Goal: Task Accomplishment & Management: Manage account settings

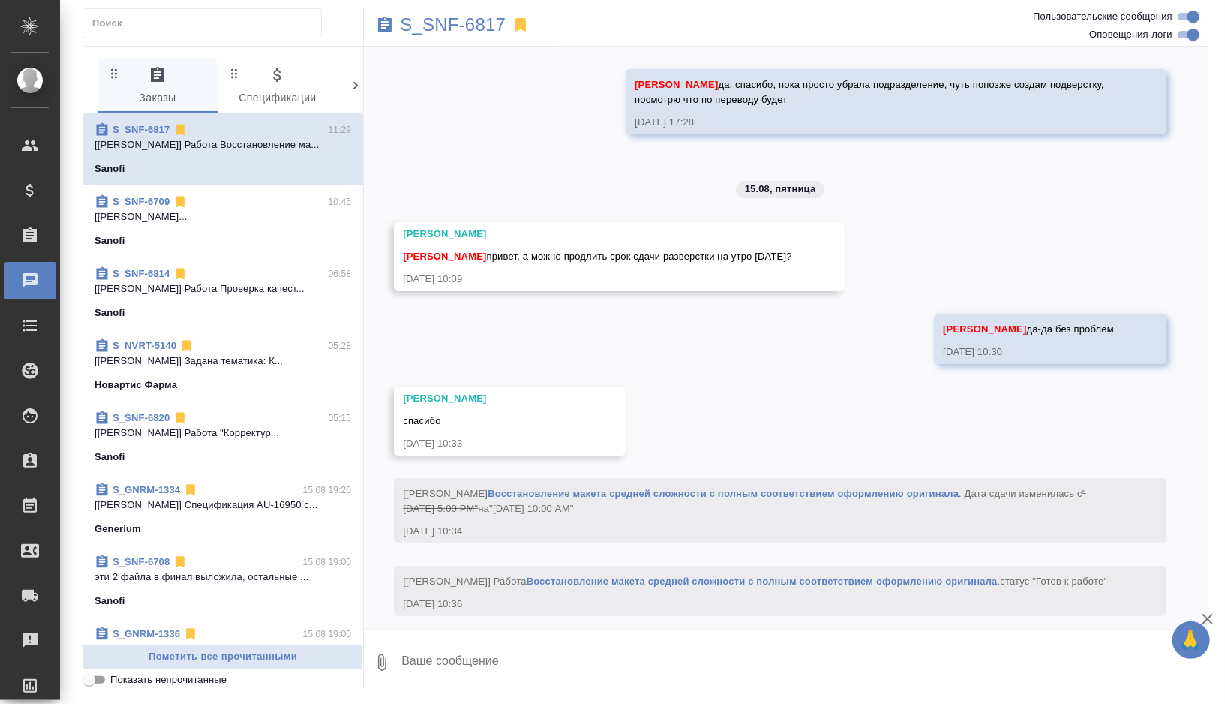
scroll to position [3928, 0]
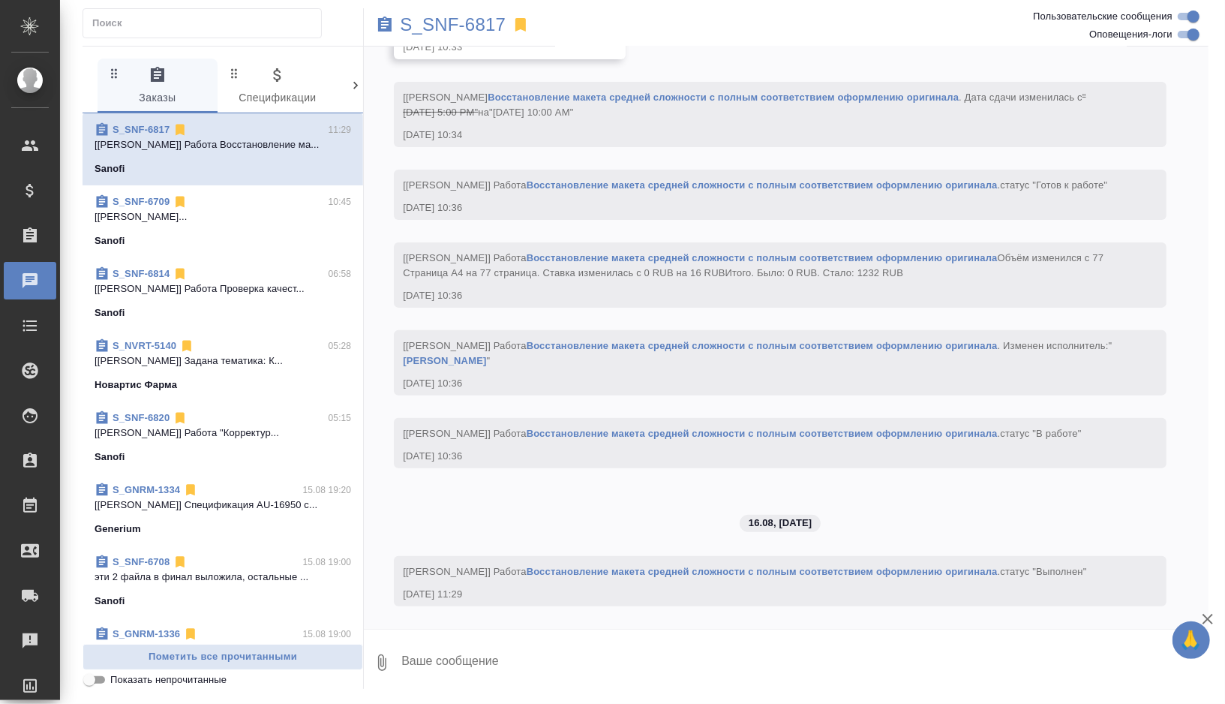
click at [233, 303] on span "S_SNF-6814 06:58 [Соловьева Елена] Работа Проверка качест... Sanofi" at bounding box center [223, 293] width 257 height 54
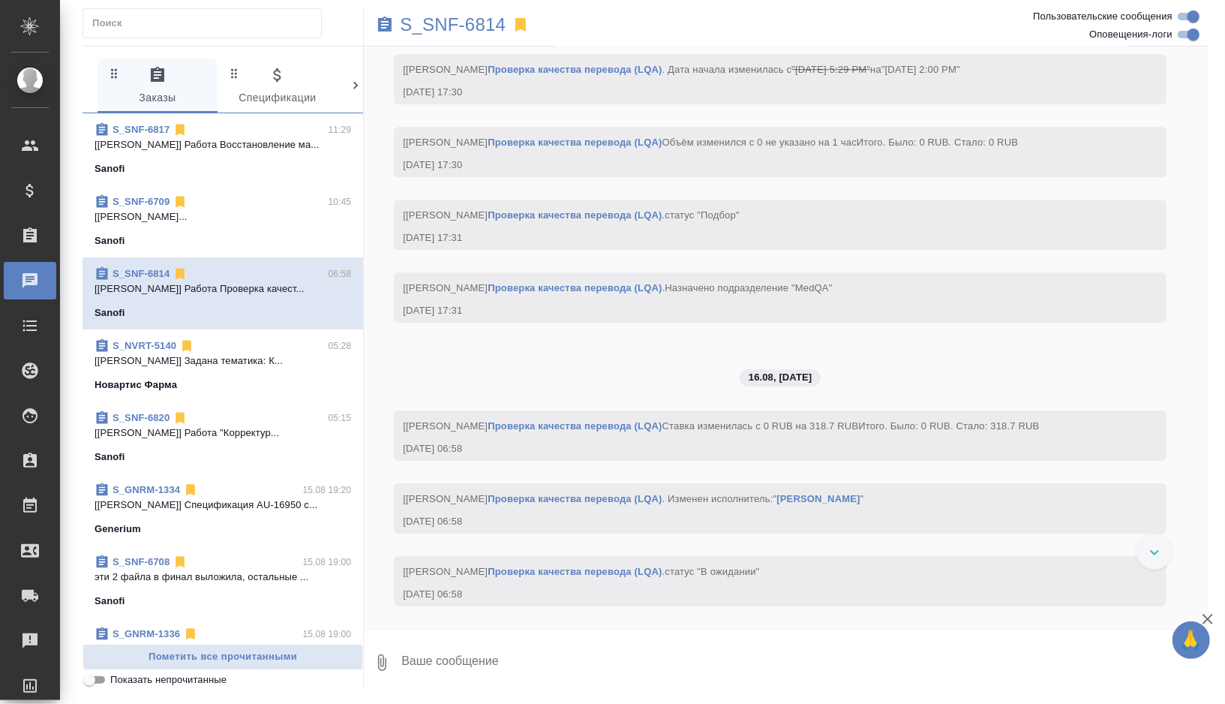
scroll to position [3088, 0]
click at [437, 23] on p "S_SNF-6814" at bounding box center [453, 24] width 106 height 15
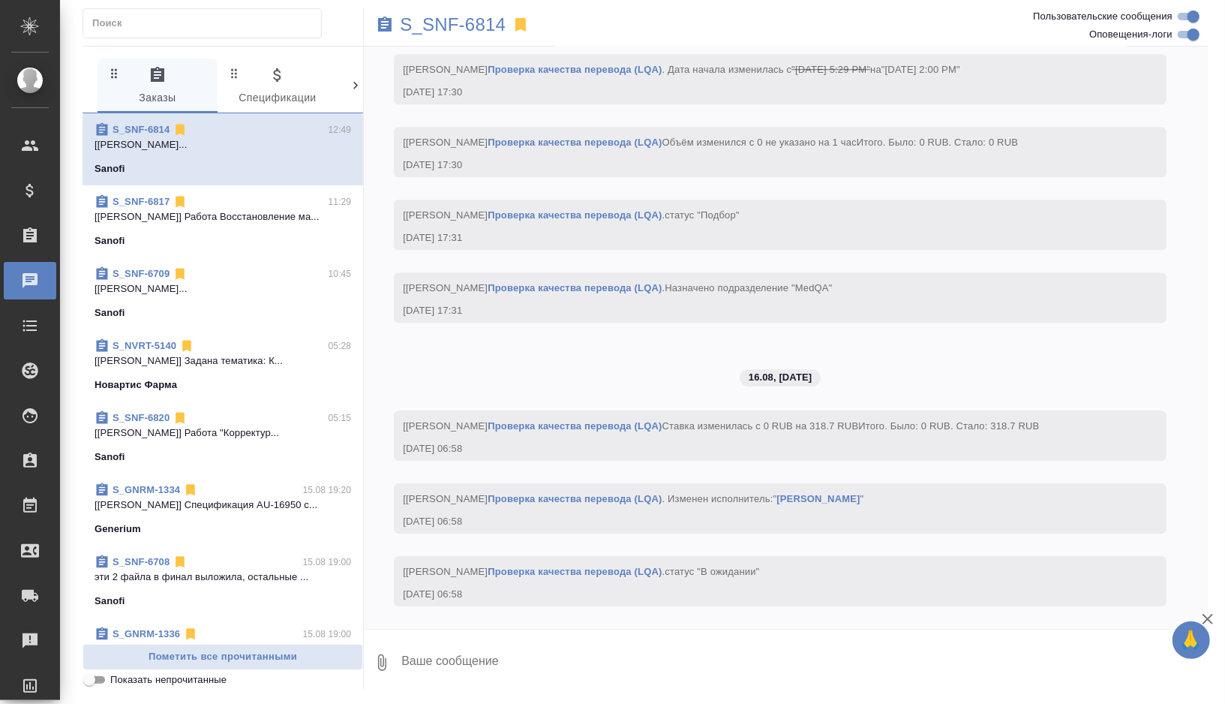
click at [290, 236] on div "Sanofi" at bounding box center [223, 240] width 257 height 15
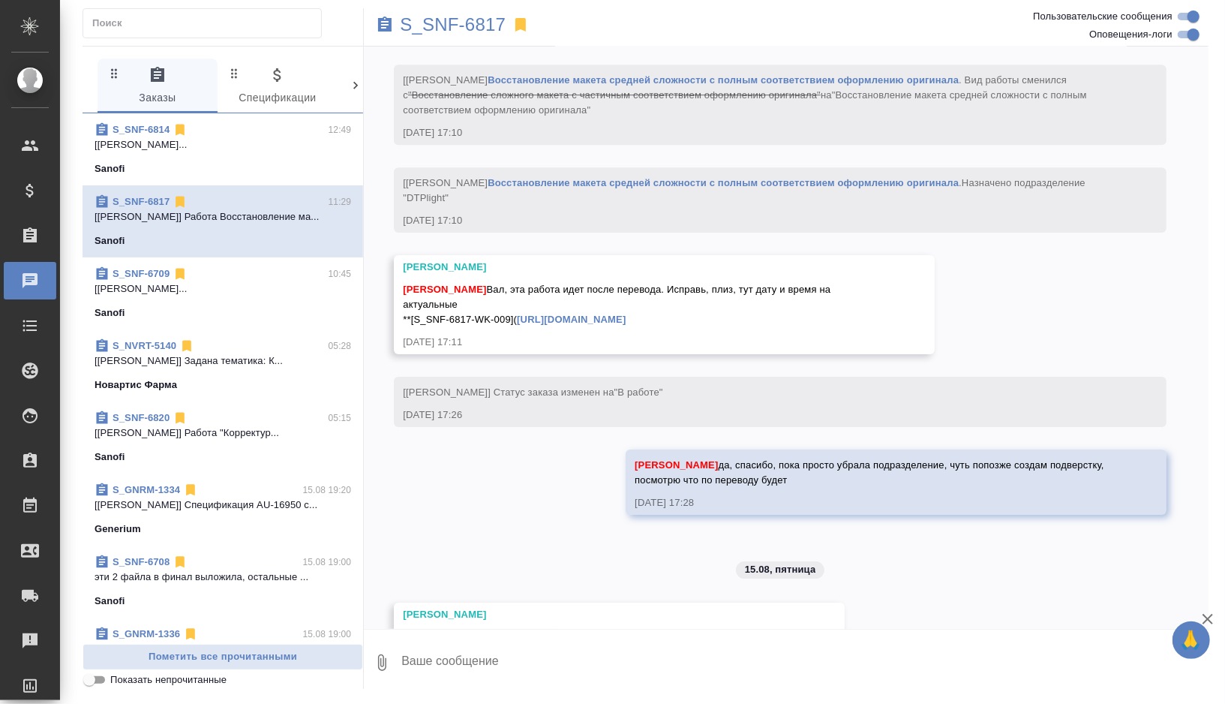
scroll to position [3928, 0]
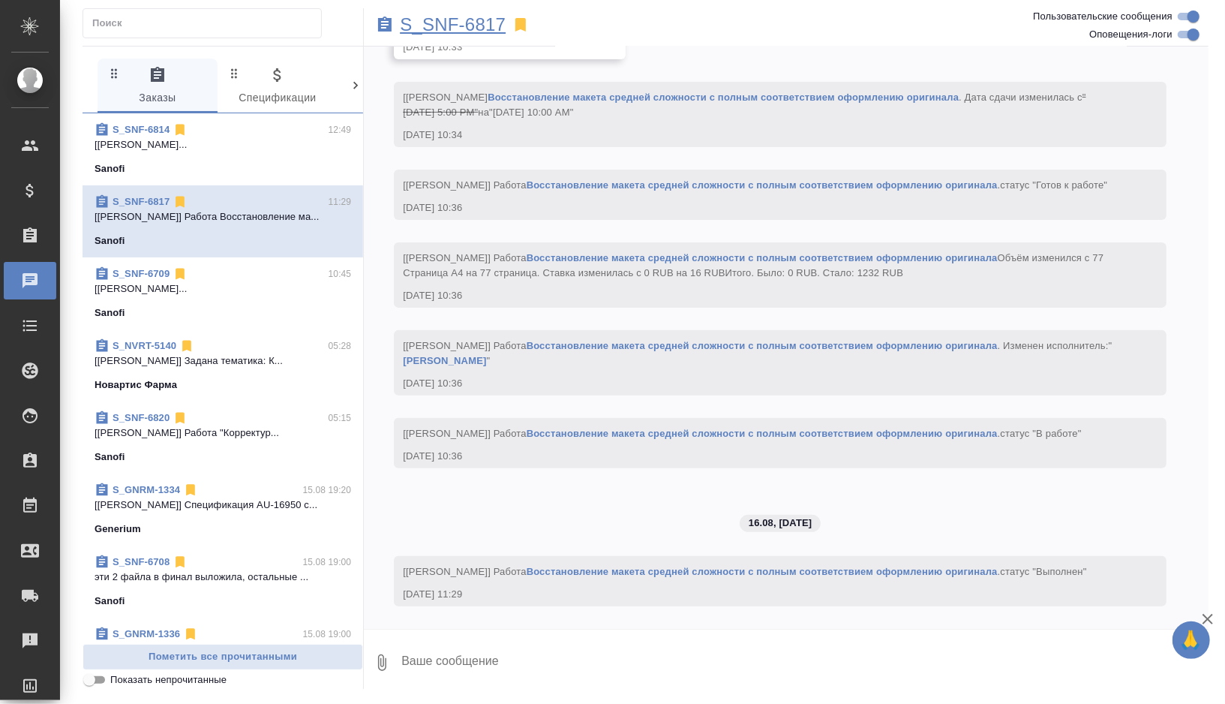
click at [479, 29] on p "S_SNF-6817" at bounding box center [453, 24] width 106 height 15
click at [236, 306] on div "Sanofi" at bounding box center [223, 312] width 257 height 15
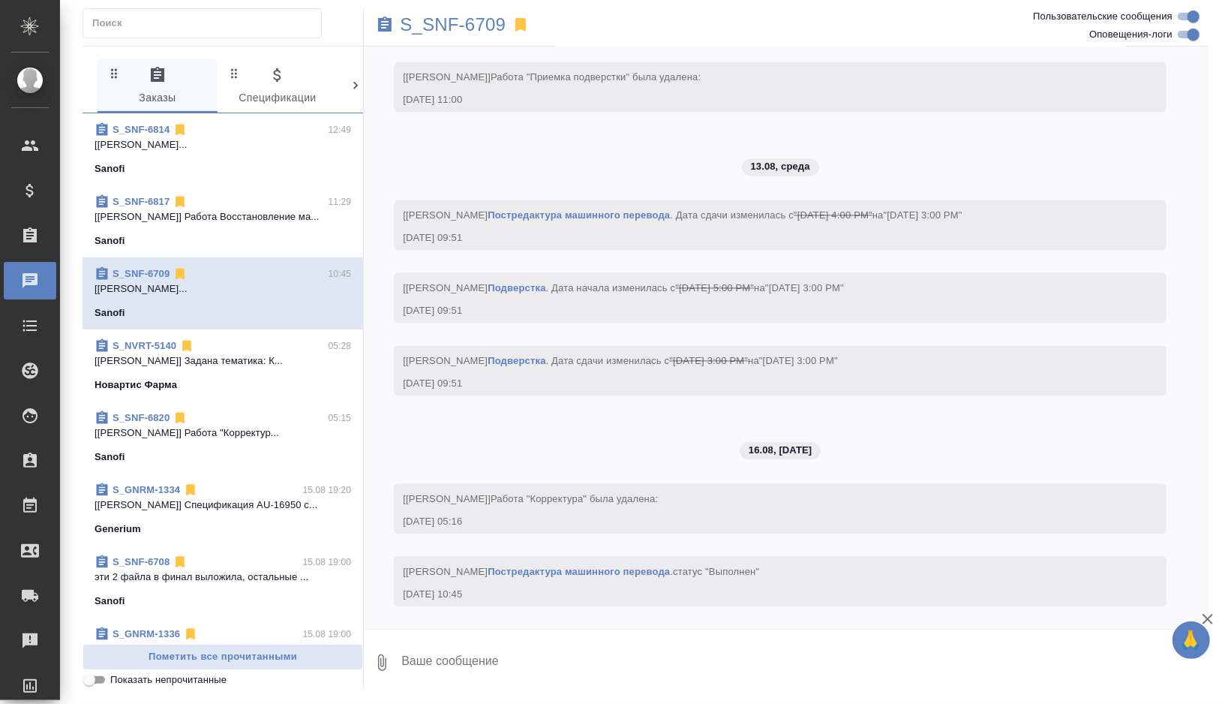
scroll to position [5879, 0]
click at [444, 27] on p "S_SNF-6709" at bounding box center [453, 24] width 106 height 15
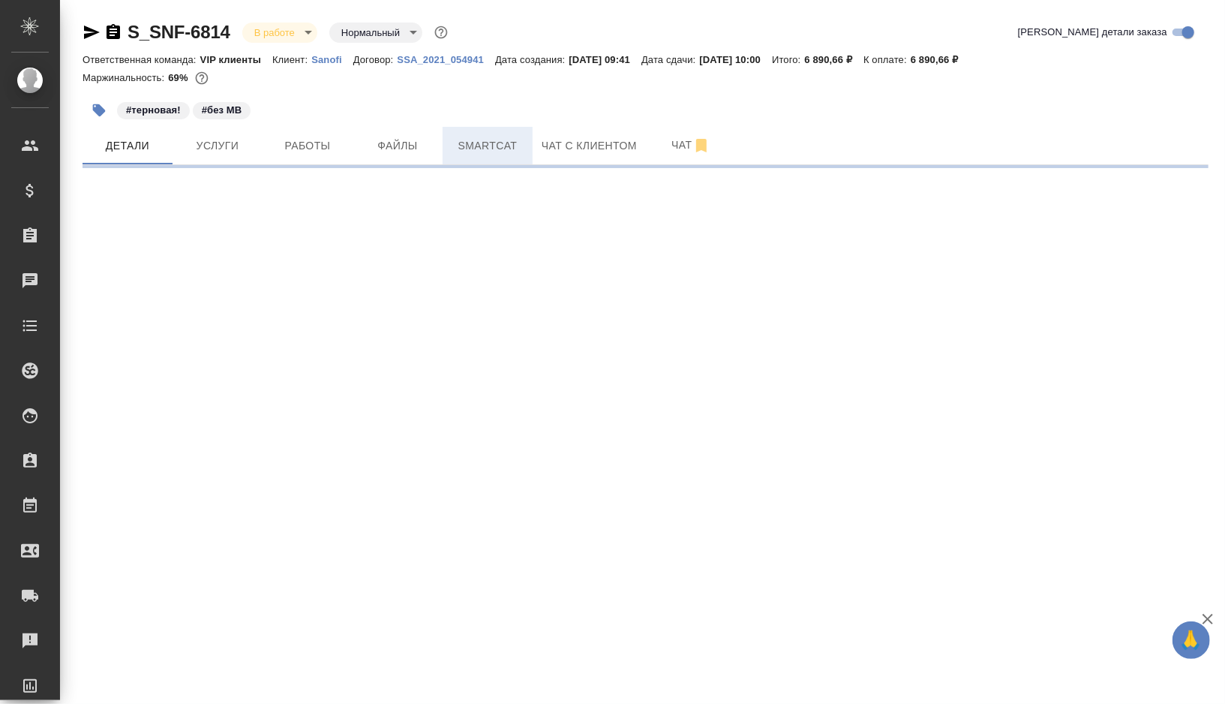
select select "RU"
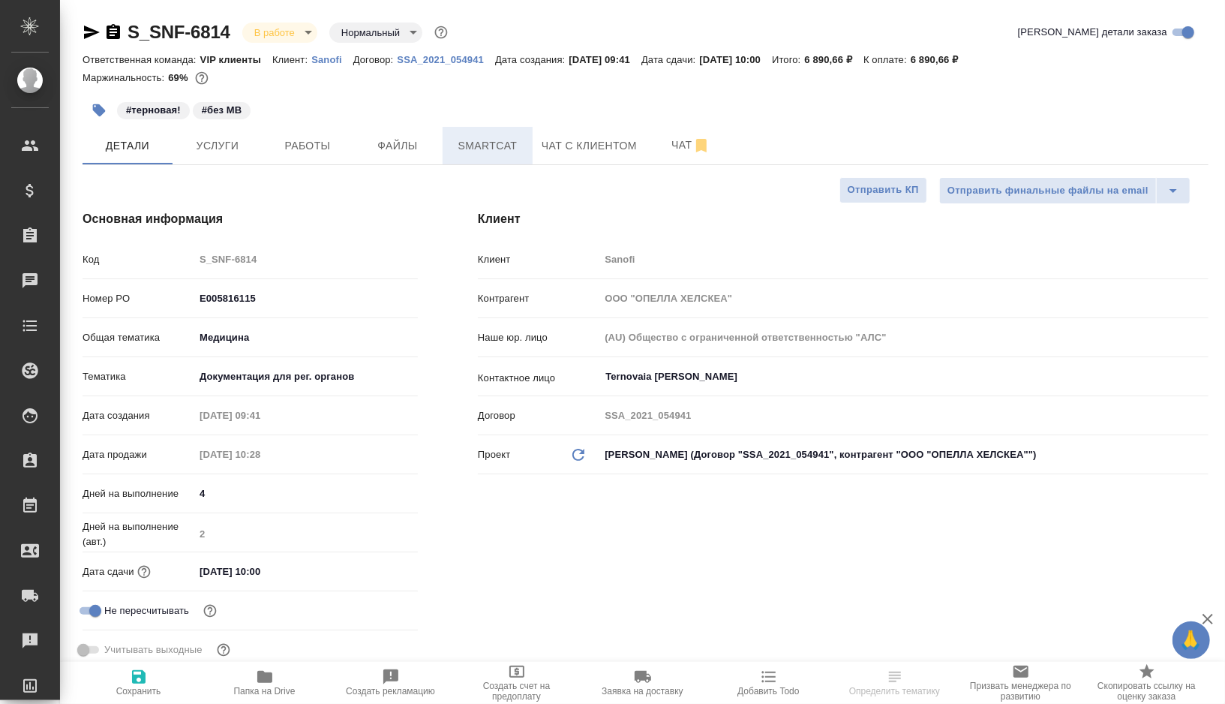
type textarea "x"
click at [502, 155] on button "Smartcat" at bounding box center [488, 146] width 90 height 38
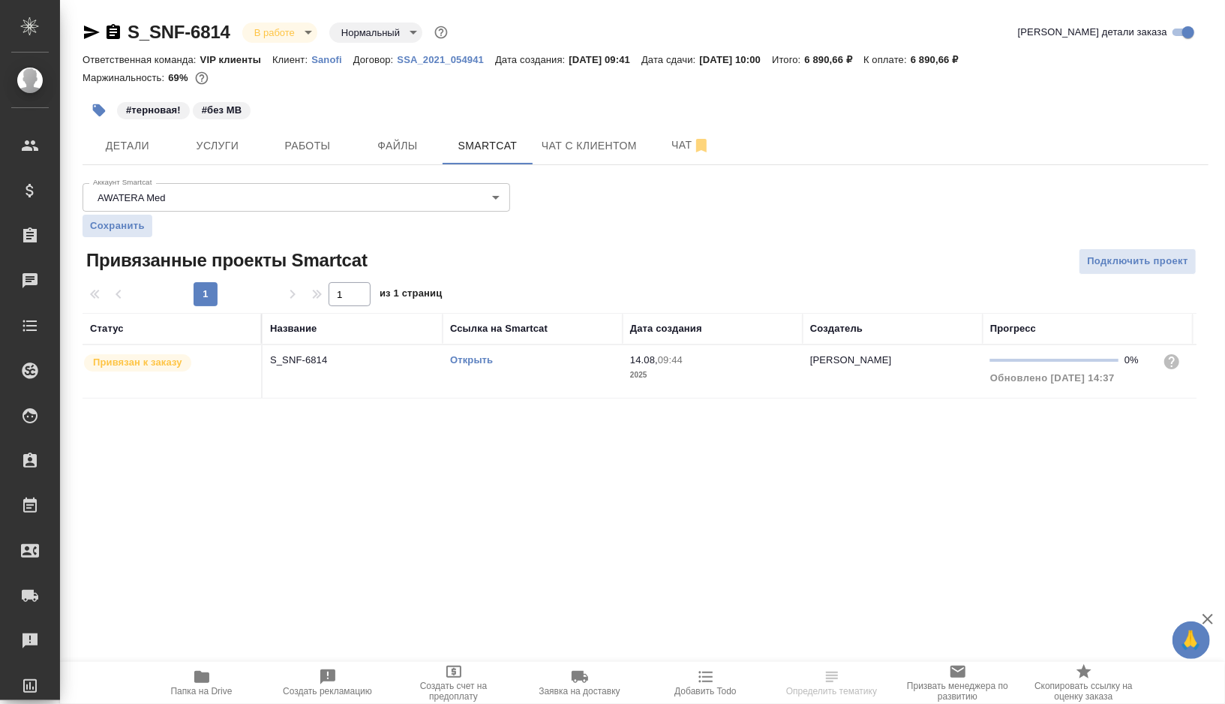
click at [475, 360] on link "Открыть" at bounding box center [471, 359] width 43 height 11
click at [303, 151] on span "Работы" at bounding box center [308, 146] width 72 height 19
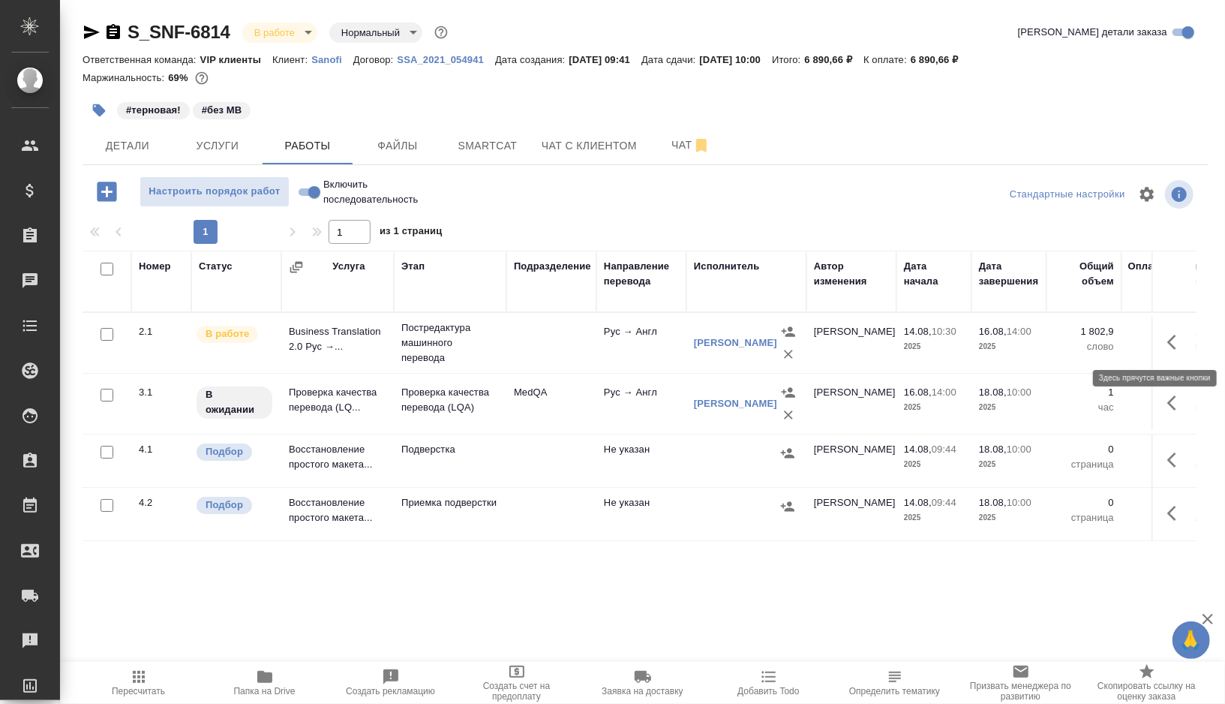
click at [1176, 340] on icon "button" at bounding box center [1176, 342] width 18 height 18
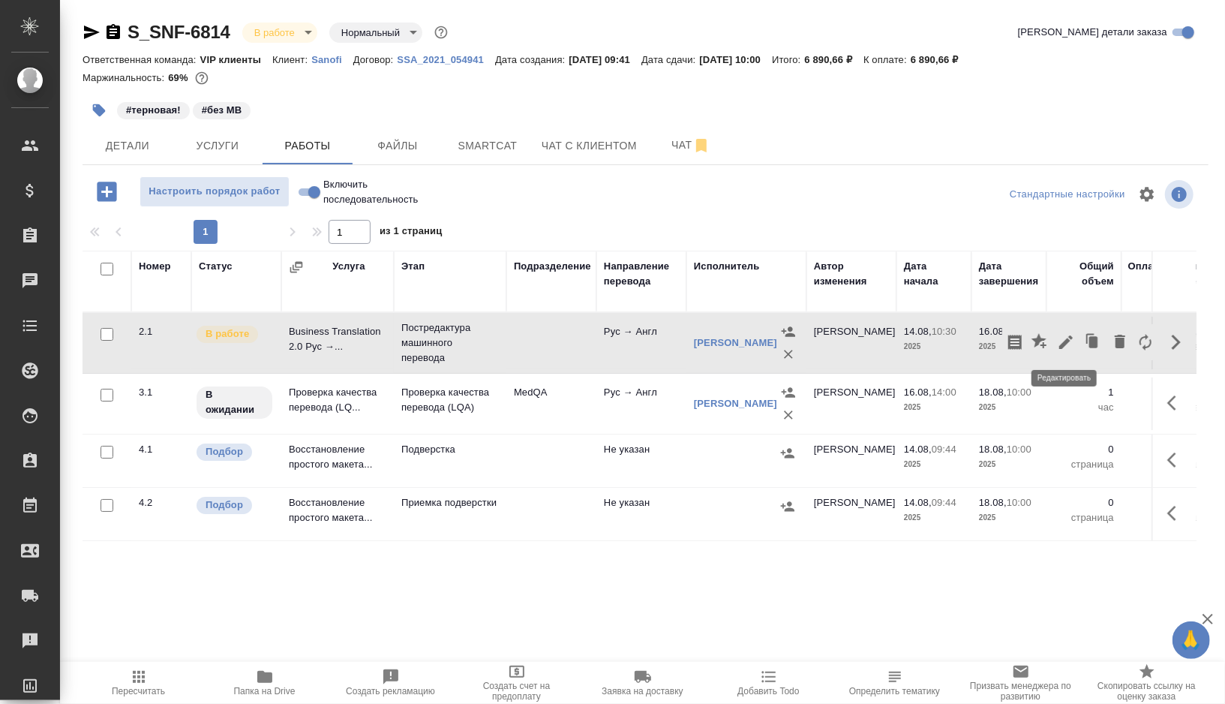
click at [1065, 342] on icon "button" at bounding box center [1066, 342] width 14 height 14
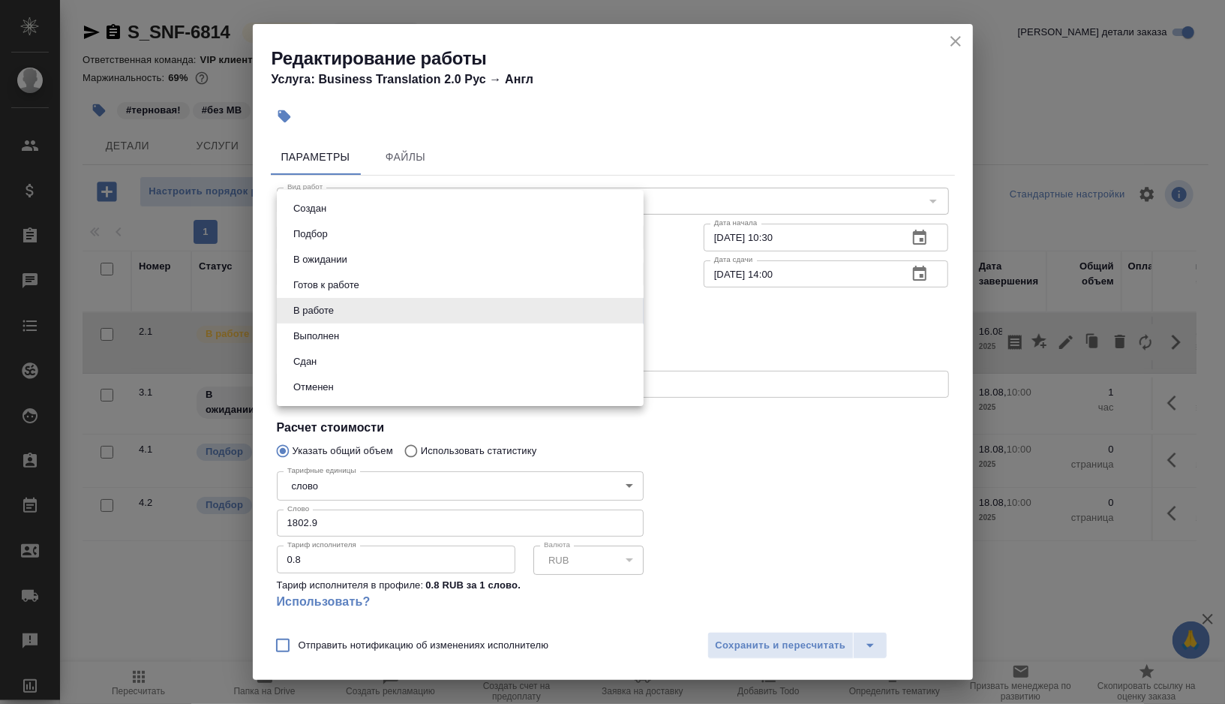
click at [633, 314] on body "🙏 .cls-1 fill:#fff; AWATERA Gorshkova Valentina Клиенты Спецификации Заказы 0 Ч…" at bounding box center [612, 352] width 1225 height 704
click at [388, 344] on li "Выполнен" at bounding box center [460, 336] width 367 height 26
type input "completed"
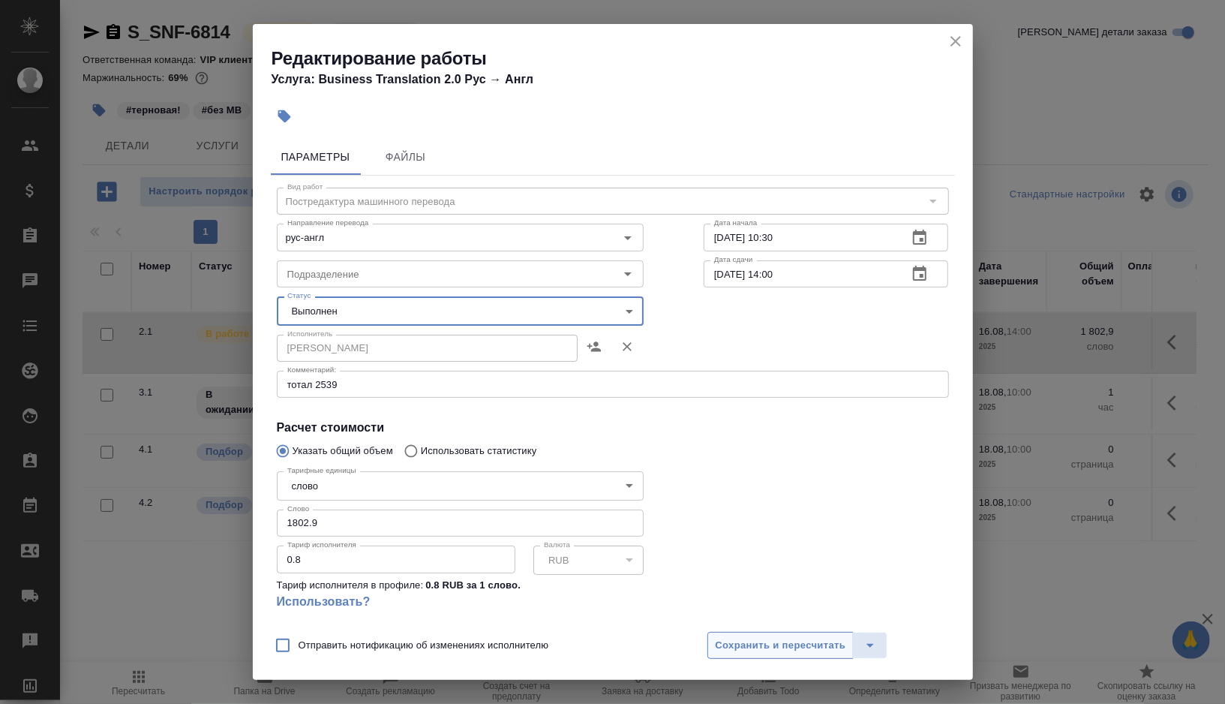
click at [747, 643] on span "Сохранить и пересчитать" at bounding box center [781, 645] width 131 height 17
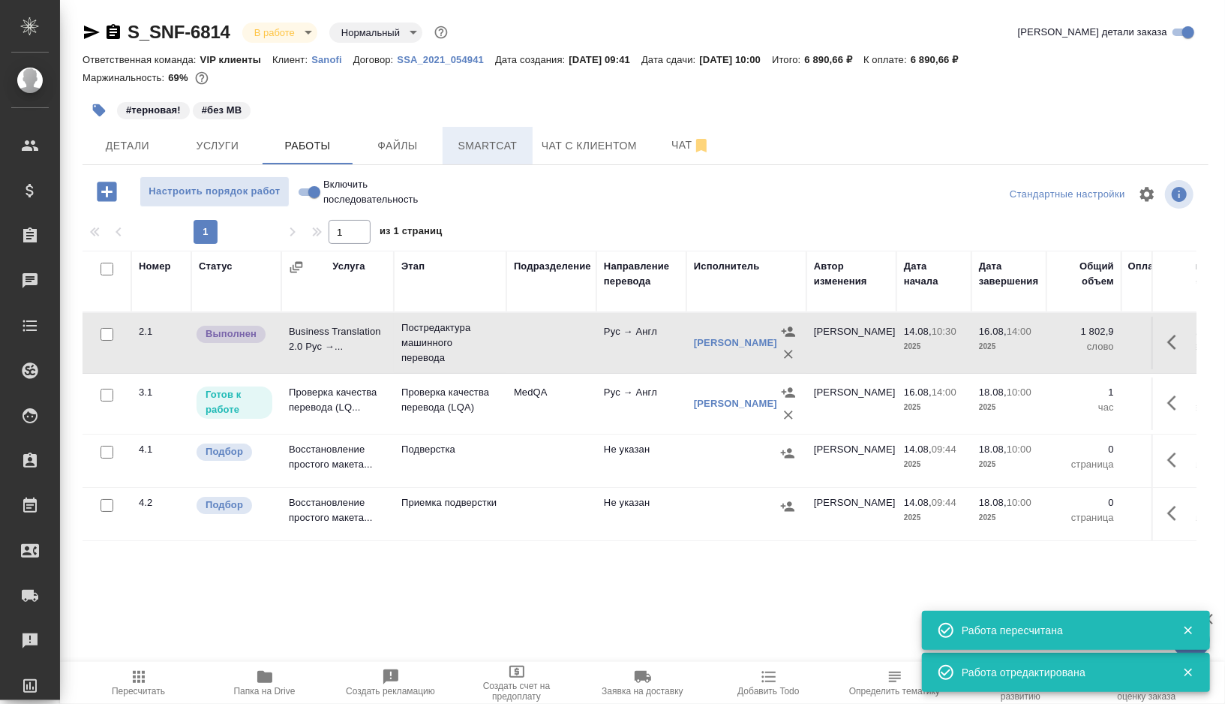
click at [488, 152] on span "Smartcat" at bounding box center [488, 146] width 72 height 19
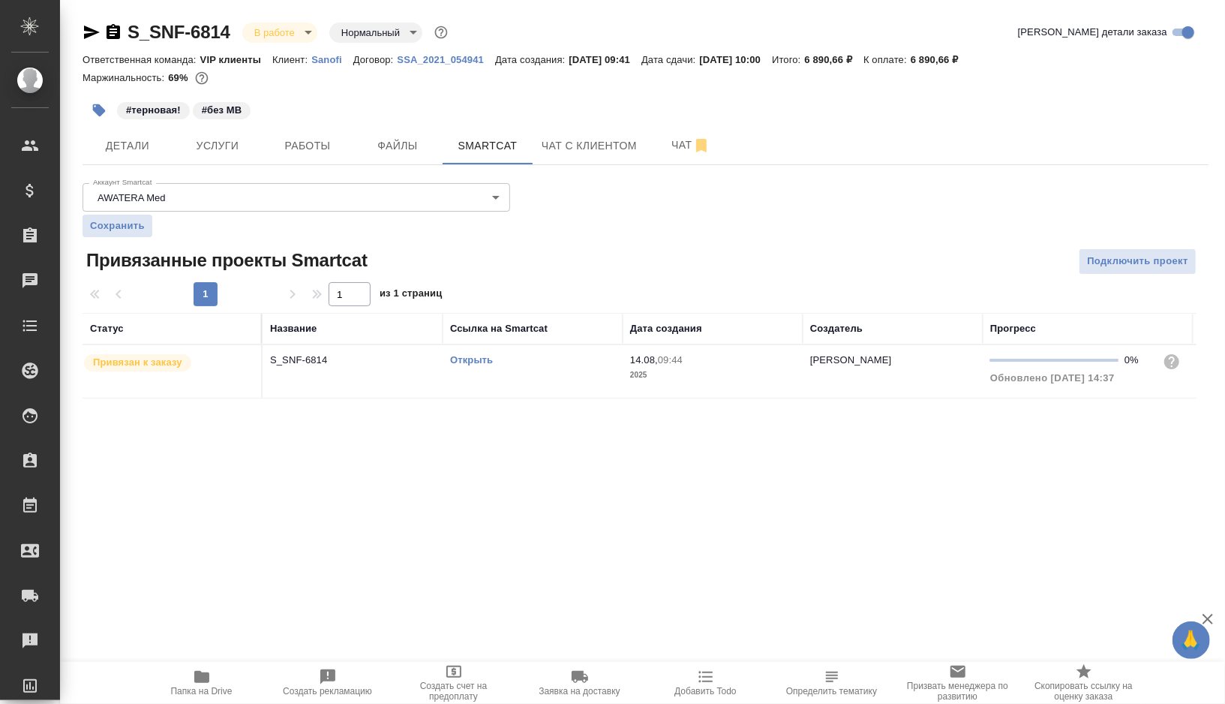
click at [546, 368] on td "Открыть" at bounding box center [533, 371] width 180 height 53
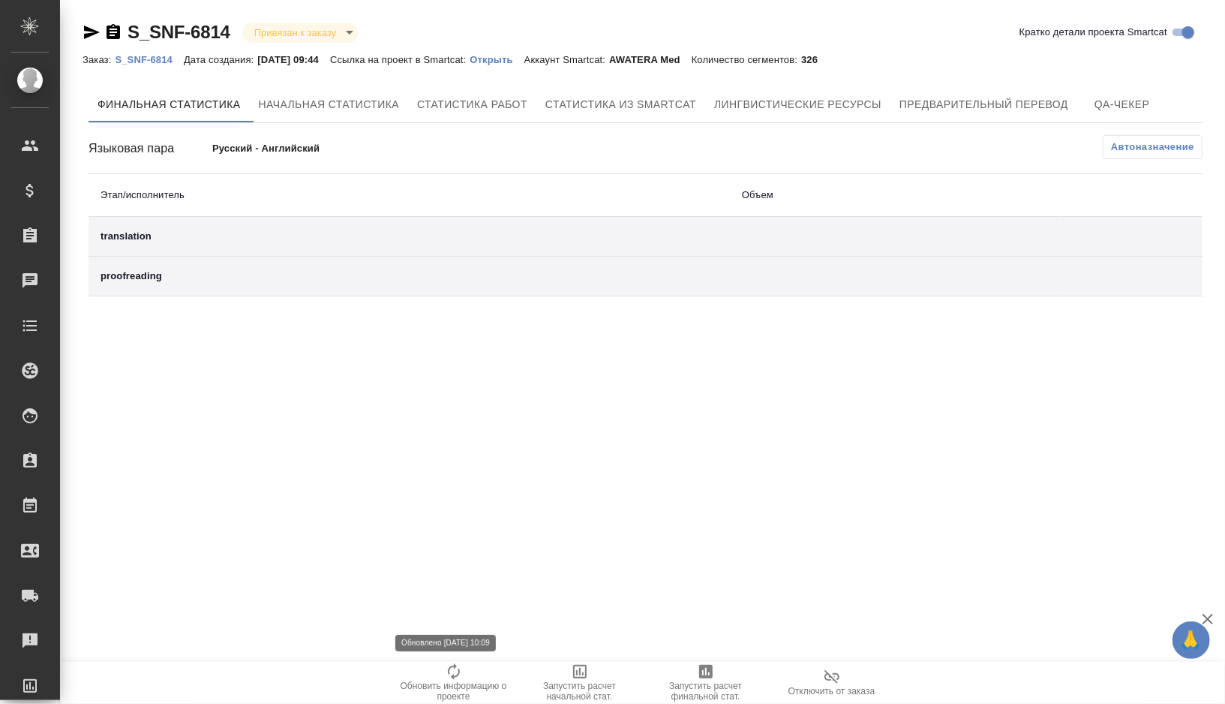
click at [470, 684] on span "Обновить информацию о проекте" at bounding box center [454, 691] width 108 height 21
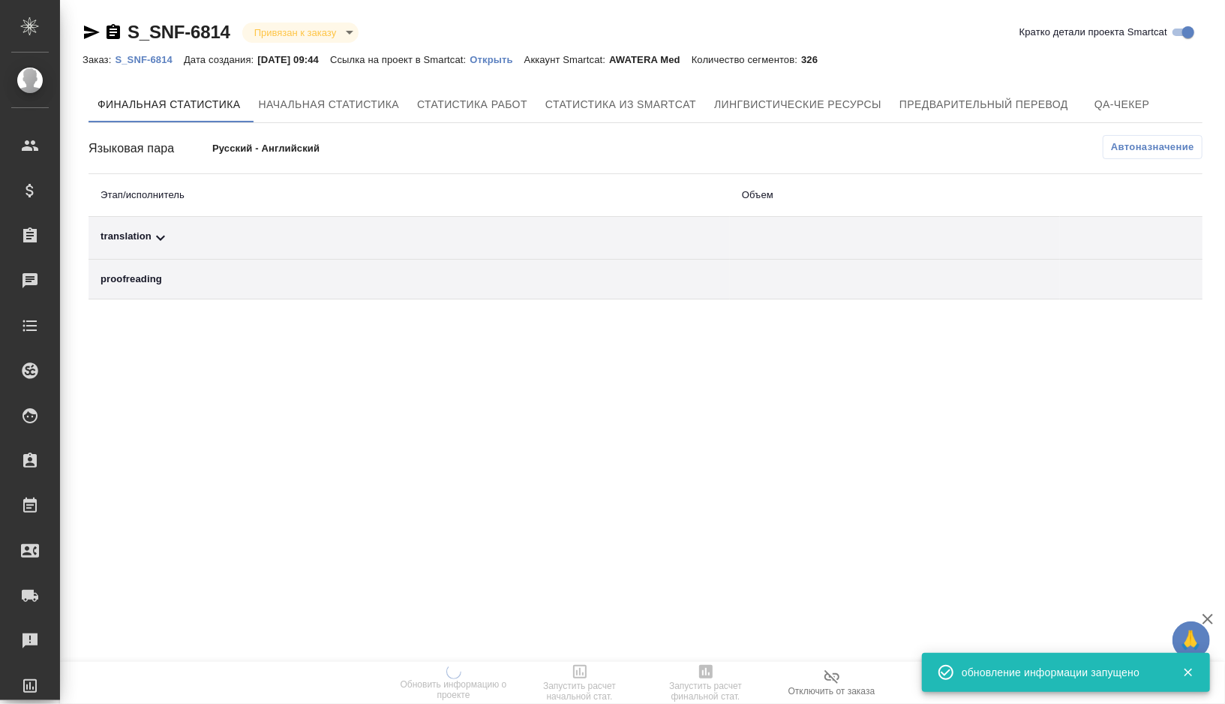
click at [239, 258] on td "translation" at bounding box center [410, 238] width 642 height 43
click at [224, 250] on td "translation" at bounding box center [410, 238] width 642 height 43
click at [203, 243] on div "translation" at bounding box center [410, 238] width 618 height 18
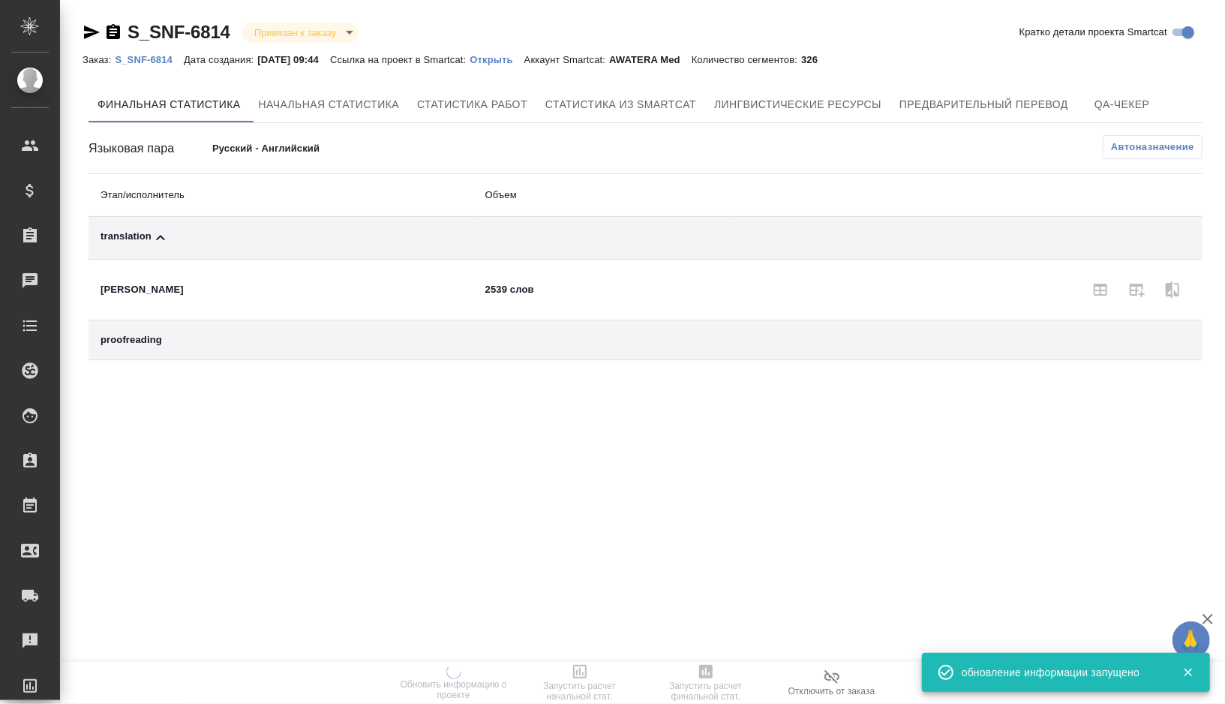
click at [1148, 149] on span "Автоназначение" at bounding box center [1152, 147] width 83 height 15
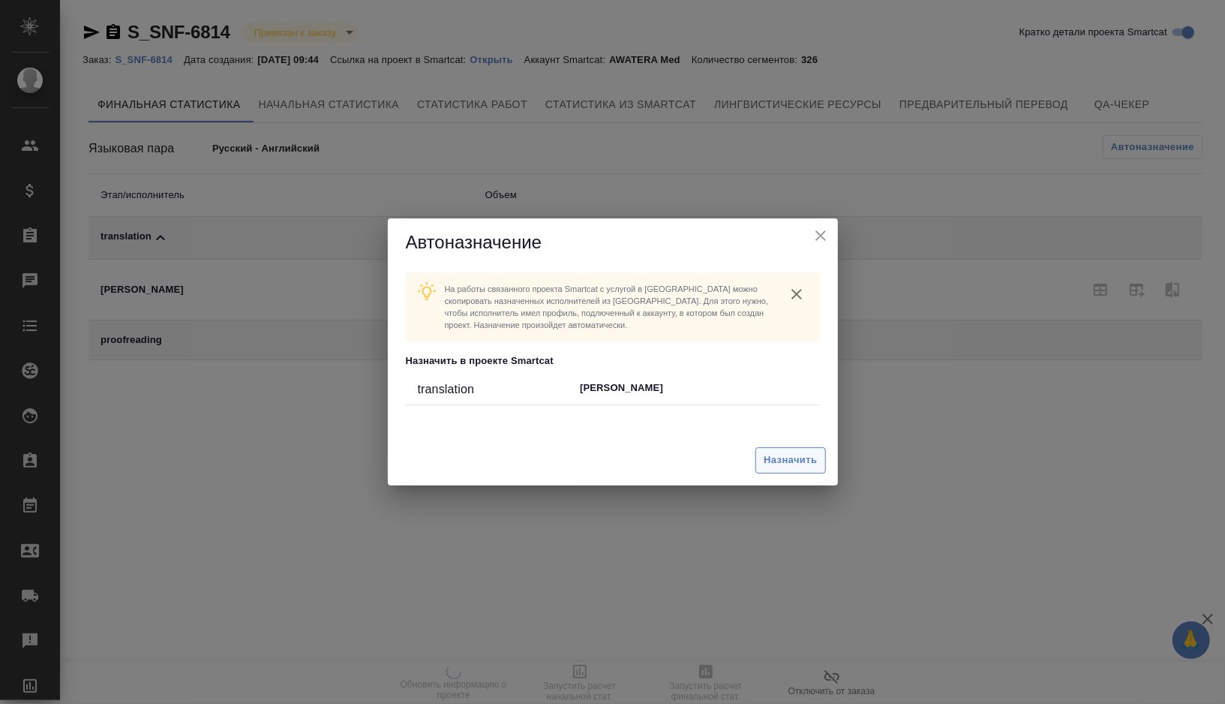
click at [774, 463] on span "Назначить" at bounding box center [790, 460] width 53 height 17
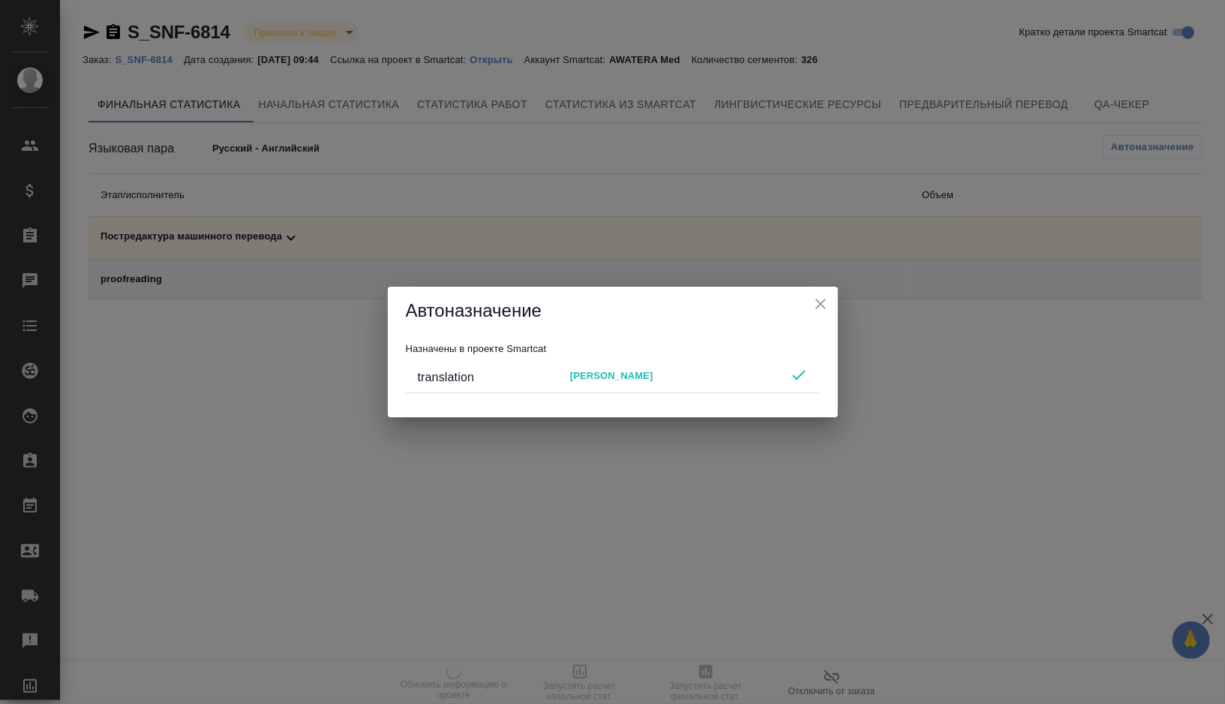
click at [825, 301] on icon "close" at bounding box center [821, 304] width 18 height 18
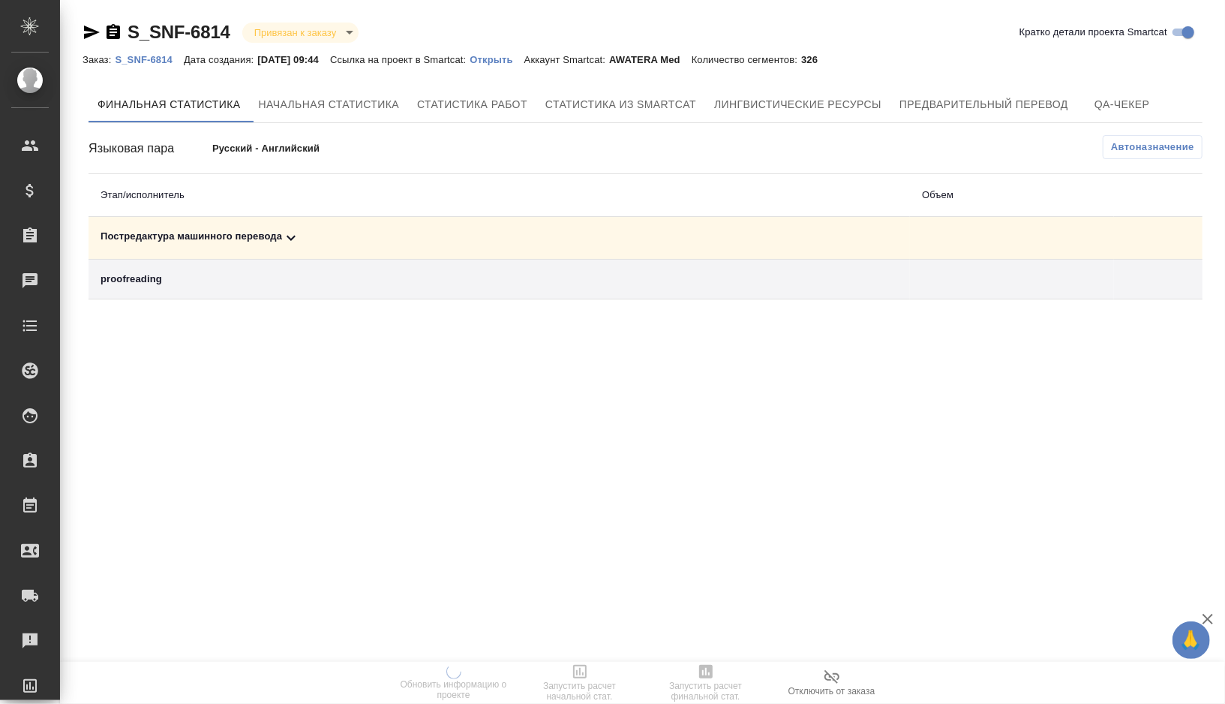
click at [332, 239] on div "Постредактура машинного перевода" at bounding box center [500, 238] width 798 height 18
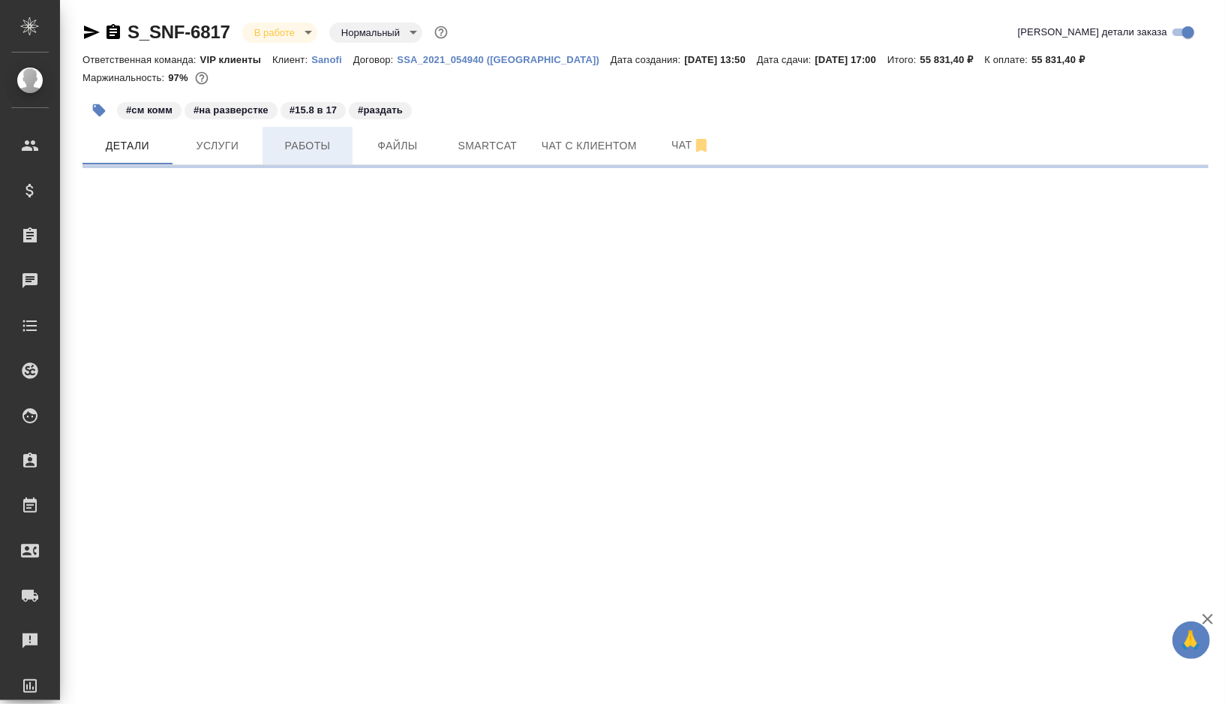
select select "RU"
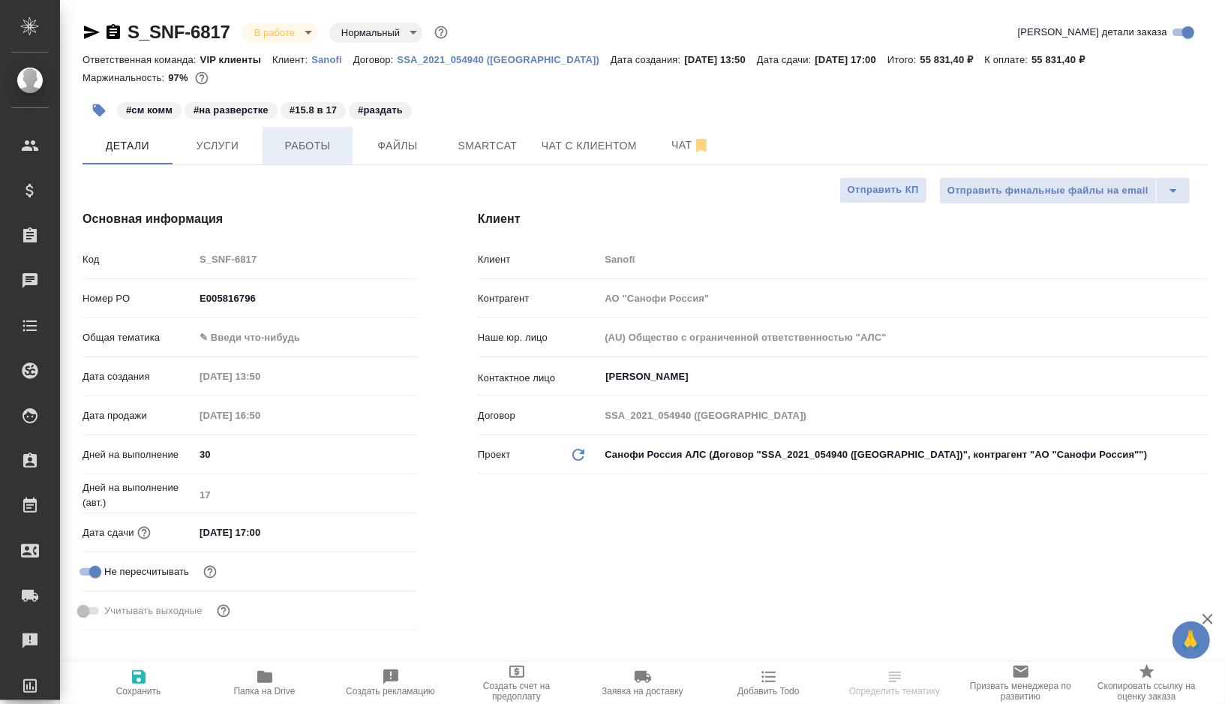
click at [315, 149] on span "Работы" at bounding box center [308, 146] width 72 height 19
type textarea "x"
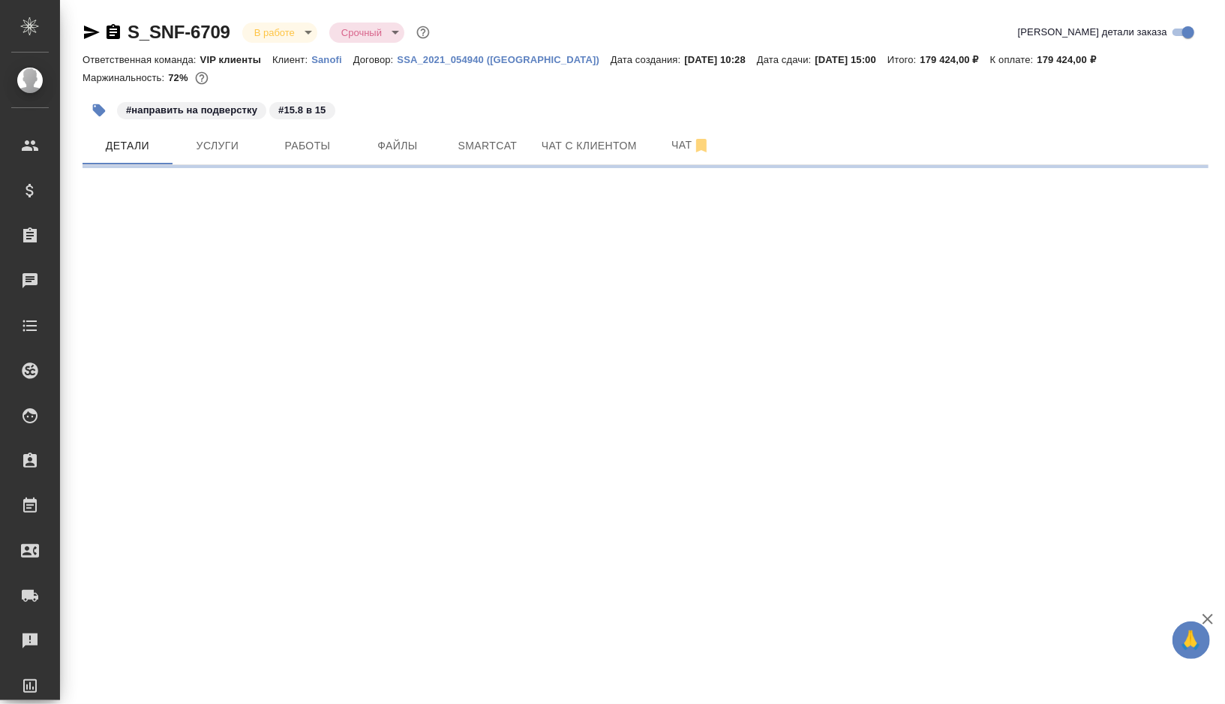
select select "RU"
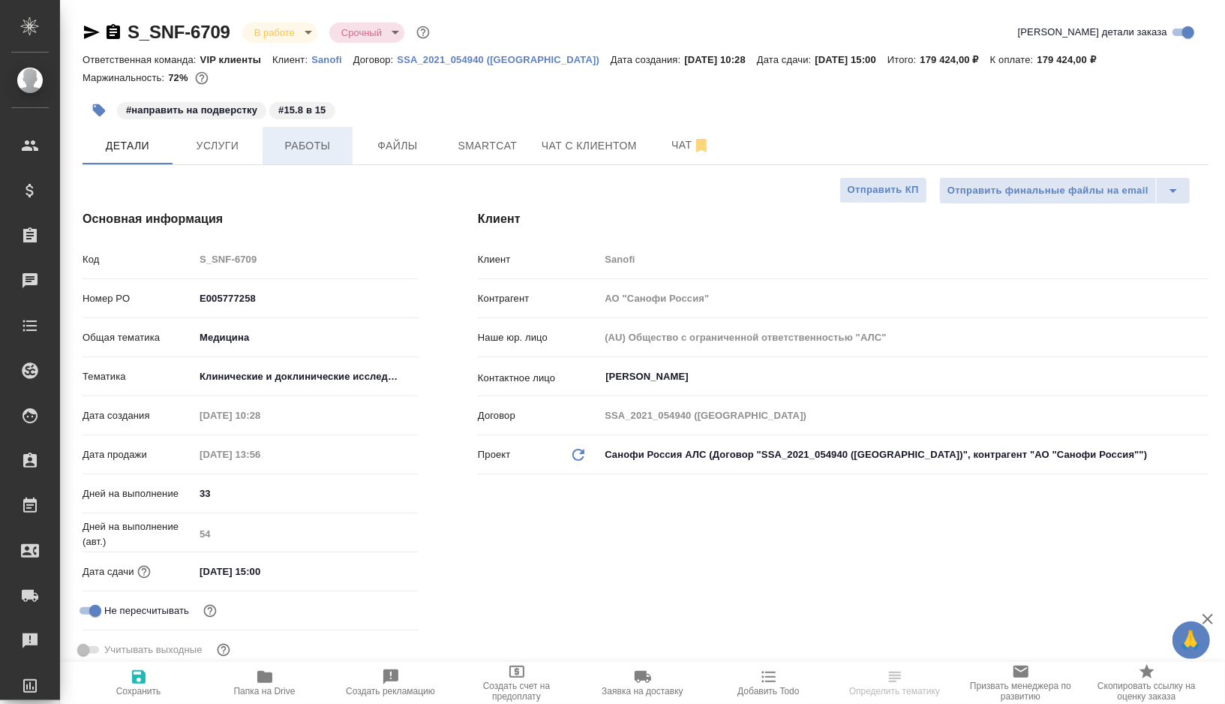
click at [302, 144] on span "Работы" at bounding box center [308, 146] width 72 height 19
type textarea "x"
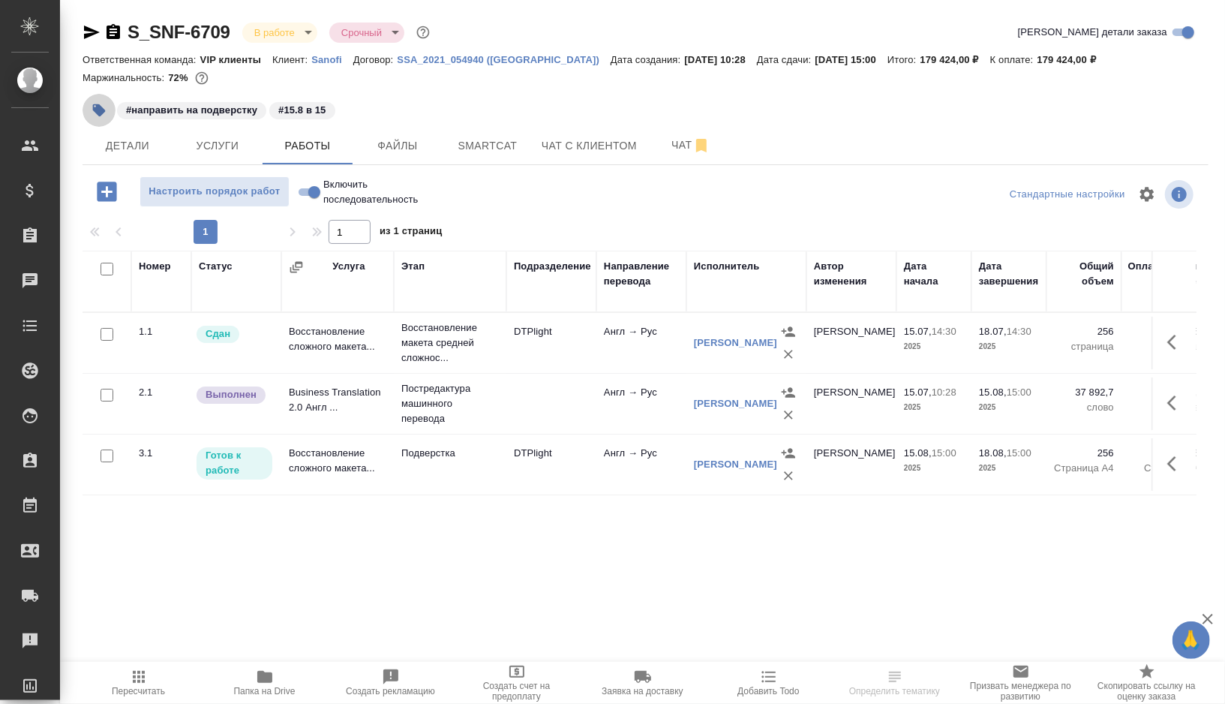
click at [104, 104] on icon "button" at bounding box center [99, 110] width 15 height 15
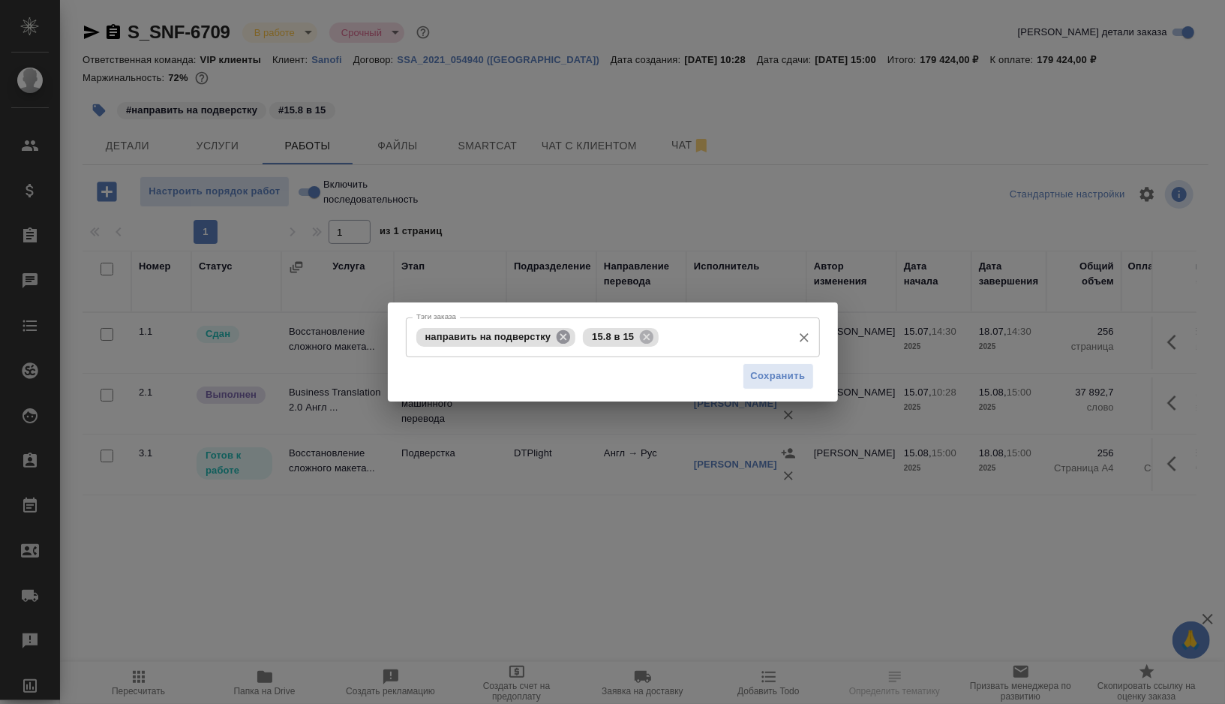
click at [566, 335] on icon at bounding box center [563, 337] width 17 height 17
click at [479, 338] on icon at bounding box center [480, 336] width 14 height 14
click at [496, 338] on input "Тэги заказа" at bounding box center [640, 337] width 289 height 26
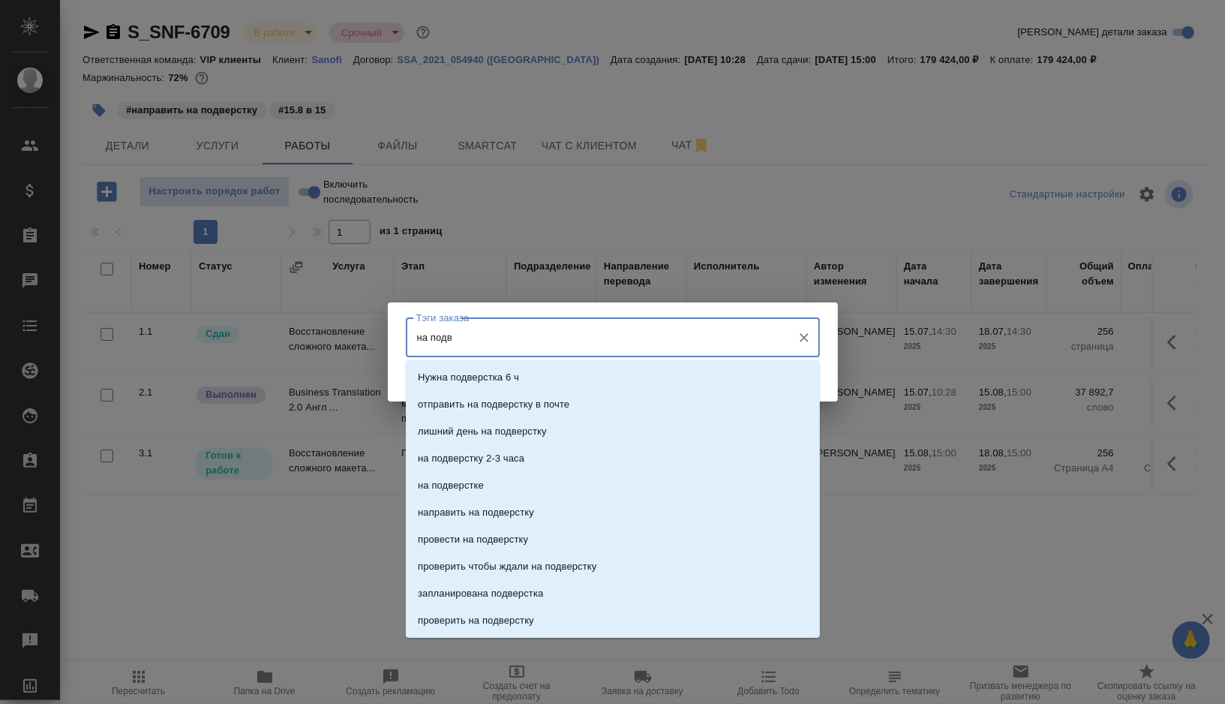
type input "на подве"
click at [451, 489] on p "на подверстке" at bounding box center [451, 485] width 66 height 15
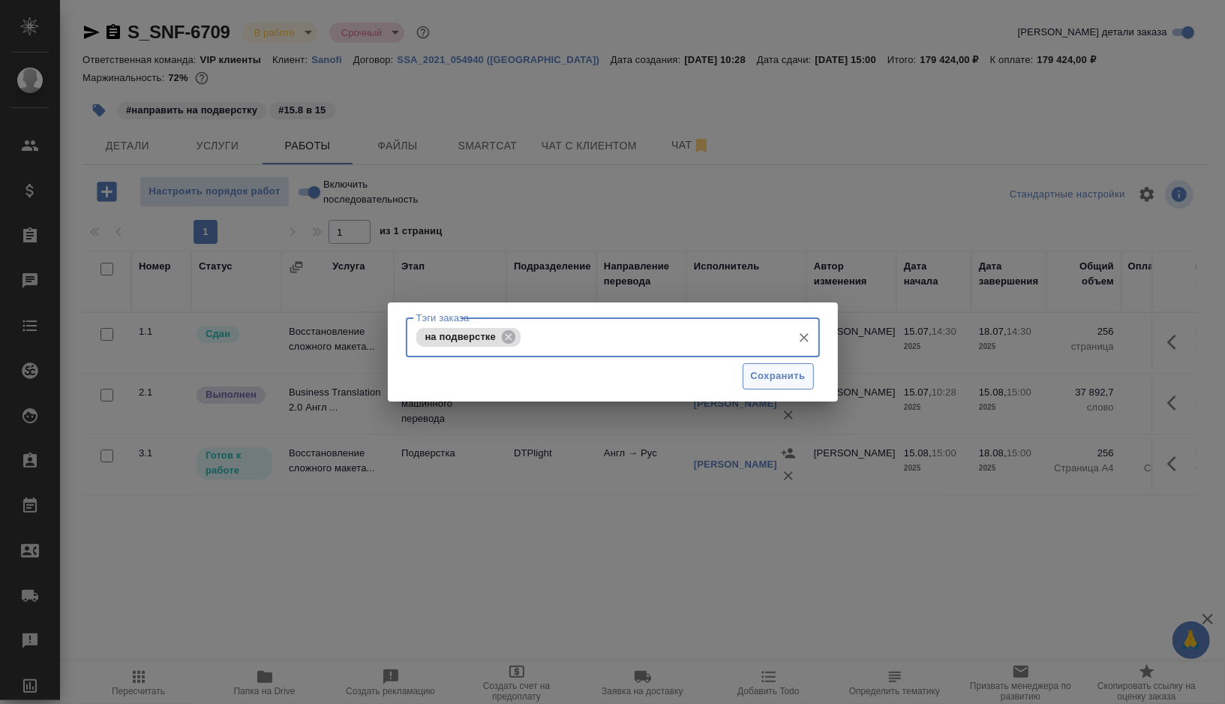
click at [754, 384] on span "Сохранить" at bounding box center [778, 376] width 55 height 17
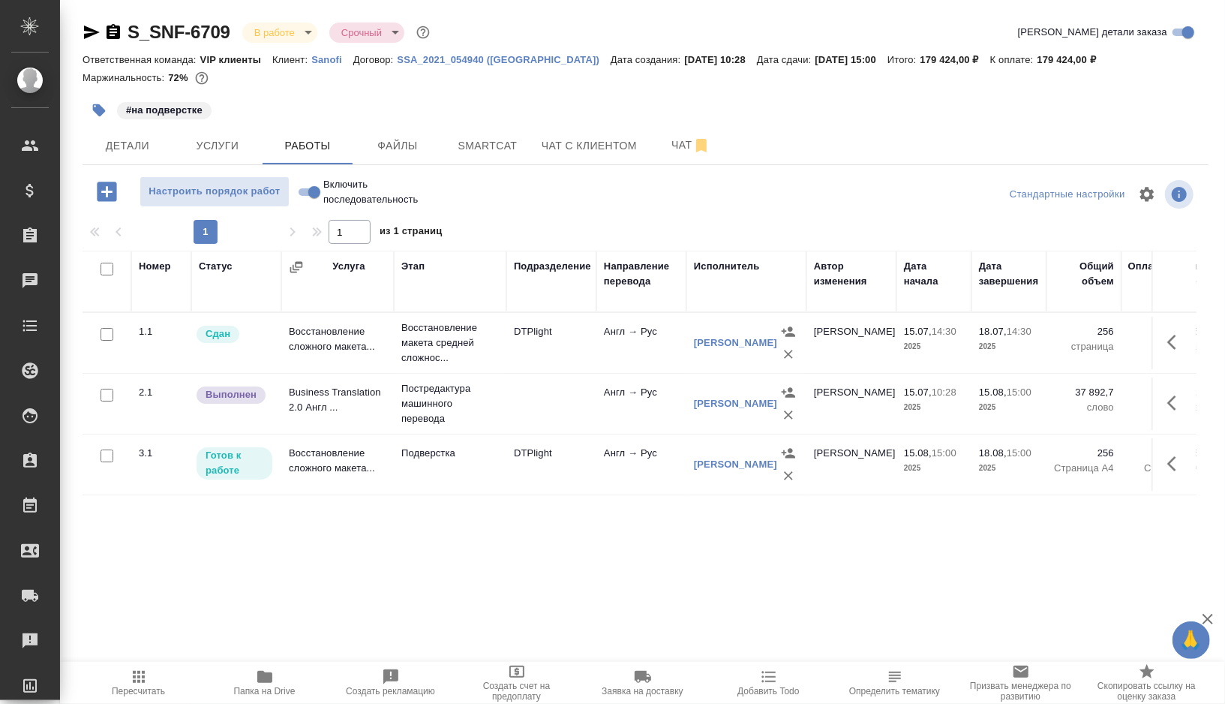
click at [506, 150] on span "Smartcat" at bounding box center [488, 146] width 72 height 19
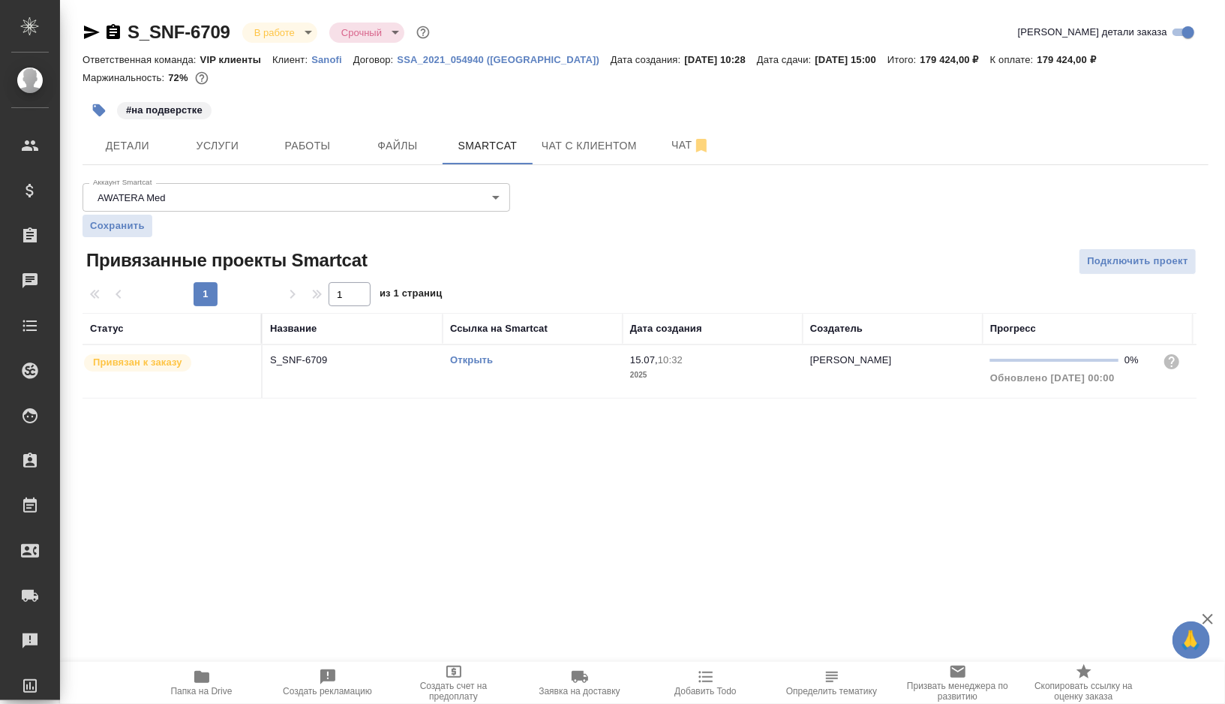
click at [568, 370] on td "Открыть" at bounding box center [533, 371] width 180 height 53
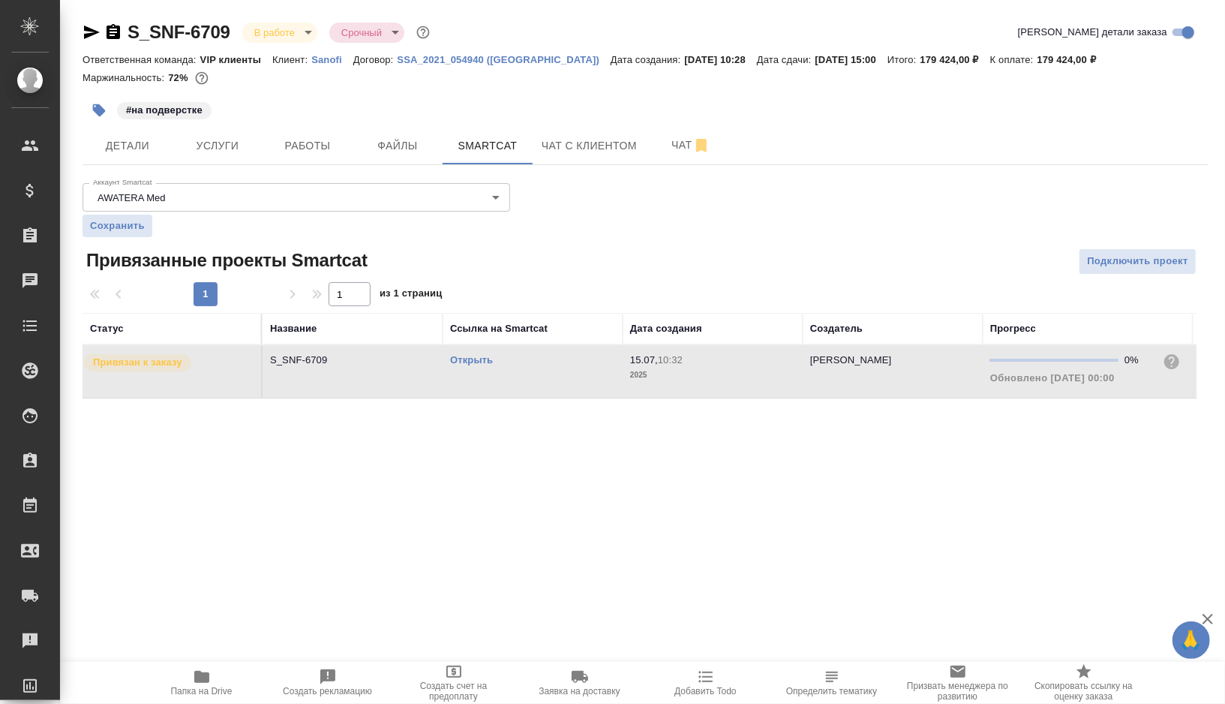
click at [568, 370] on td "Открыть" at bounding box center [533, 371] width 180 height 53
click at [327, 140] on span "Работы" at bounding box center [308, 146] width 72 height 19
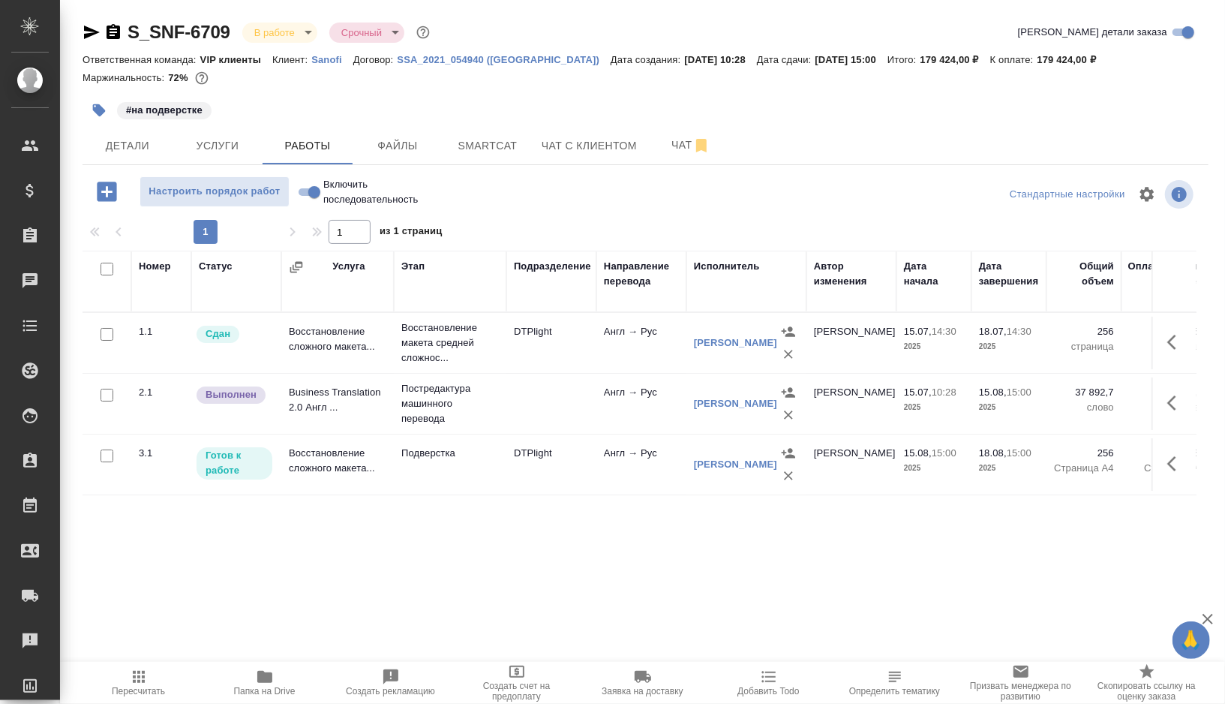
click at [463, 373] on td "Подверстка" at bounding box center [450, 343] width 113 height 60
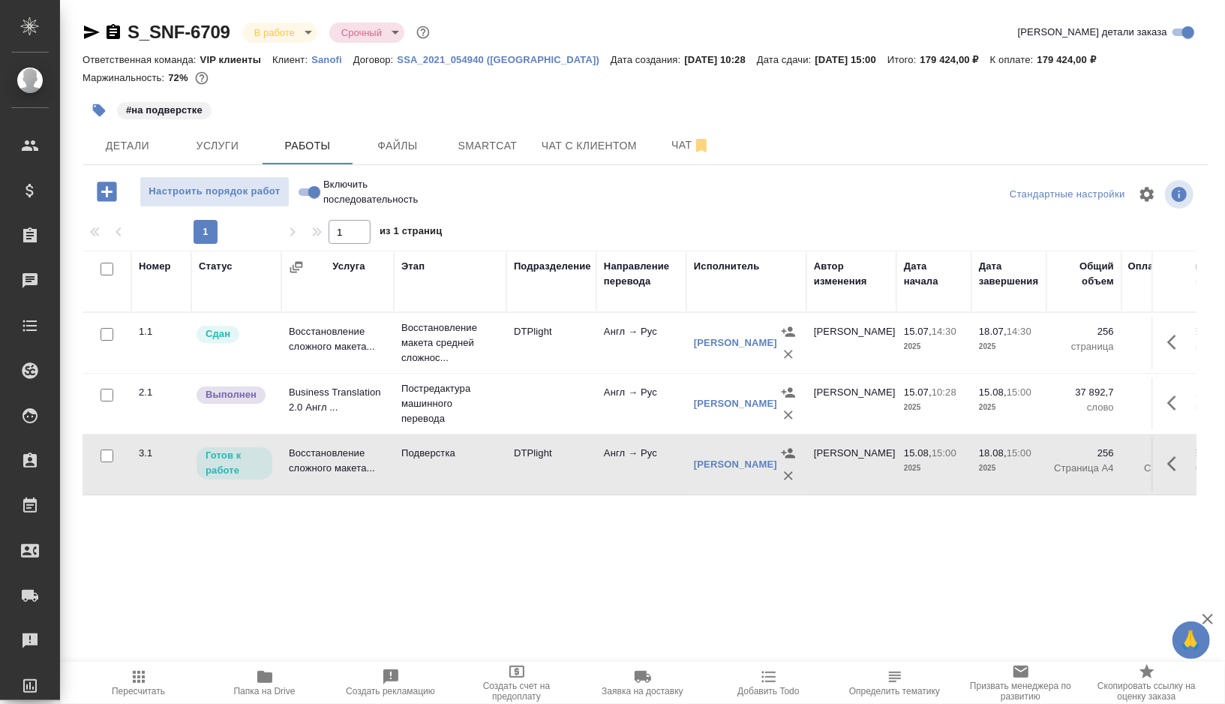
click at [463, 373] on td "Подверстка" at bounding box center [450, 343] width 113 height 60
click at [540, 369] on td at bounding box center [551, 343] width 90 height 53
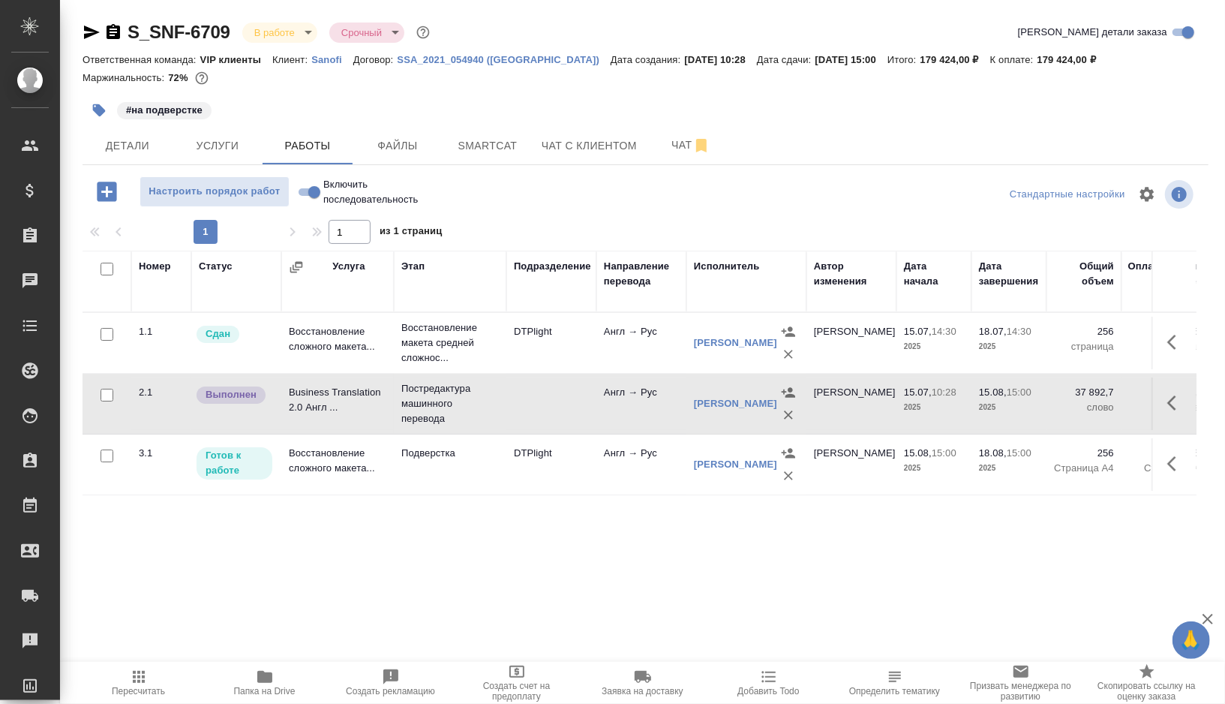
click at [540, 369] on td at bounding box center [551, 343] width 90 height 53
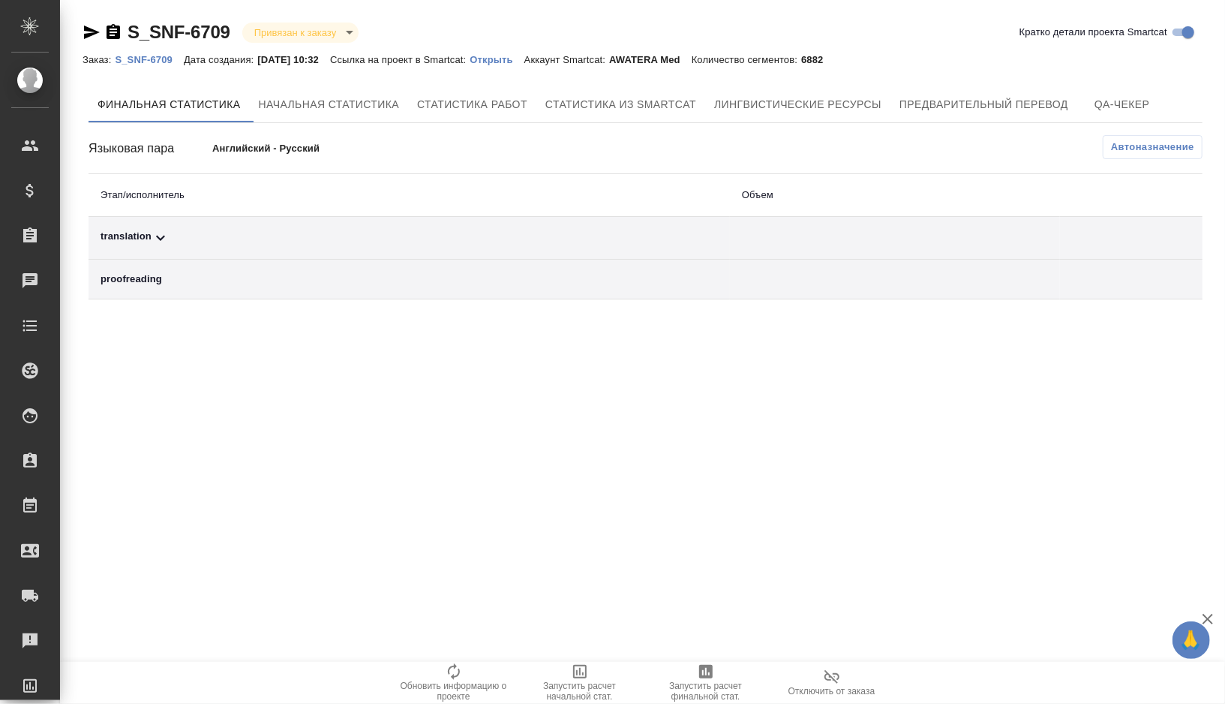
click at [210, 242] on div "translation" at bounding box center [410, 238] width 618 height 18
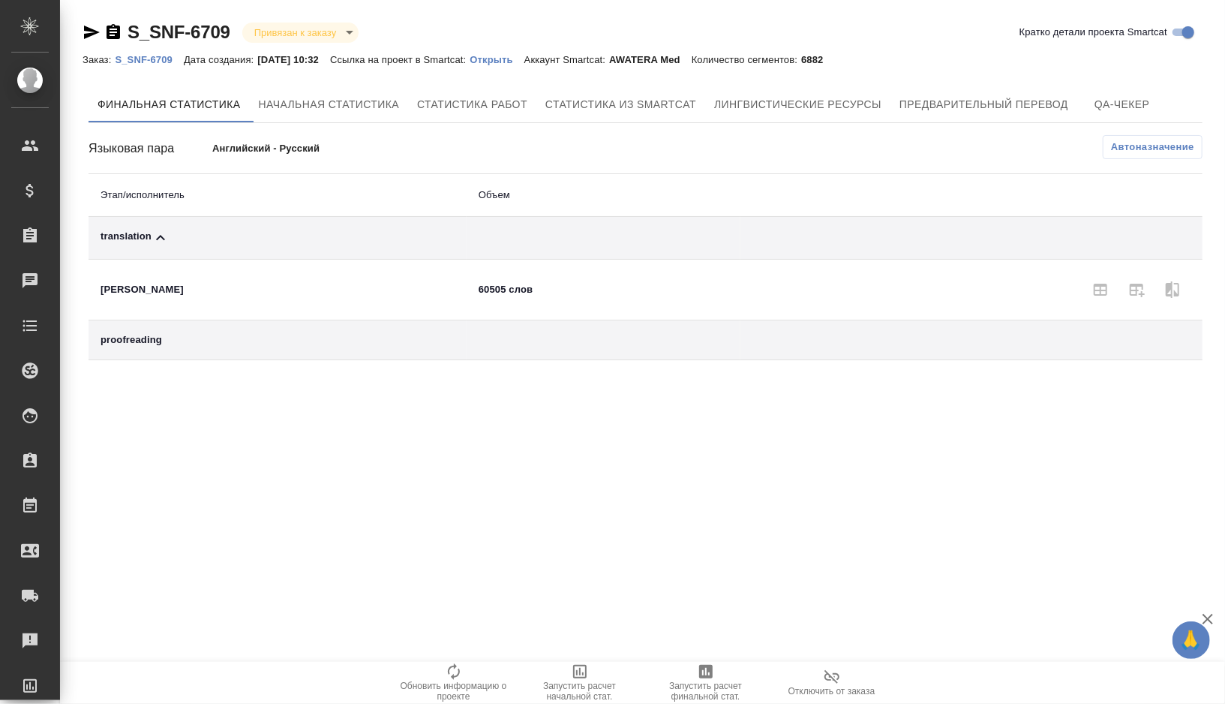
click at [1128, 145] on span "Автоназначение" at bounding box center [1152, 147] width 83 height 15
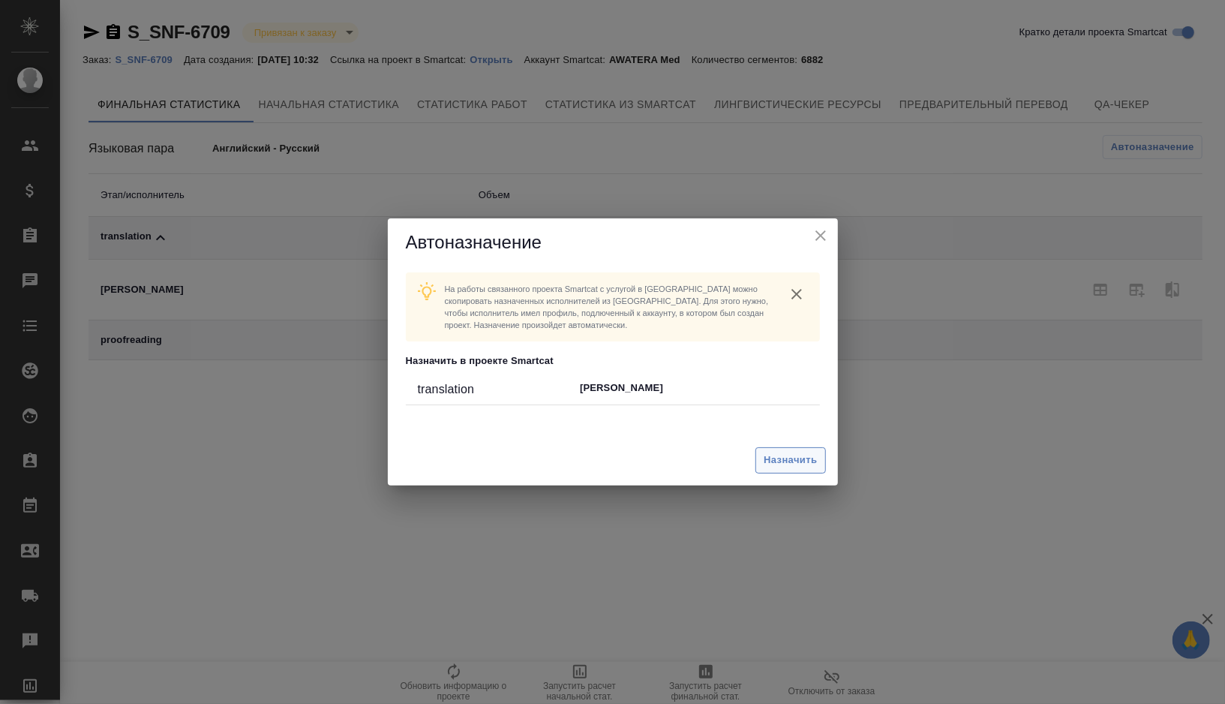
click at [777, 449] on button "Назначить" at bounding box center [791, 460] width 70 height 26
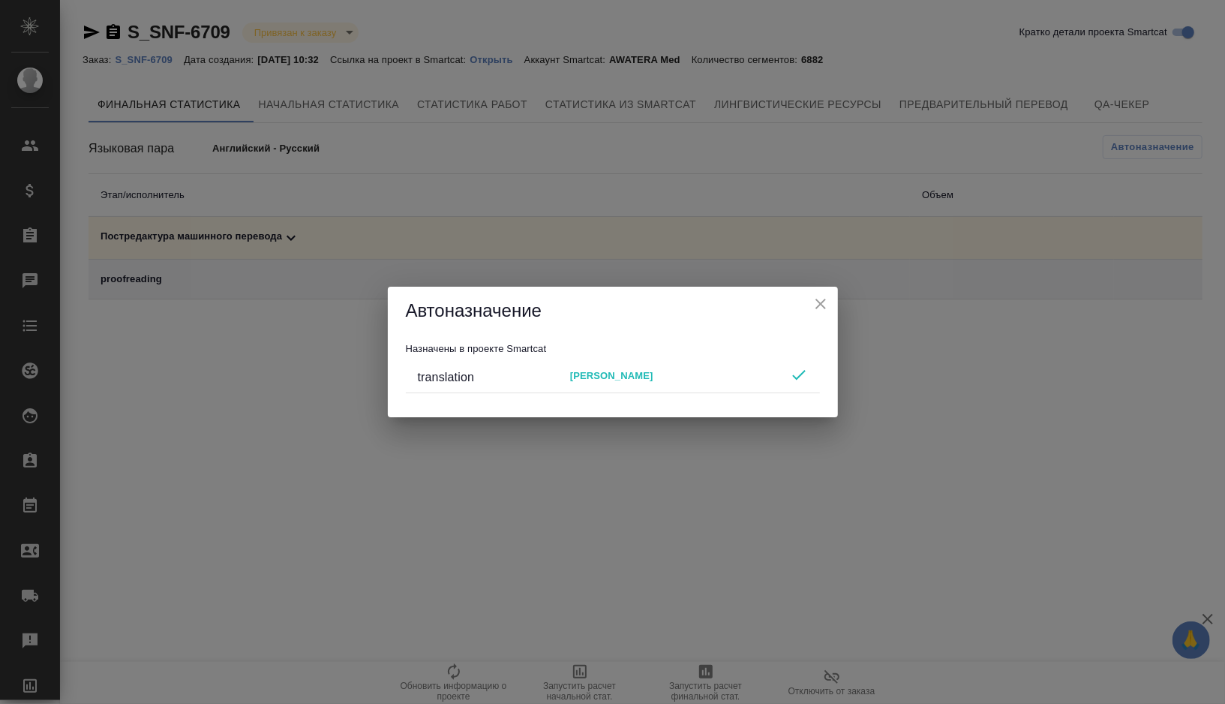
click at [824, 305] on icon "close" at bounding box center [821, 304] width 18 height 18
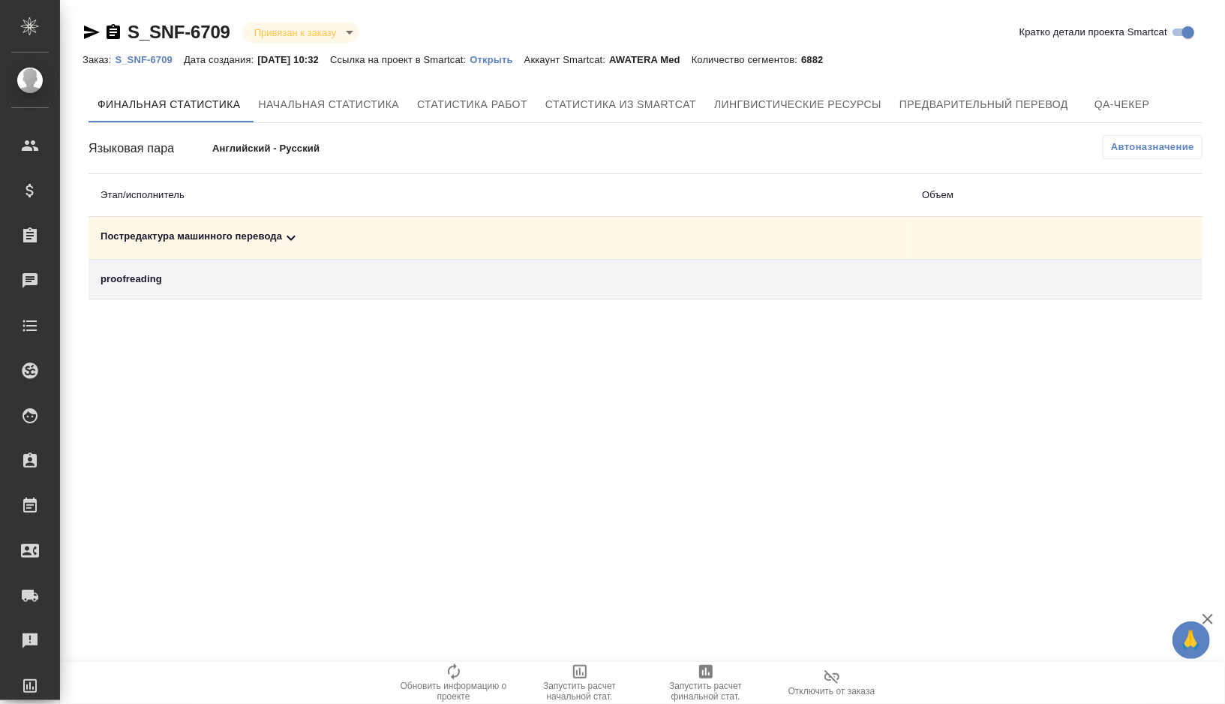
click at [333, 227] on td "Постредактура машинного перевода" at bounding box center [500, 238] width 822 height 43
click at [331, 239] on div "Постредактура машинного перевода" at bounding box center [500, 238] width 798 height 18
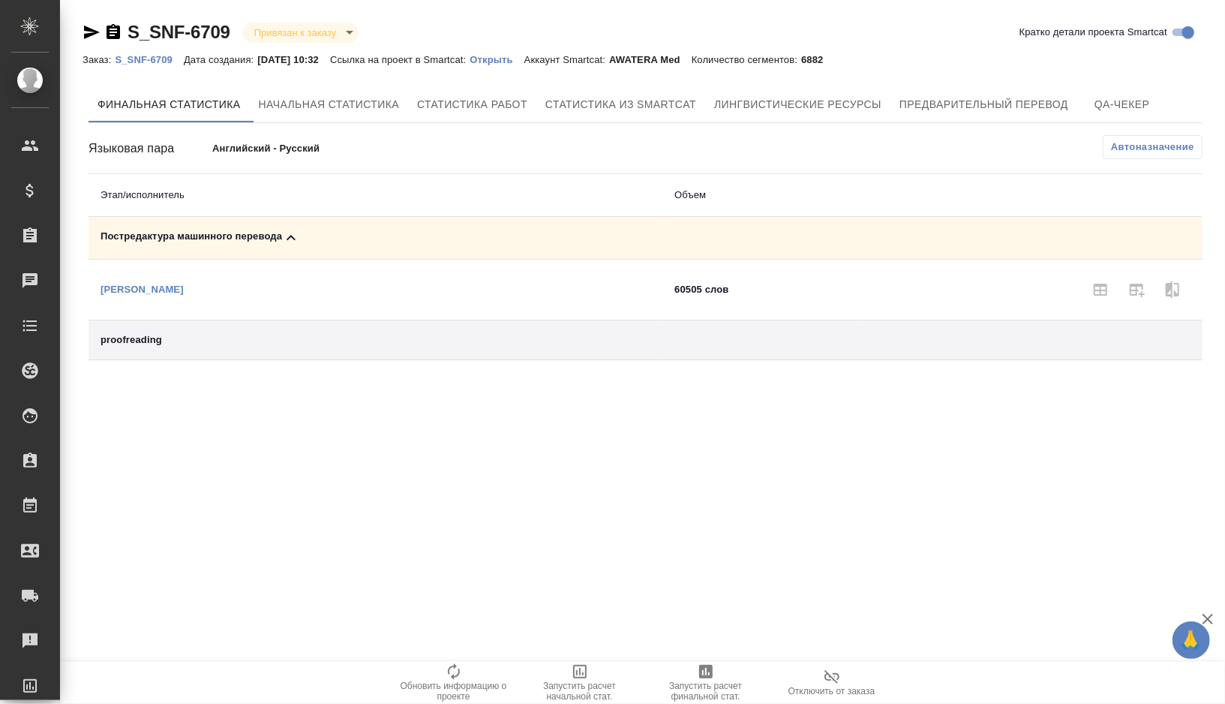
click at [651, 662] on button "Запустить расчет финальной стат." at bounding box center [706, 683] width 126 height 42
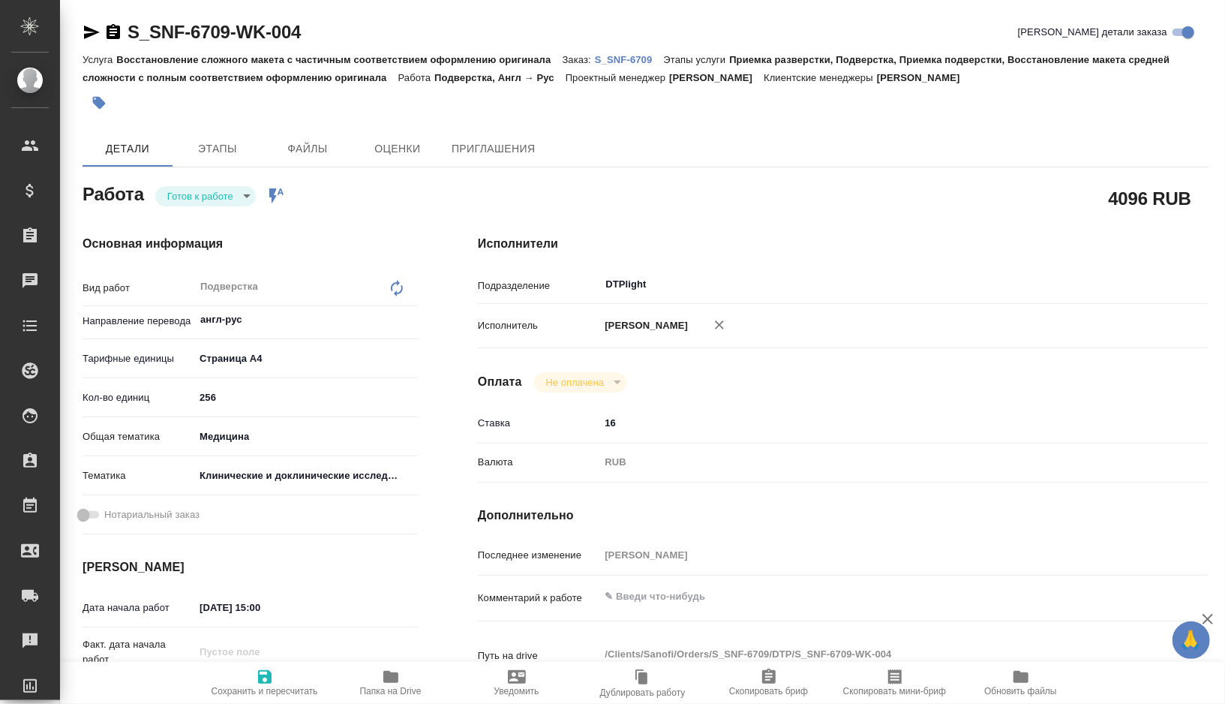
type textarea "x"
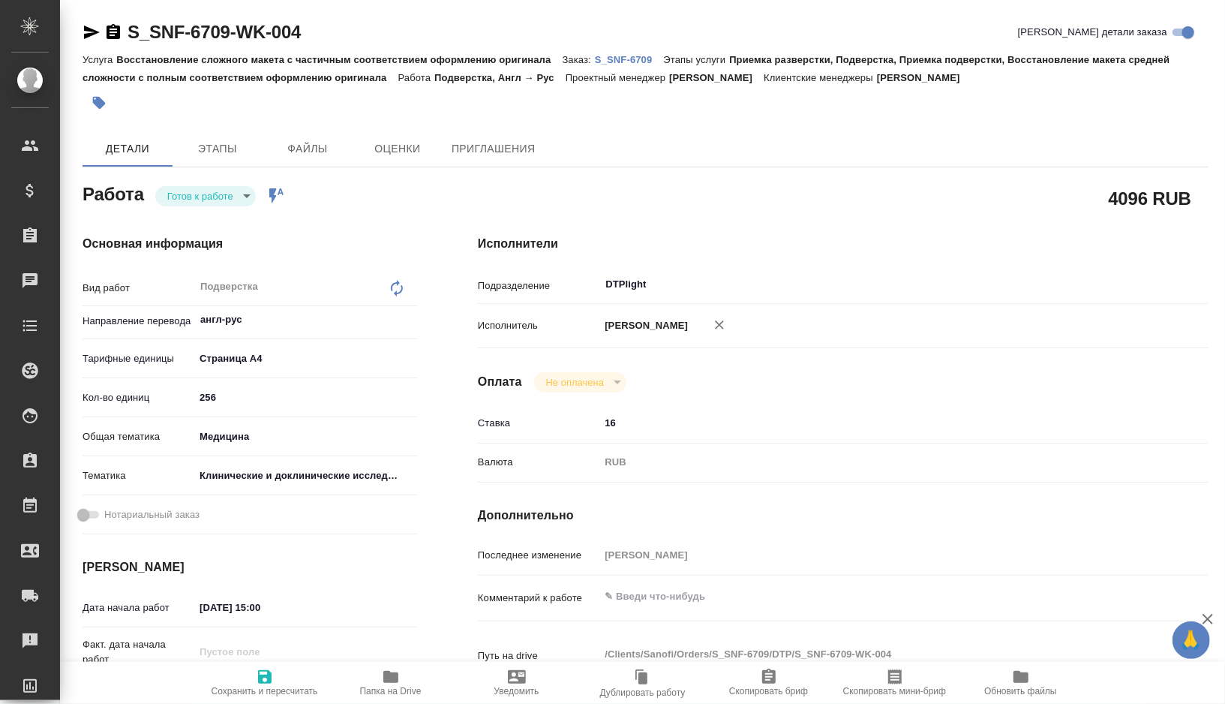
type textarea "x"
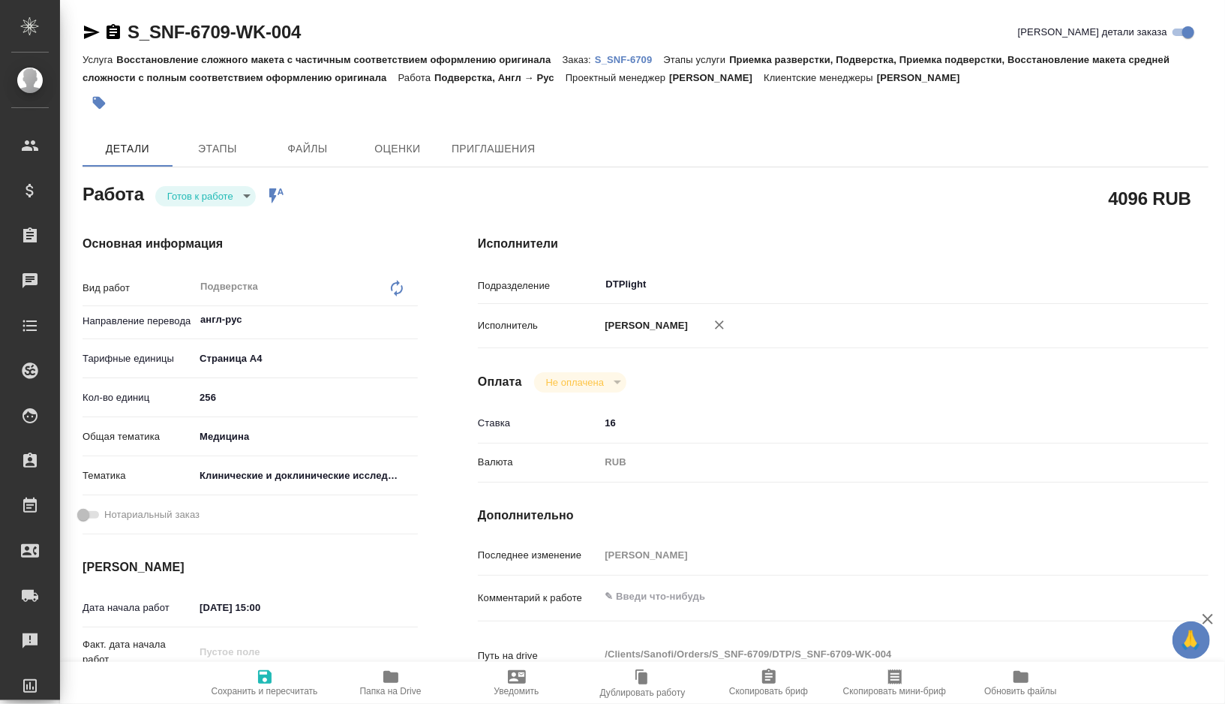
type textarea "x"
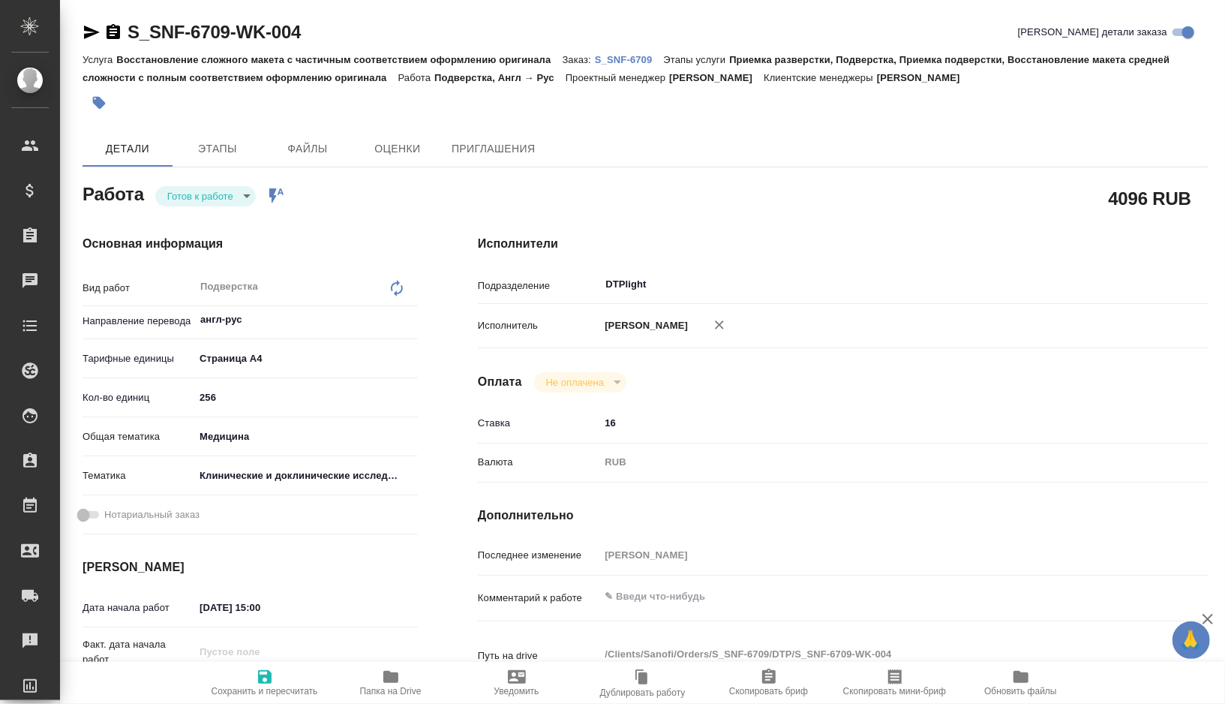
type textarea "x"
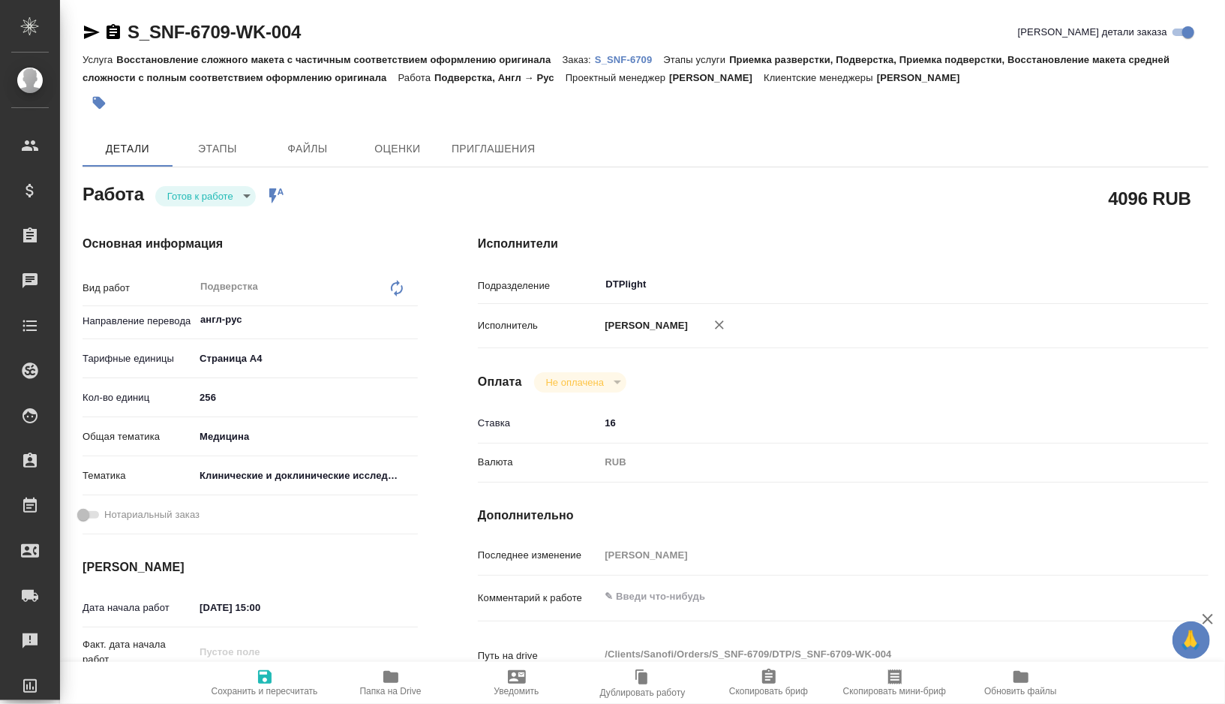
type textarea "x"
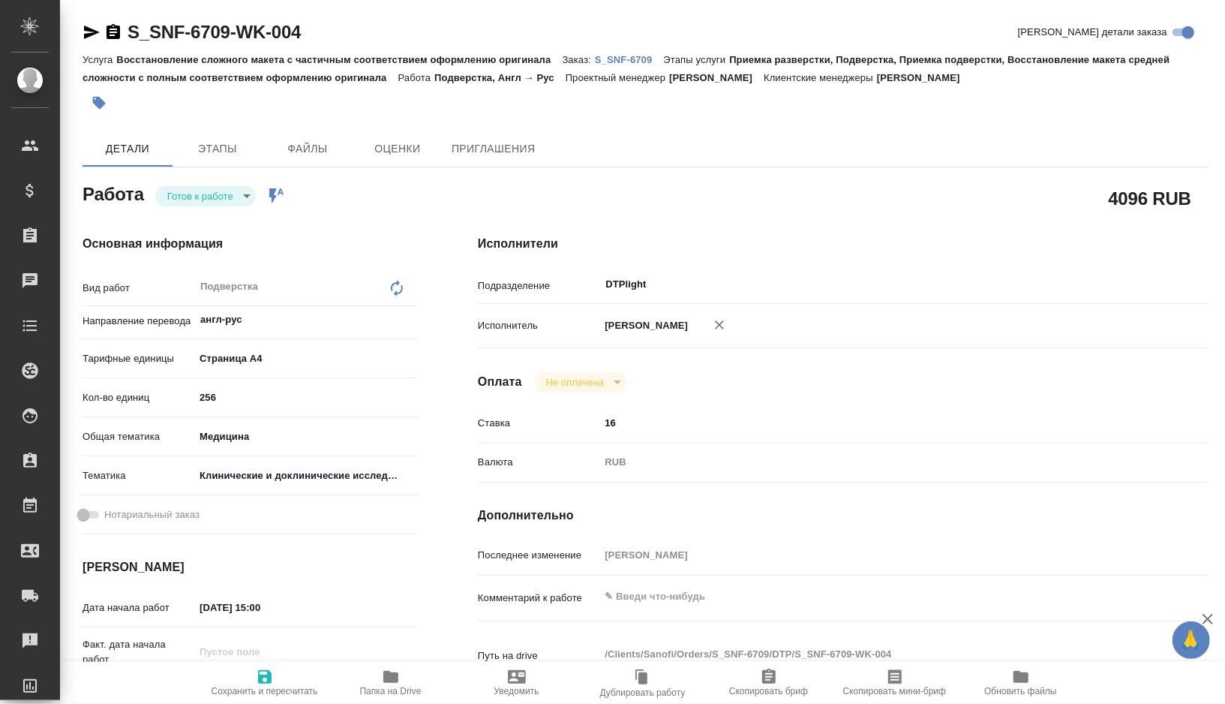
type textarea "x"
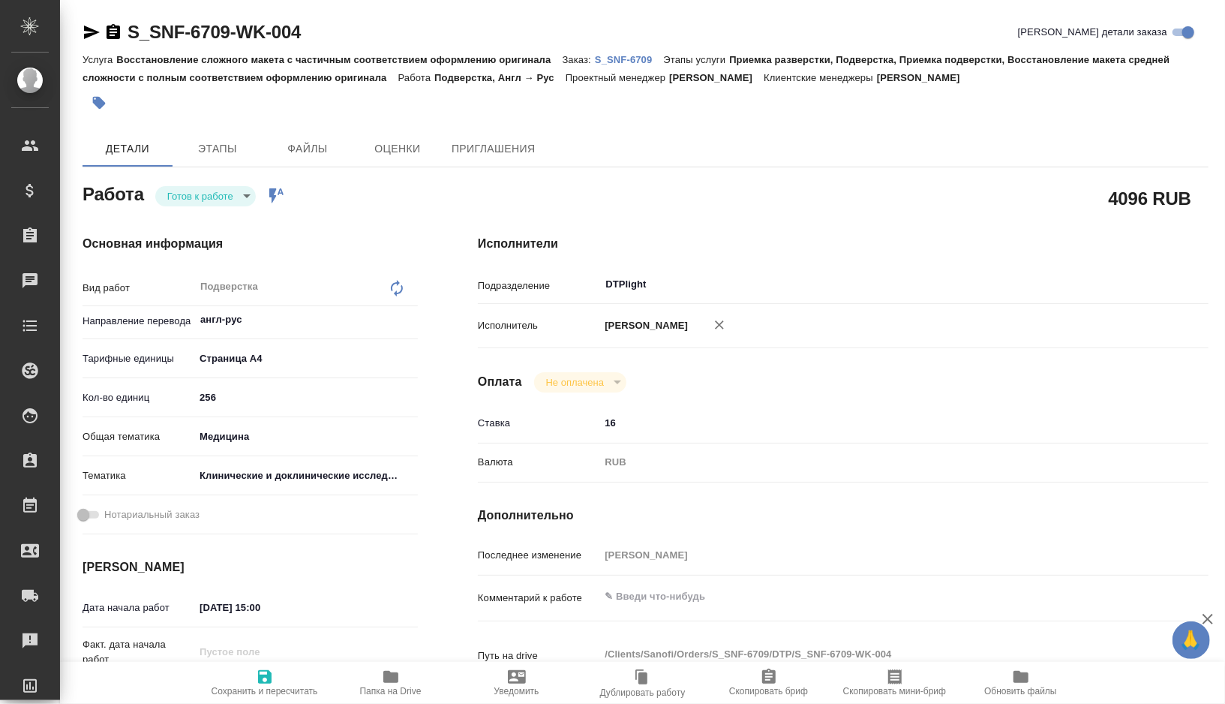
type textarea "x"
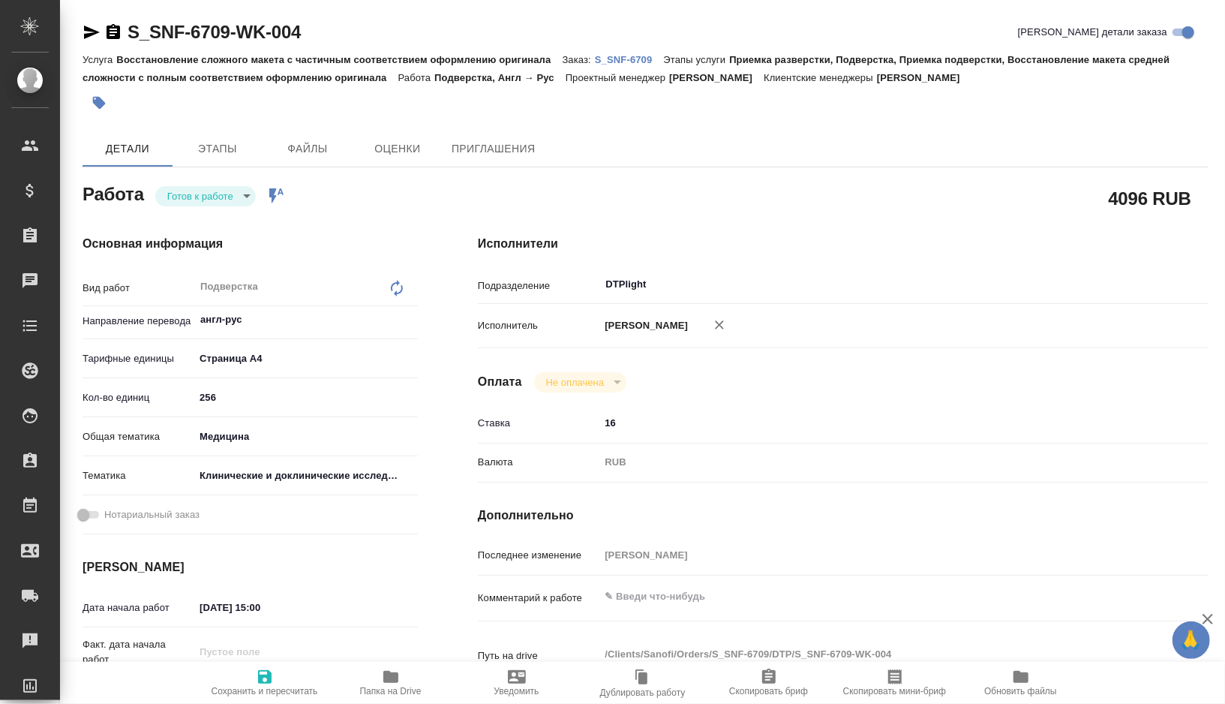
type textarea "x"
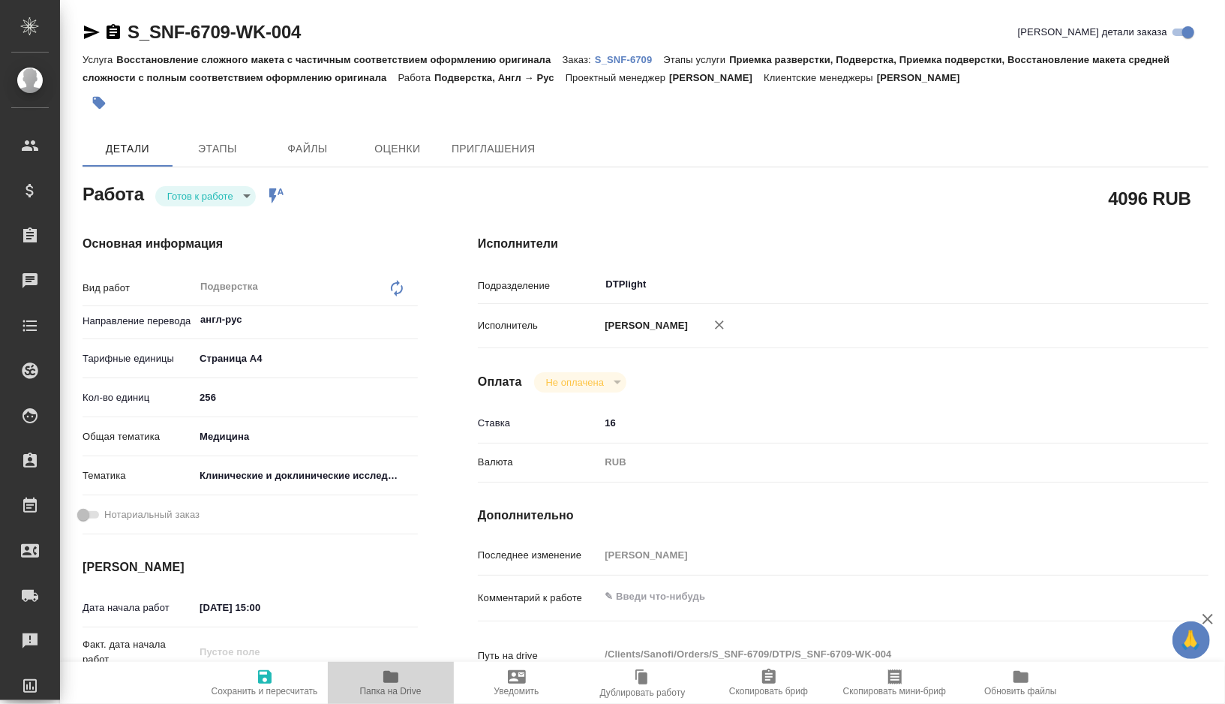
click at [386, 678] on icon "button" at bounding box center [390, 677] width 15 height 12
type textarea "x"
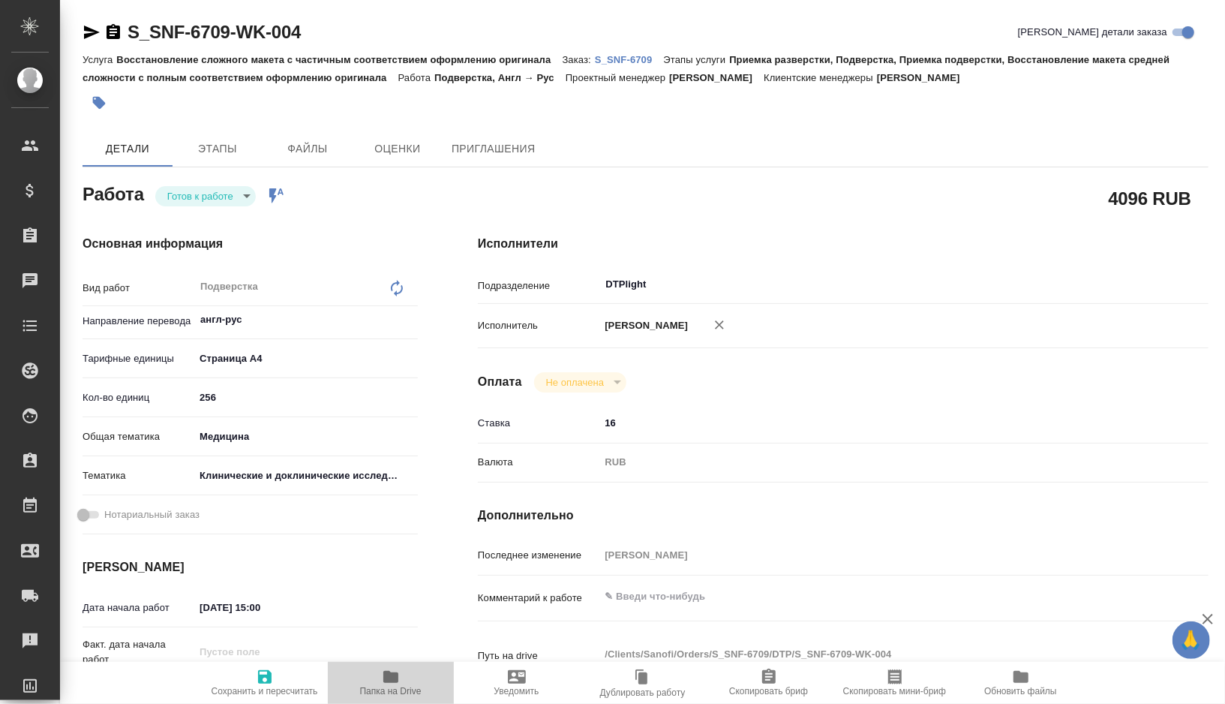
type textarea "x"
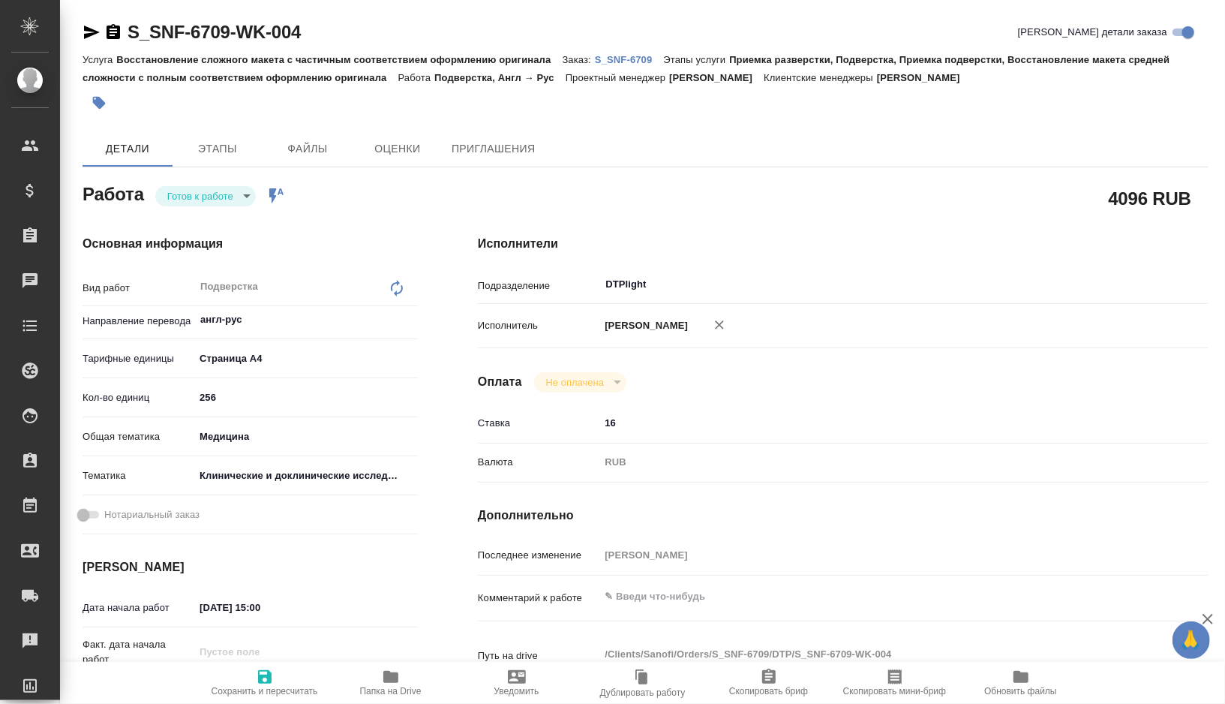
type textarea "x"
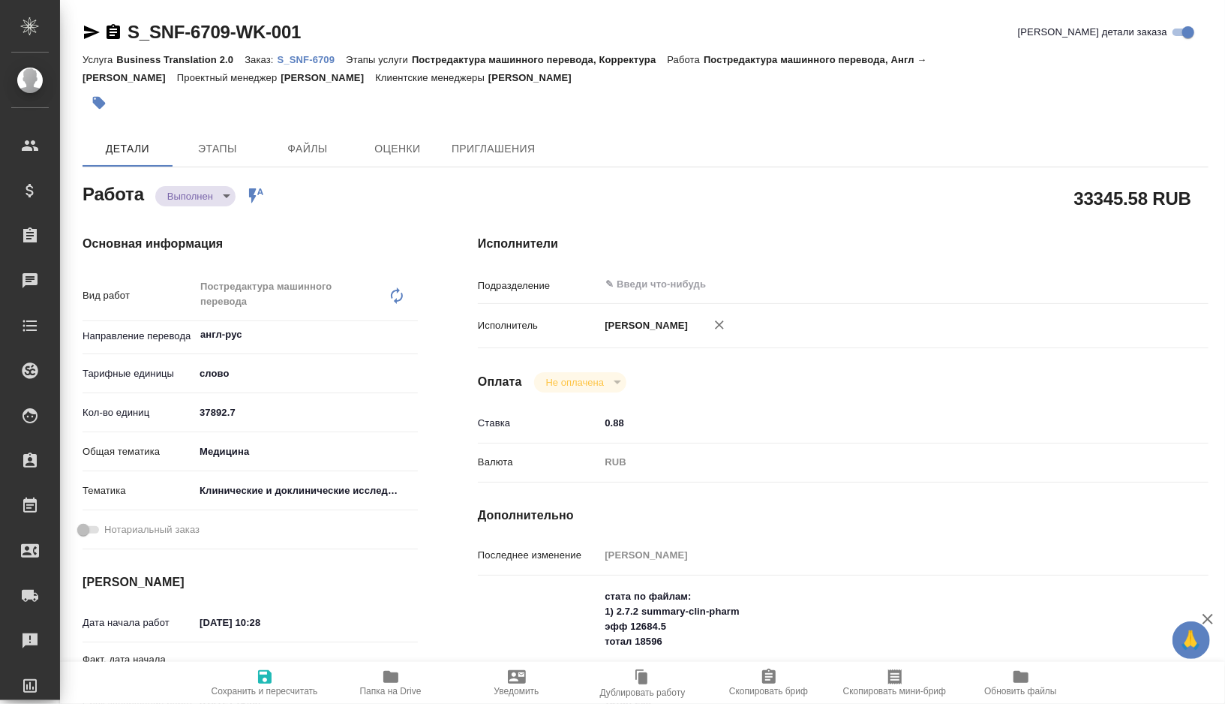
type textarea "x"
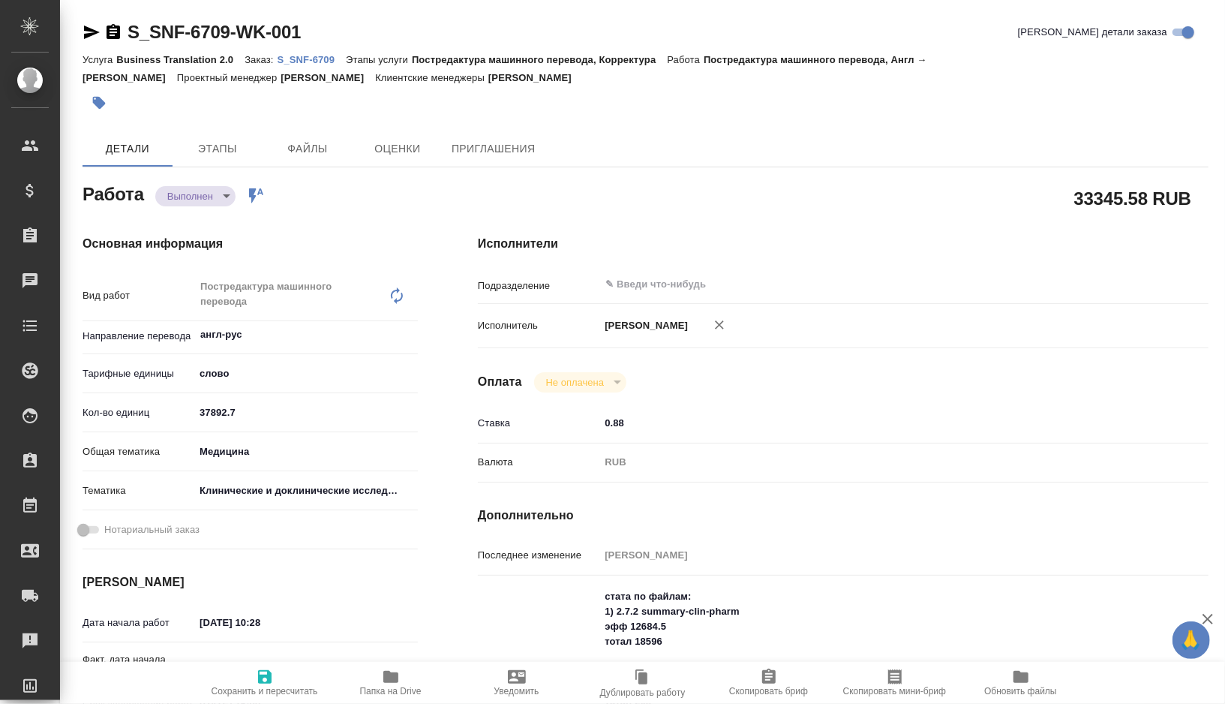
type textarea "x"
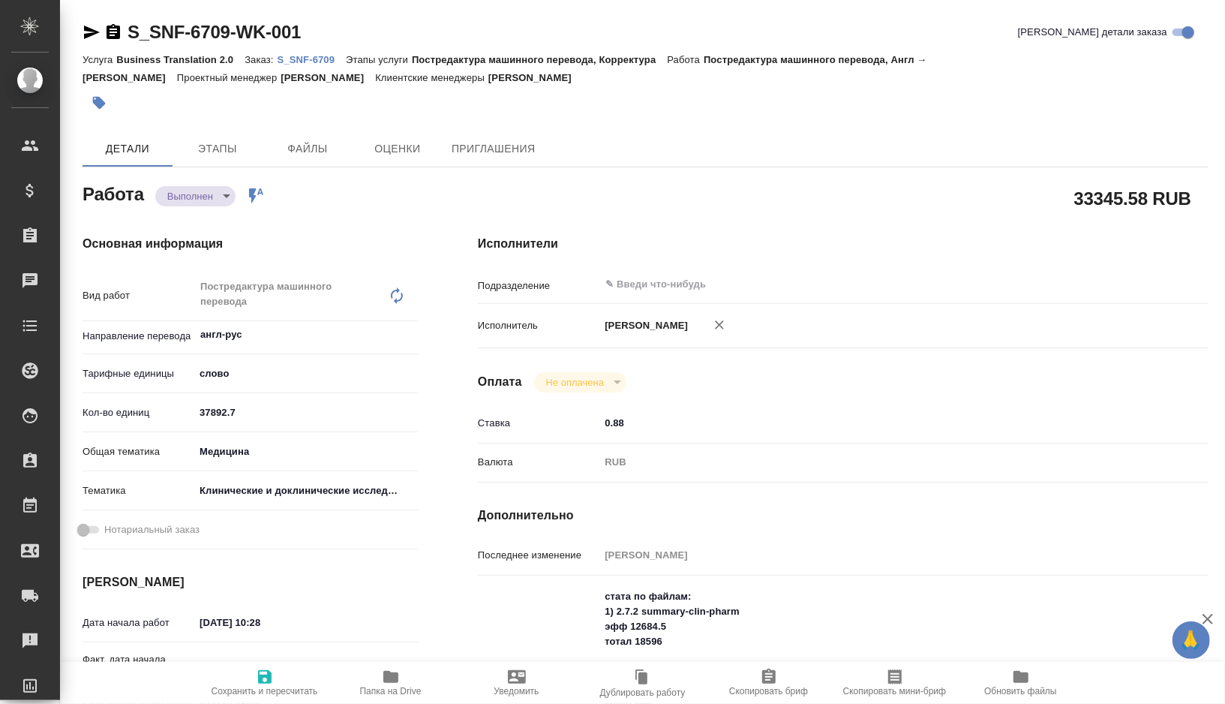
type textarea "x"
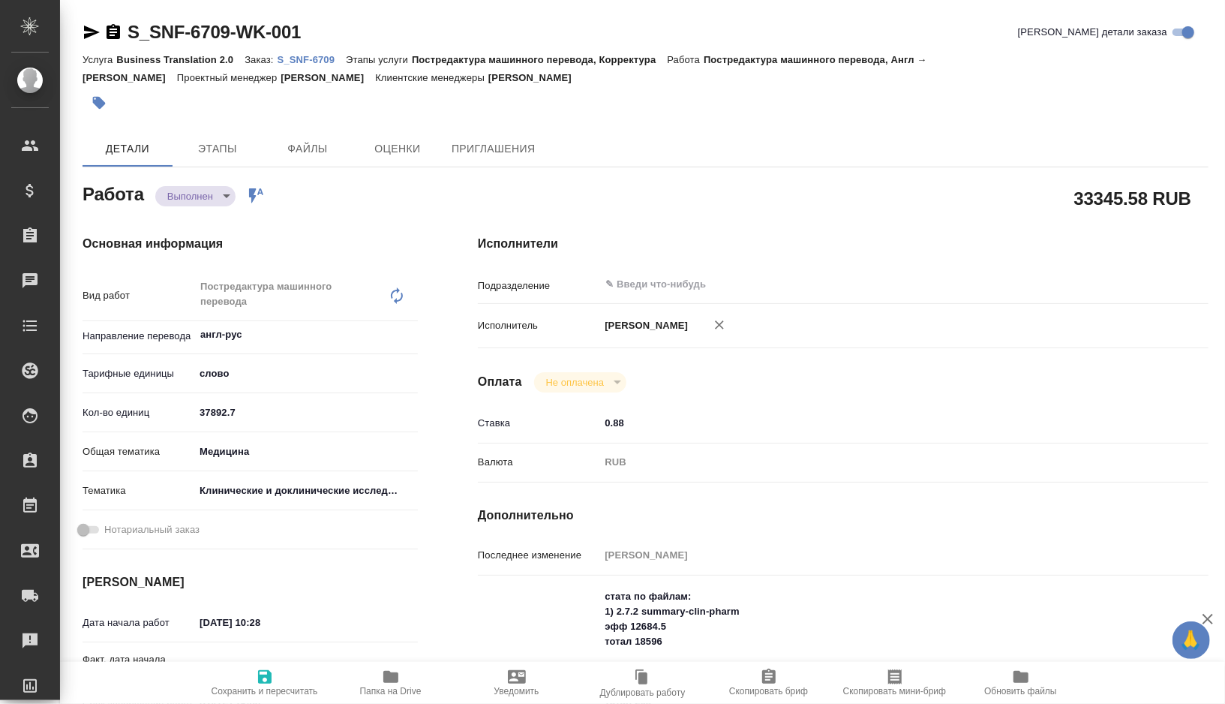
type textarea "x"
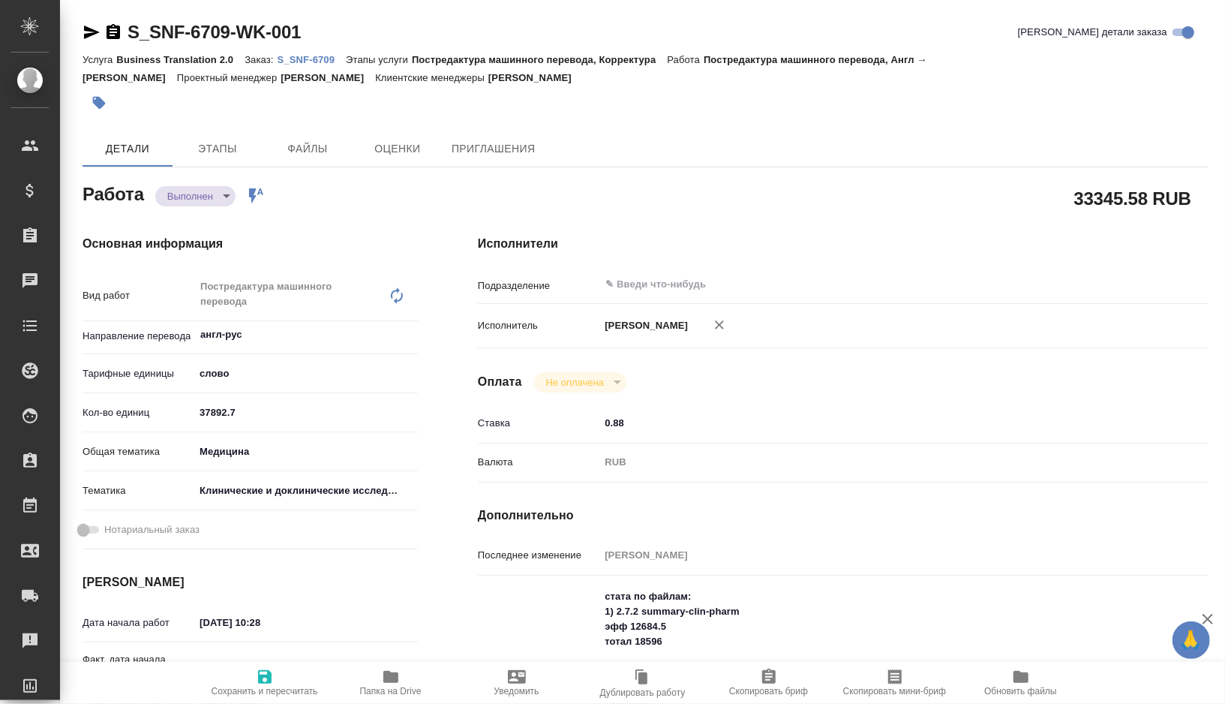
click at [394, 676] on icon "button" at bounding box center [390, 677] width 15 height 12
type textarea "x"
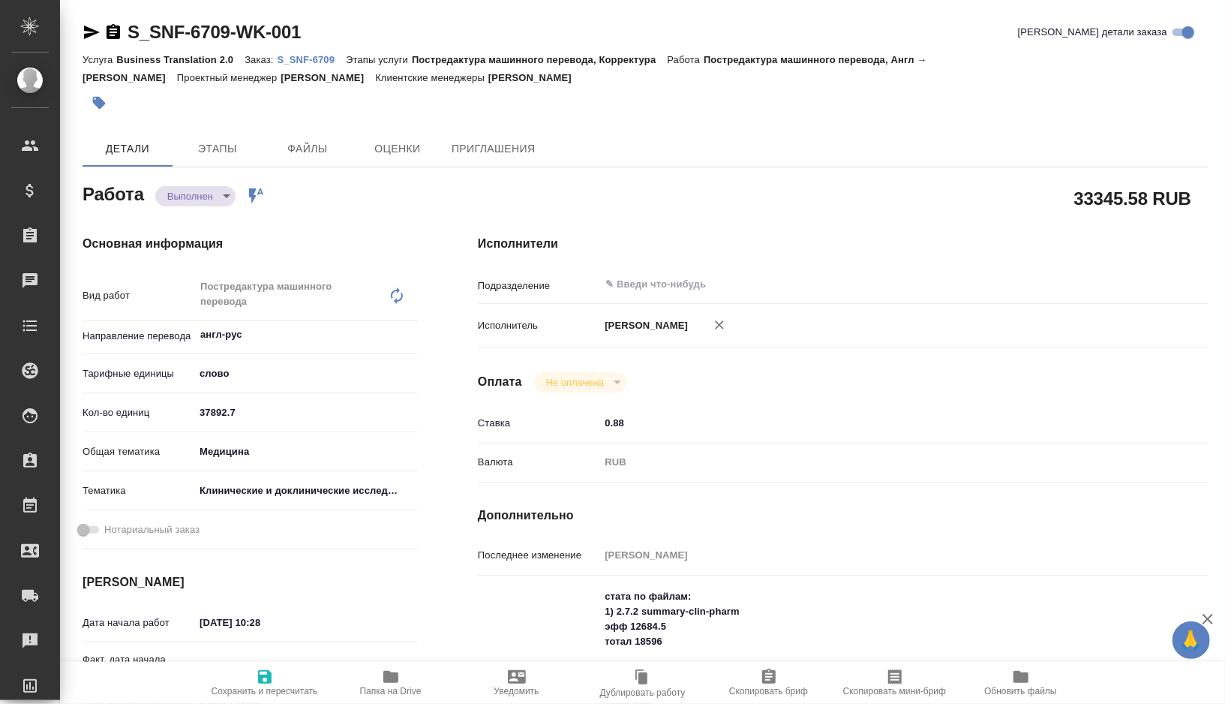
type textarea "x"
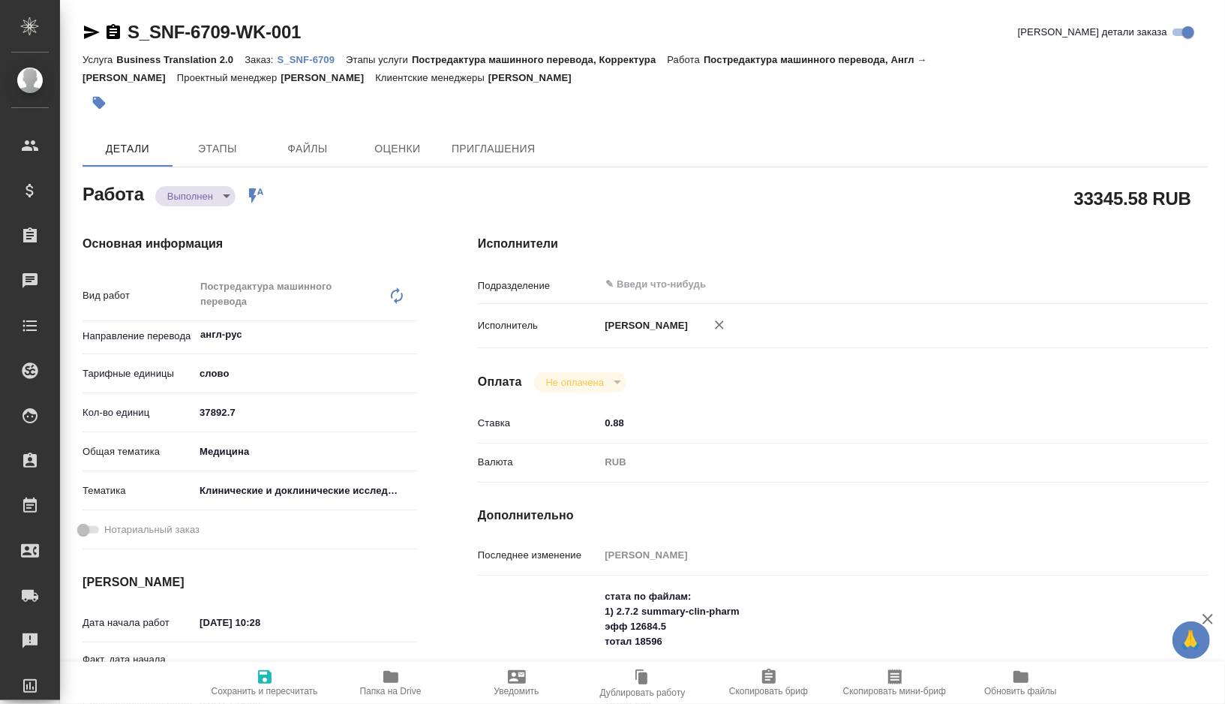
type textarea "x"
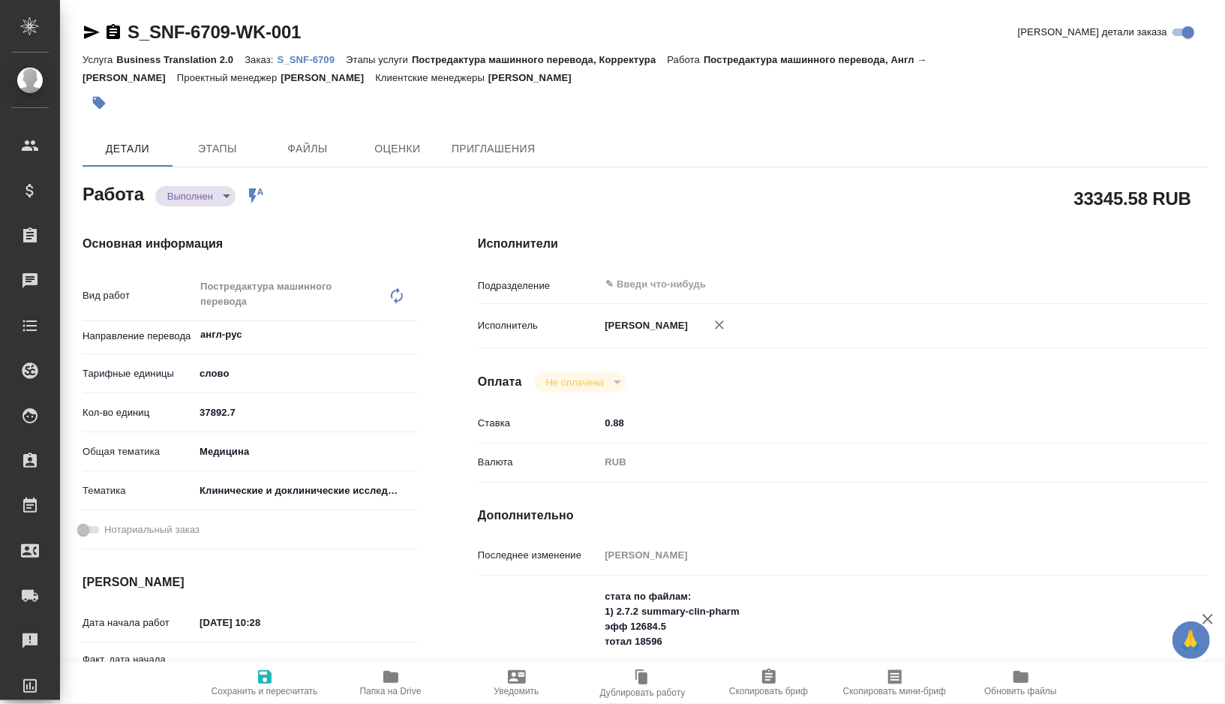
type textarea "x"
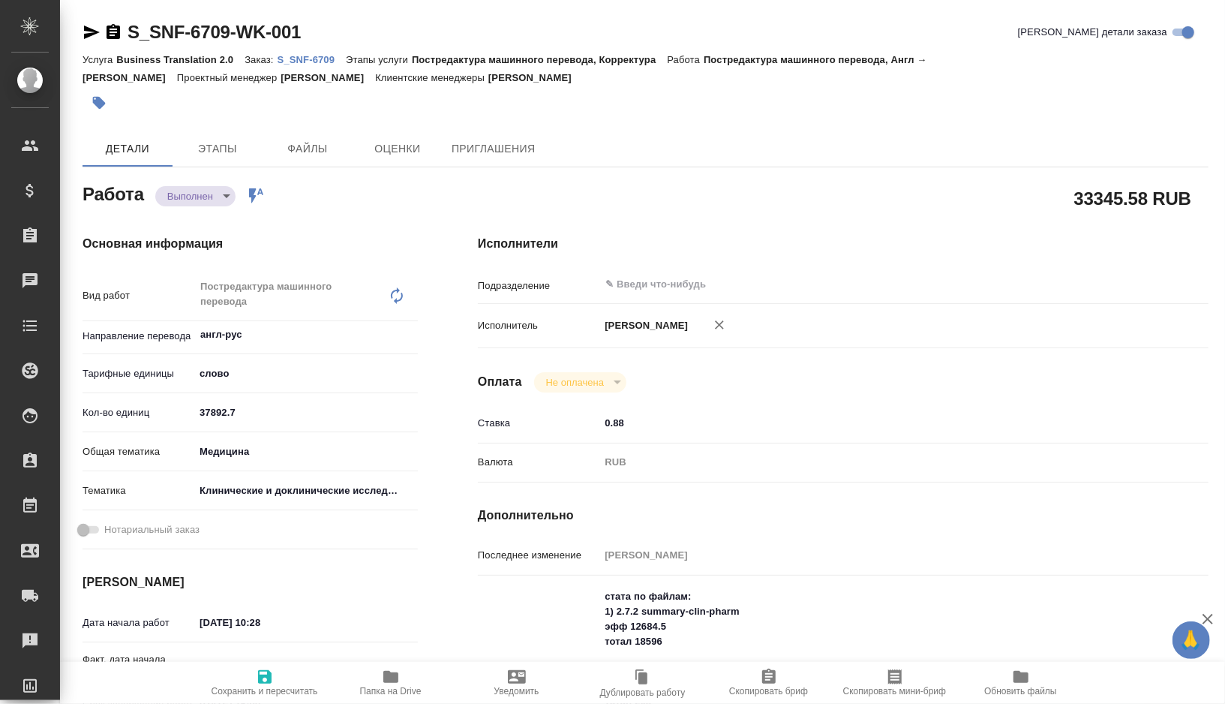
type textarea "x"
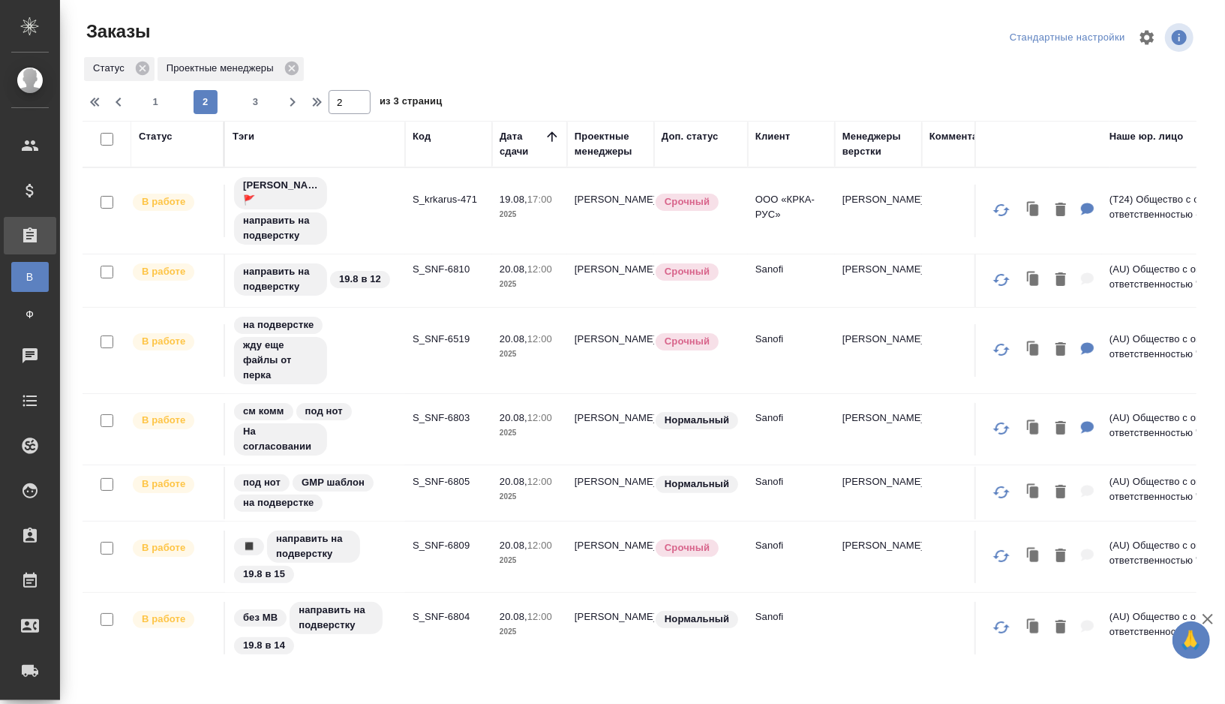
scroll to position [379, 0]
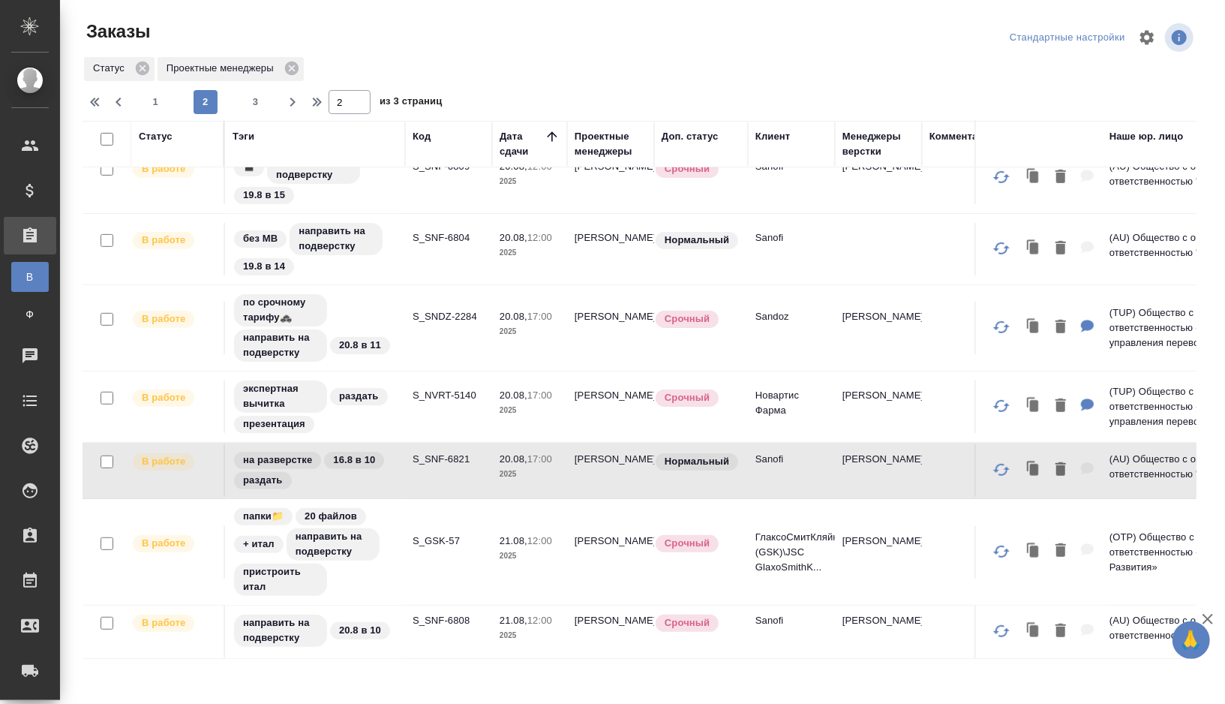
scroll to position [426, 0]
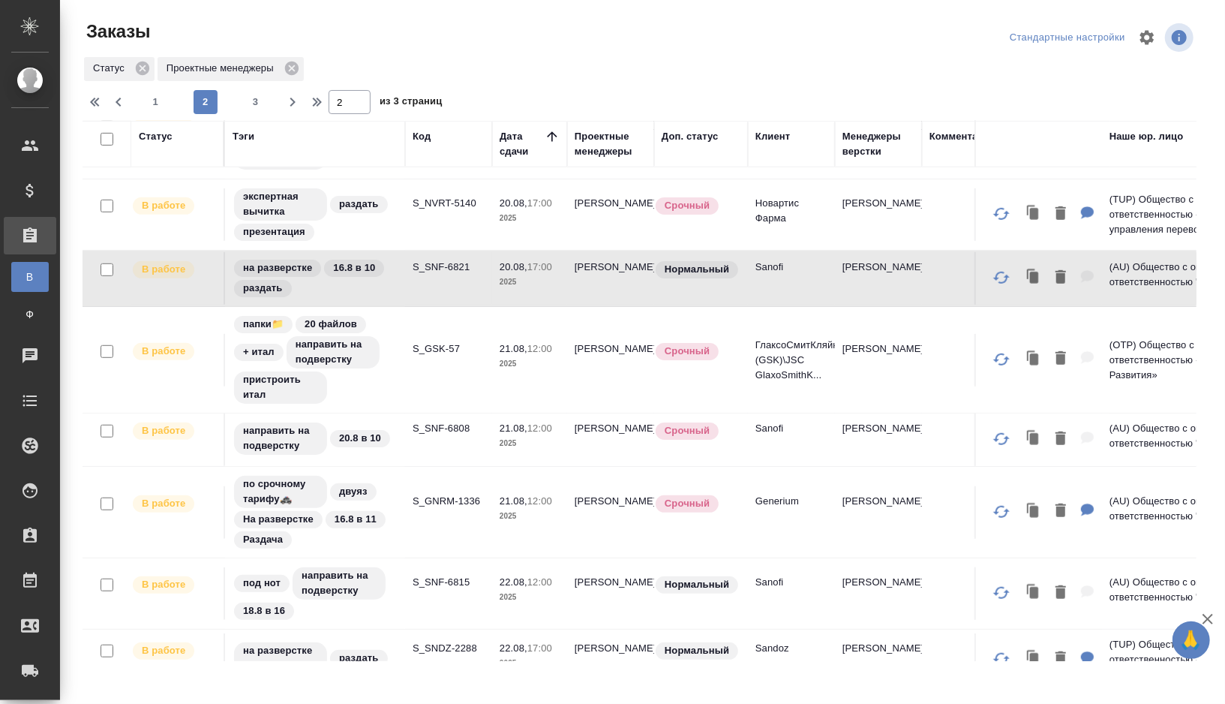
scroll to position [606, 0]
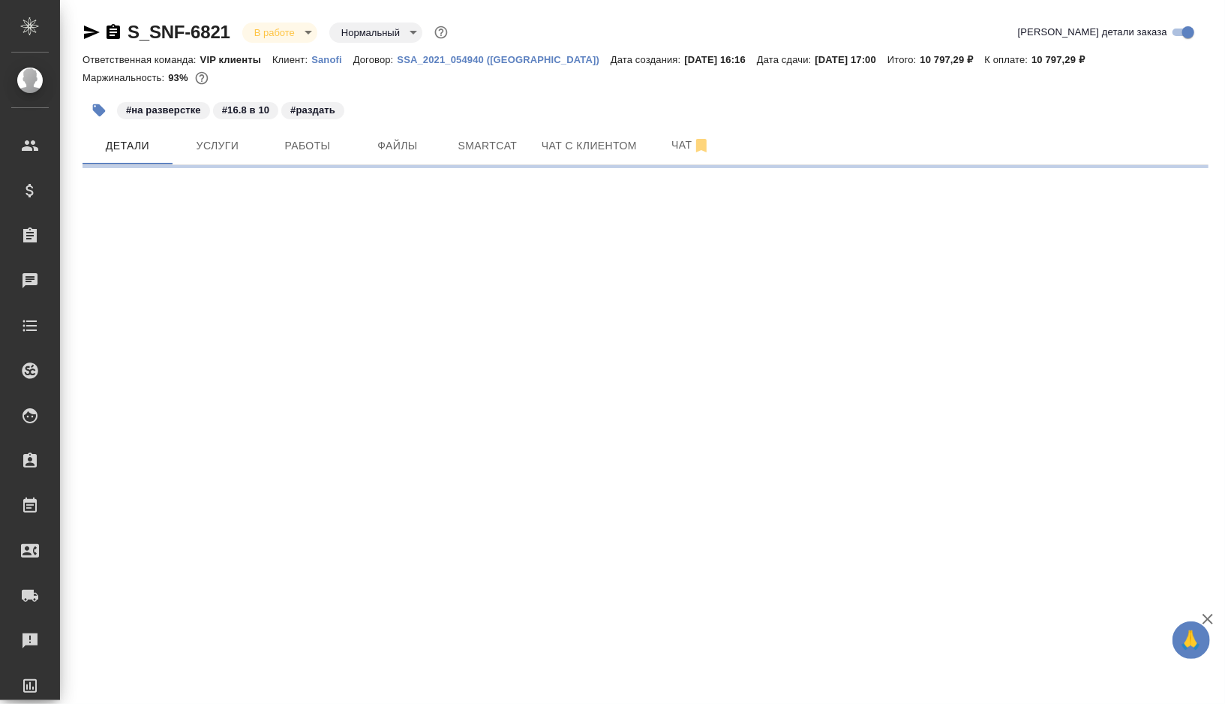
select select "RU"
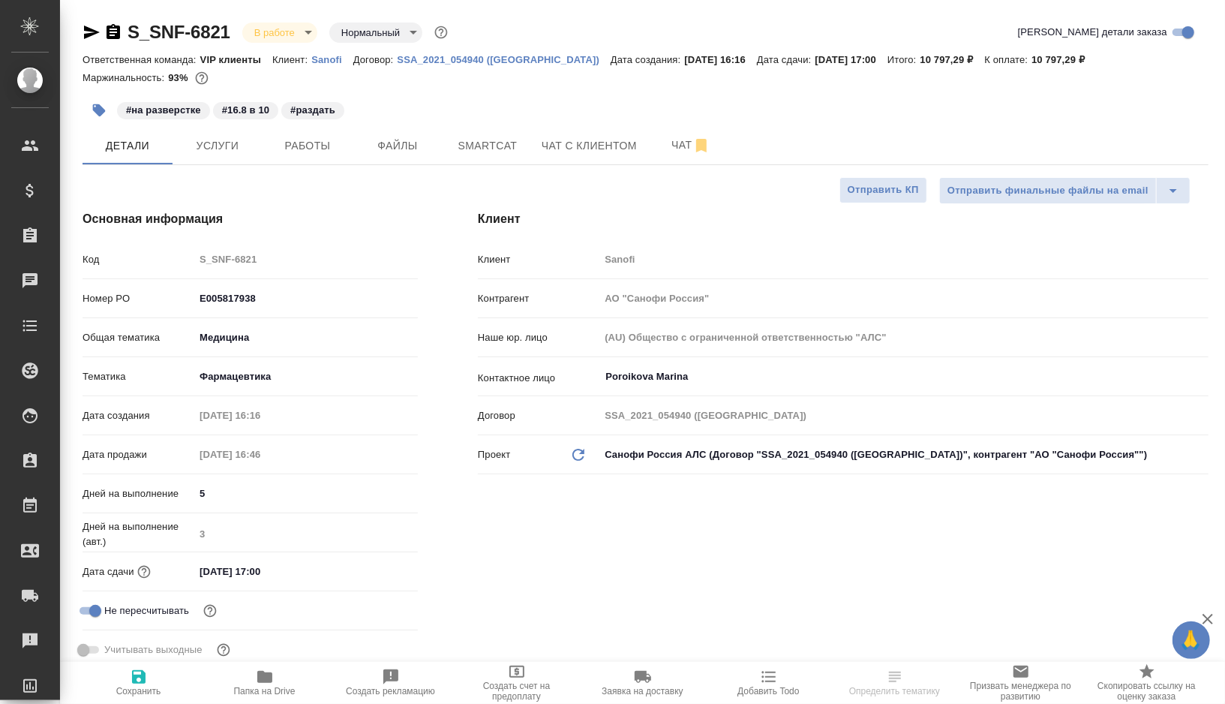
type textarea "x"
click at [323, 140] on span "Работы" at bounding box center [308, 146] width 72 height 19
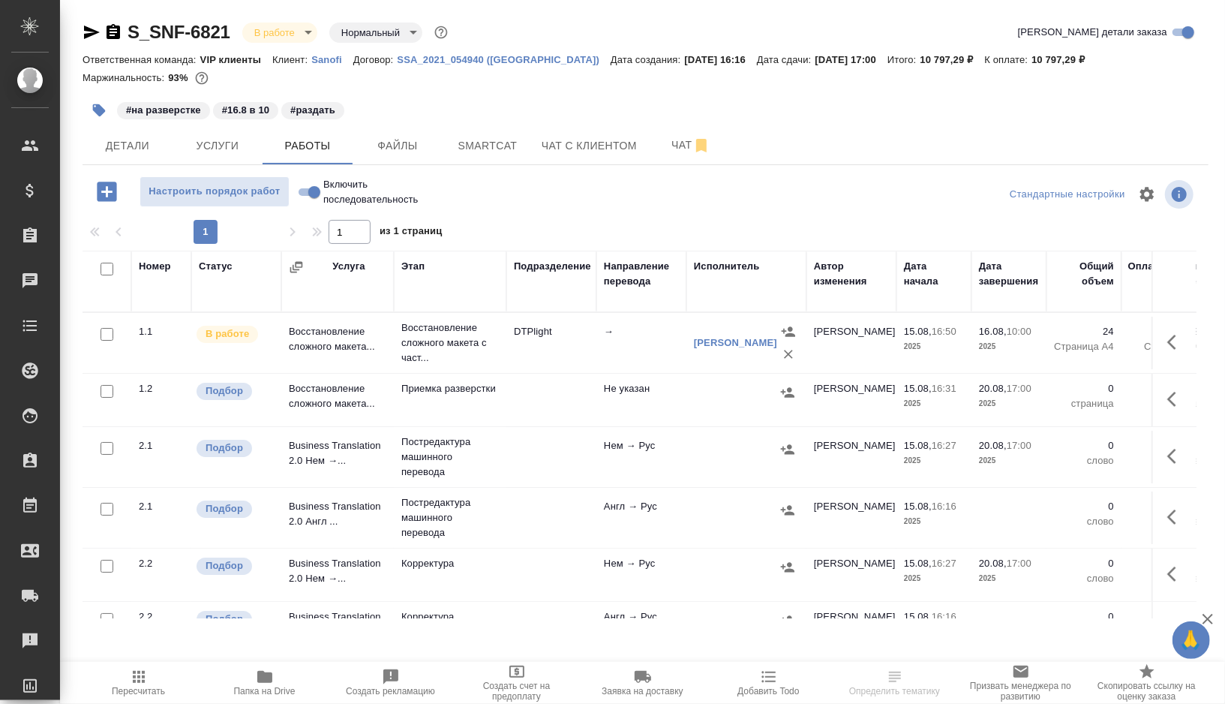
click at [105, 392] on input "checkbox" at bounding box center [107, 391] width 13 height 13
checkbox input "true"
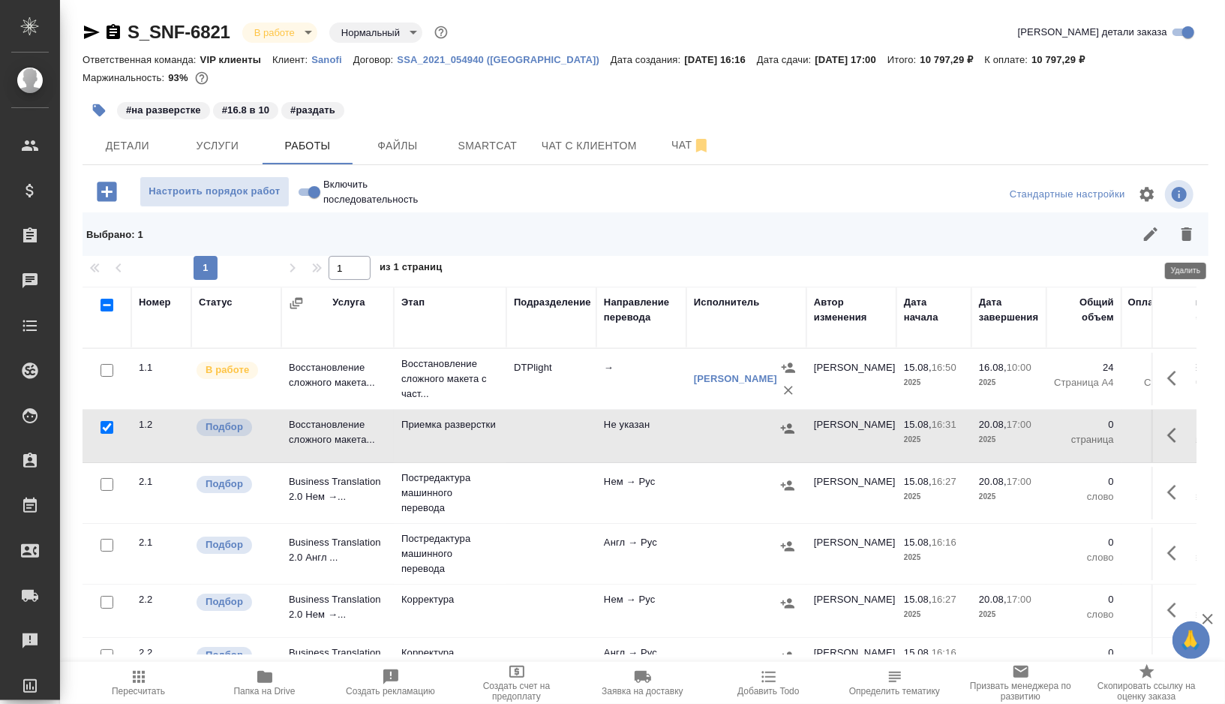
click at [1189, 227] on icon "button" at bounding box center [1187, 234] width 18 height 18
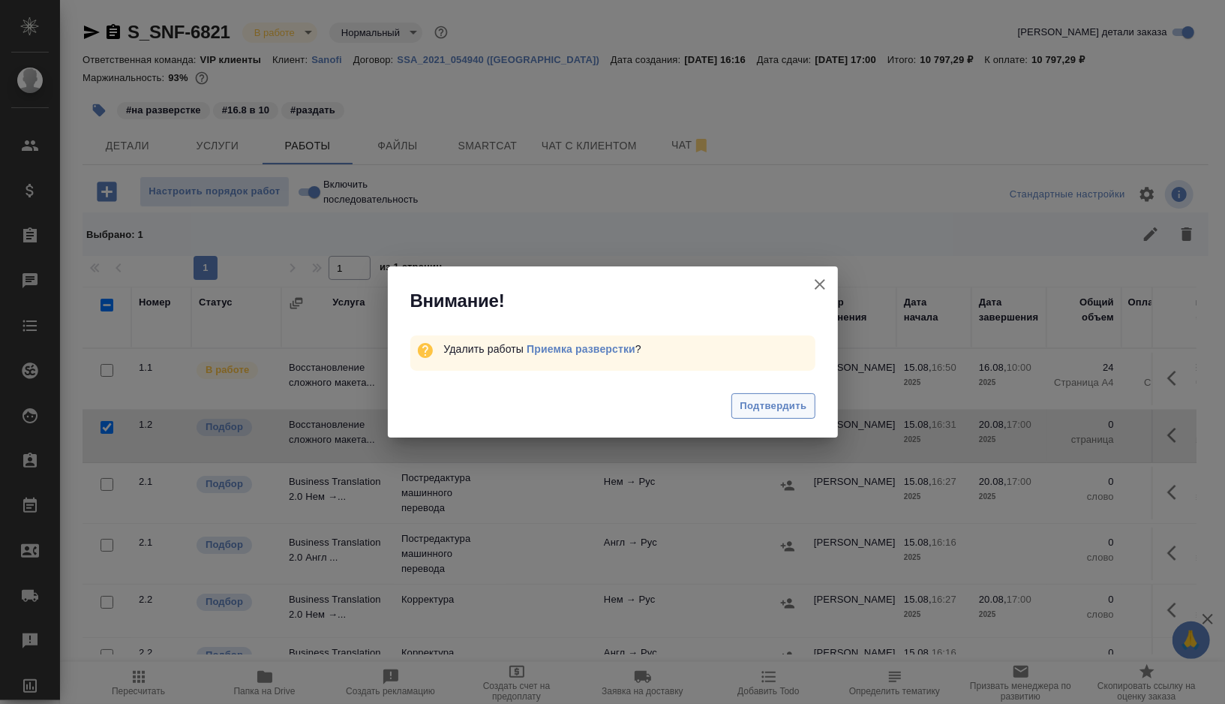
click at [766, 409] on span "Подтвердить" at bounding box center [773, 406] width 67 height 17
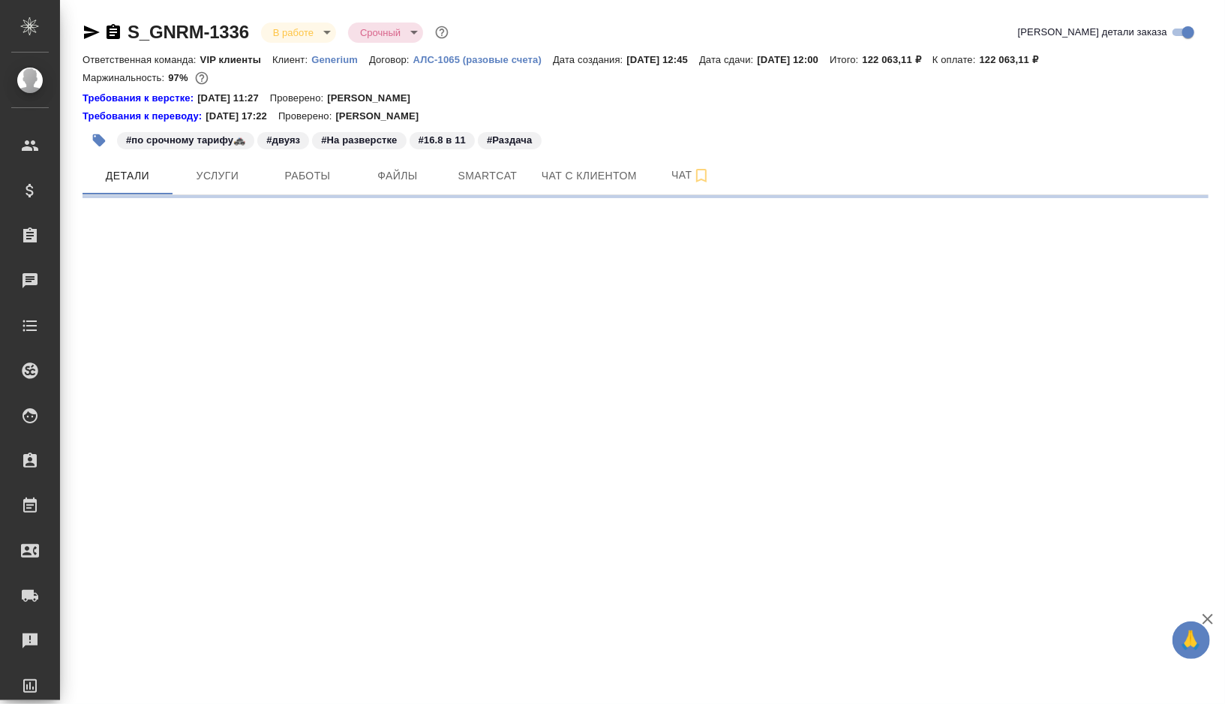
select select "RU"
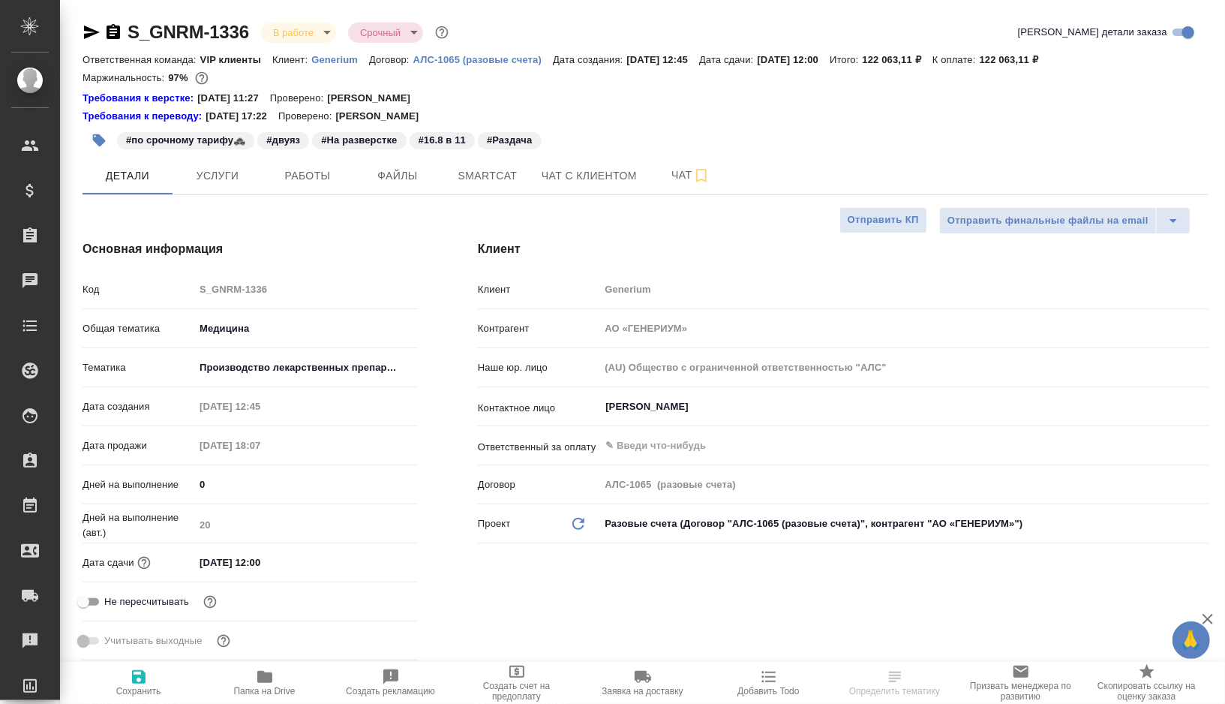
type textarea "x"
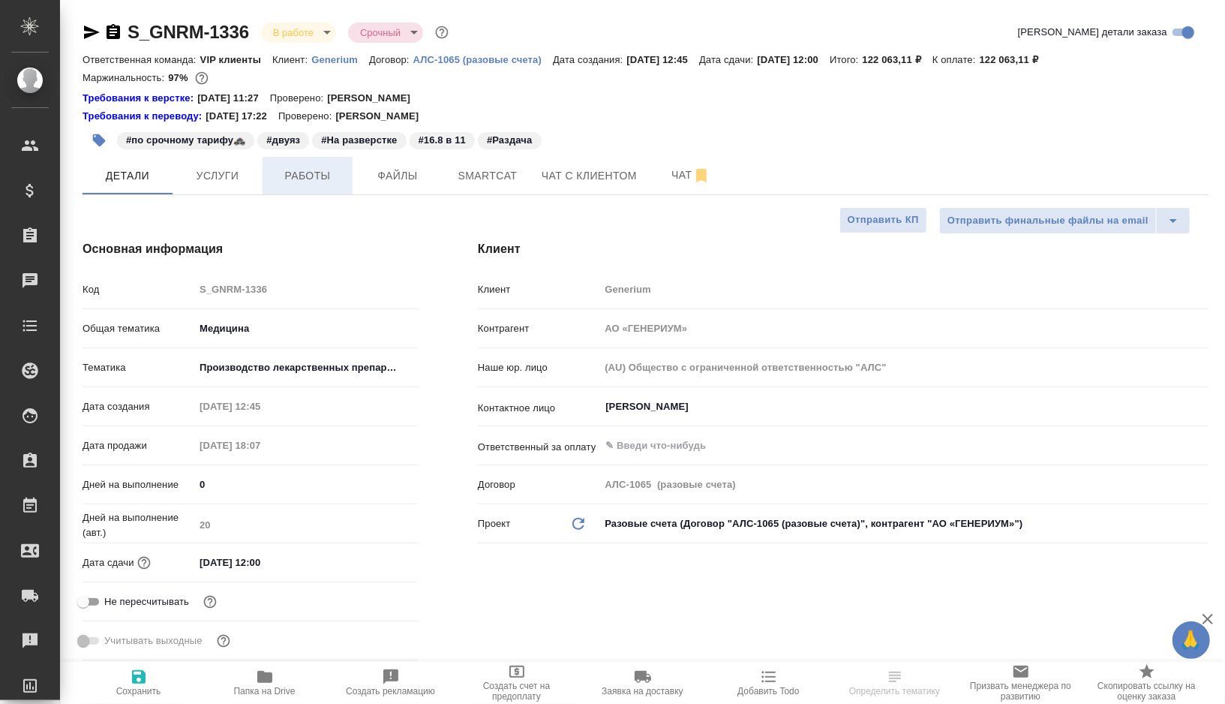
type textarea "x"
click at [305, 185] on button "Работы" at bounding box center [308, 176] width 90 height 38
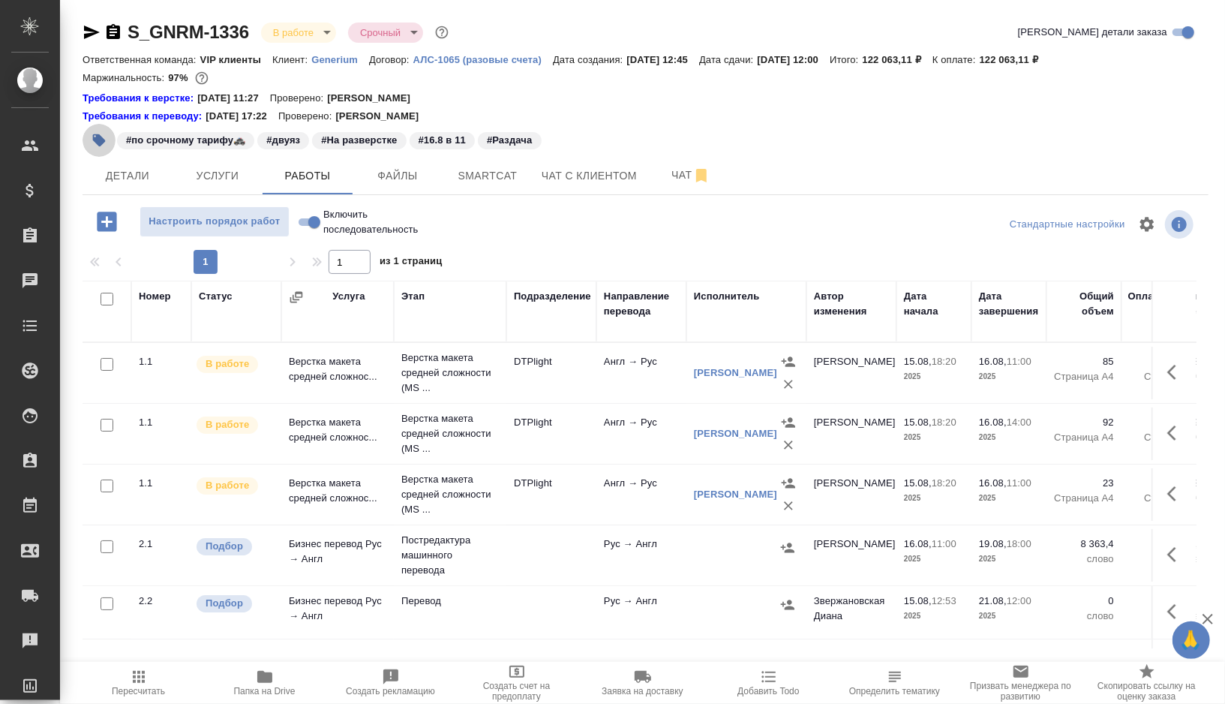
click at [86, 143] on button "button" at bounding box center [99, 140] width 33 height 33
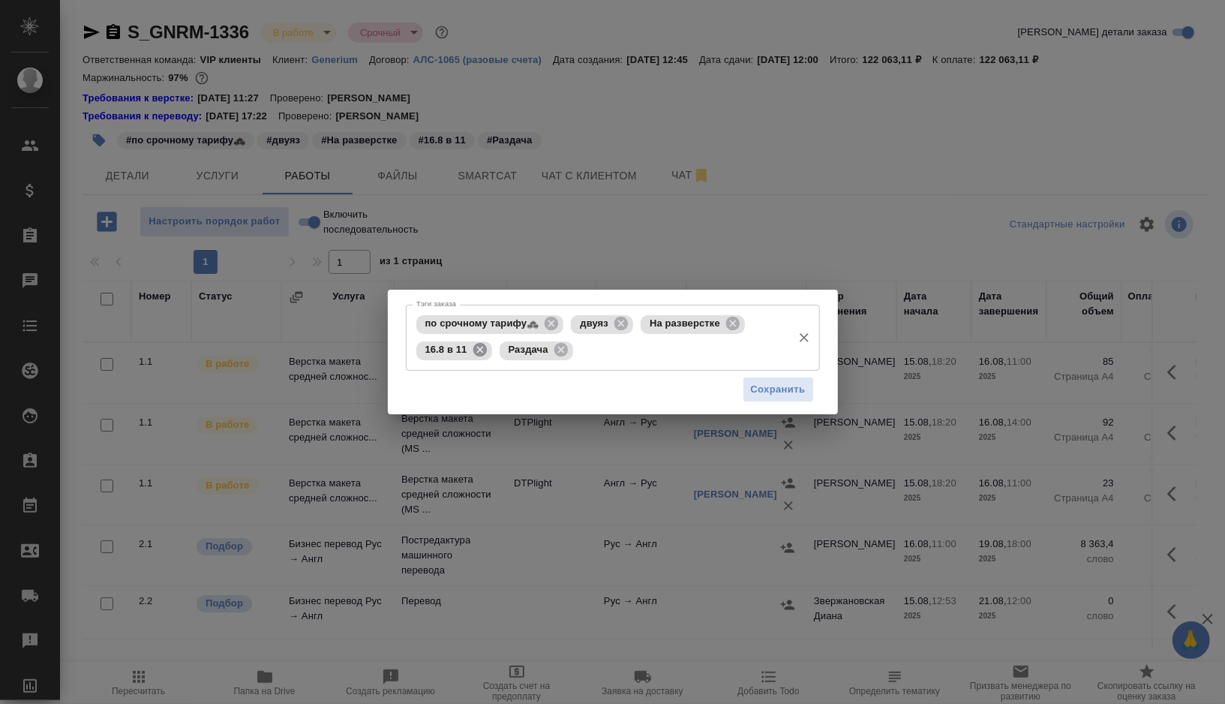
click at [473, 351] on icon at bounding box center [480, 350] width 14 height 14
click at [506, 351] on input "Тэги заказа" at bounding box center [639, 351] width 291 height 26
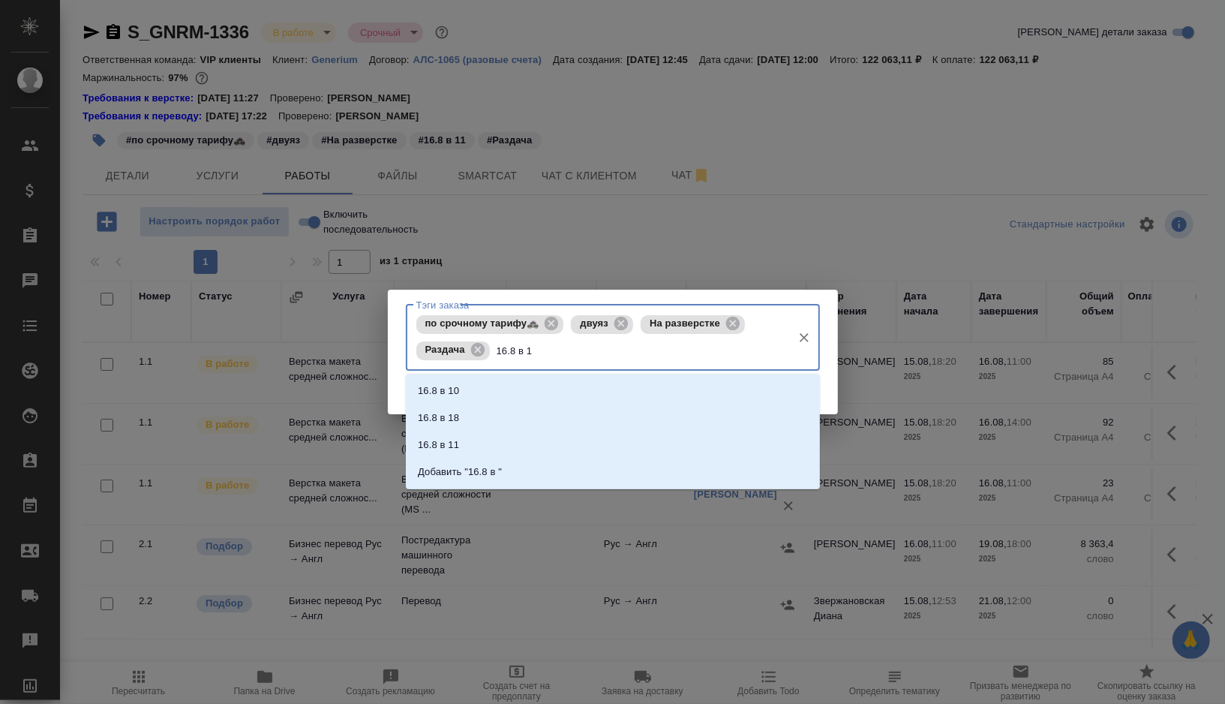
type input "16.8 в 14"
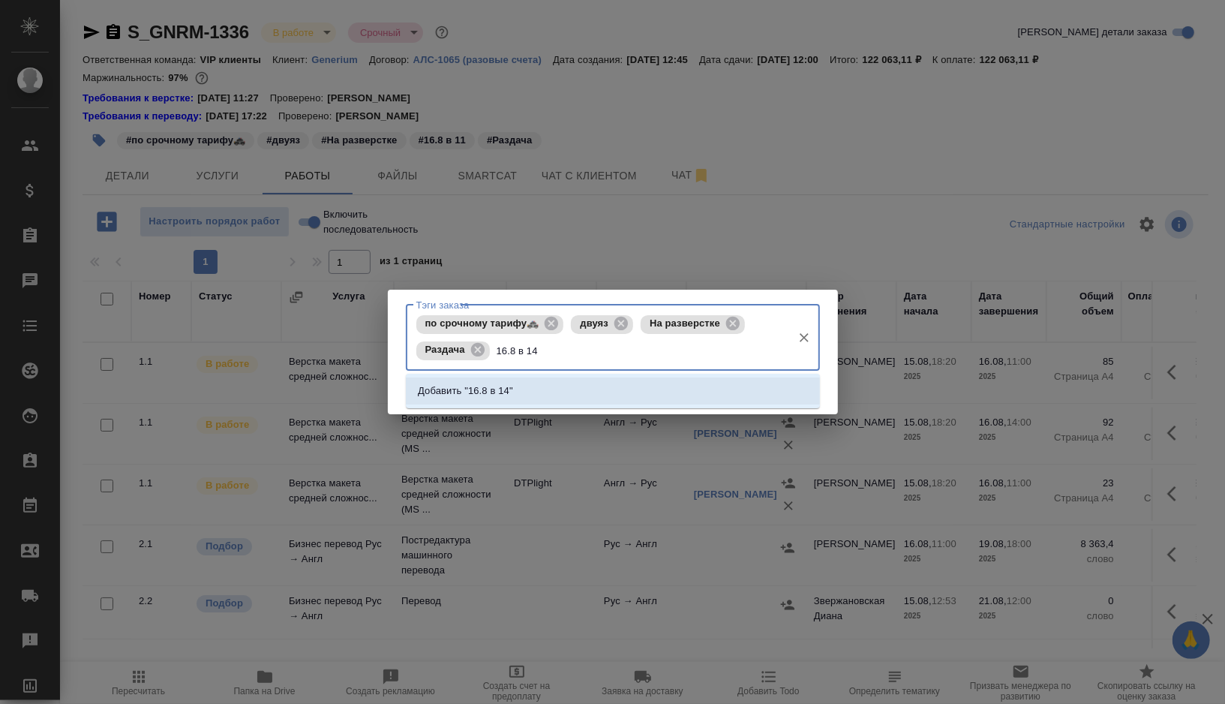
click at [434, 397] on p "Добавить "16.8 в 14"" at bounding box center [465, 390] width 95 height 15
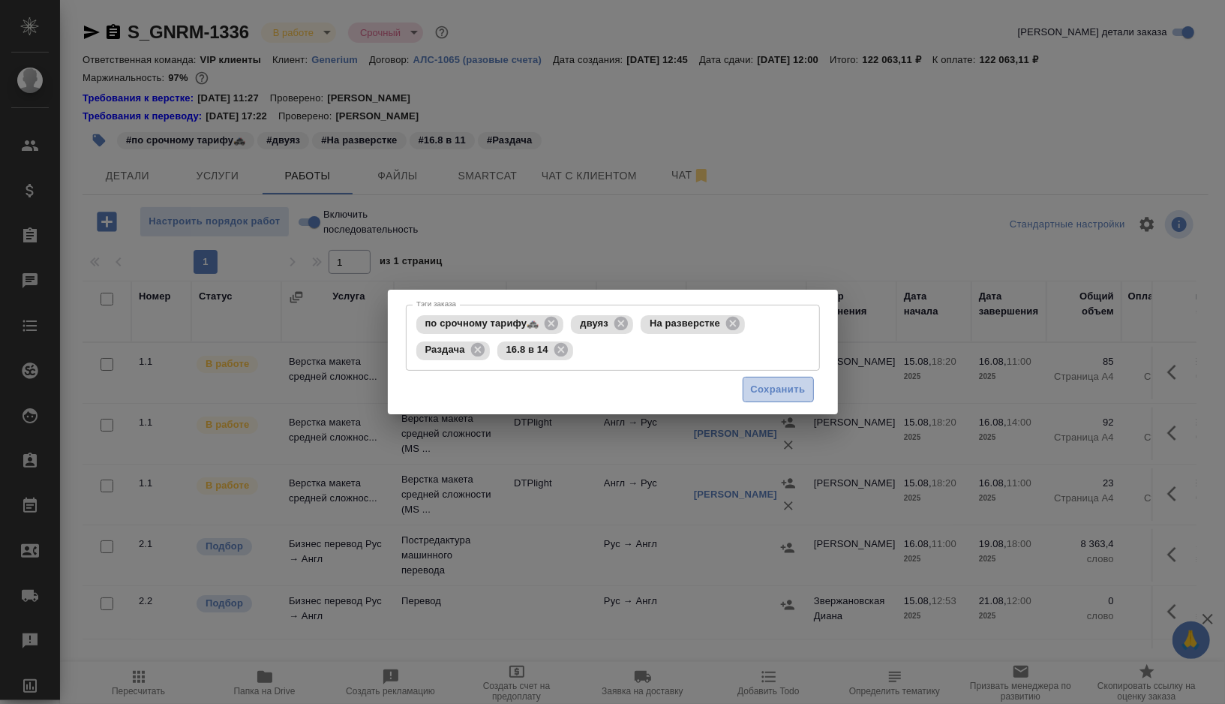
click at [769, 394] on span "Сохранить" at bounding box center [778, 389] width 55 height 17
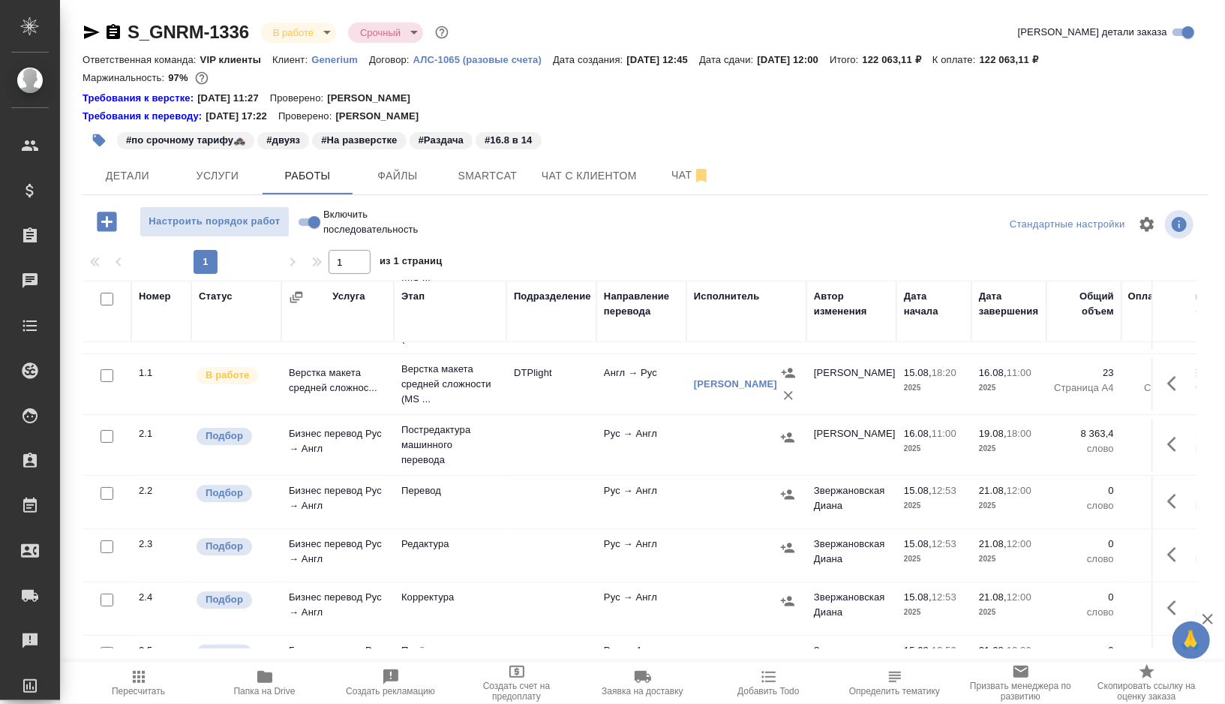
scroll to position [145, 0]
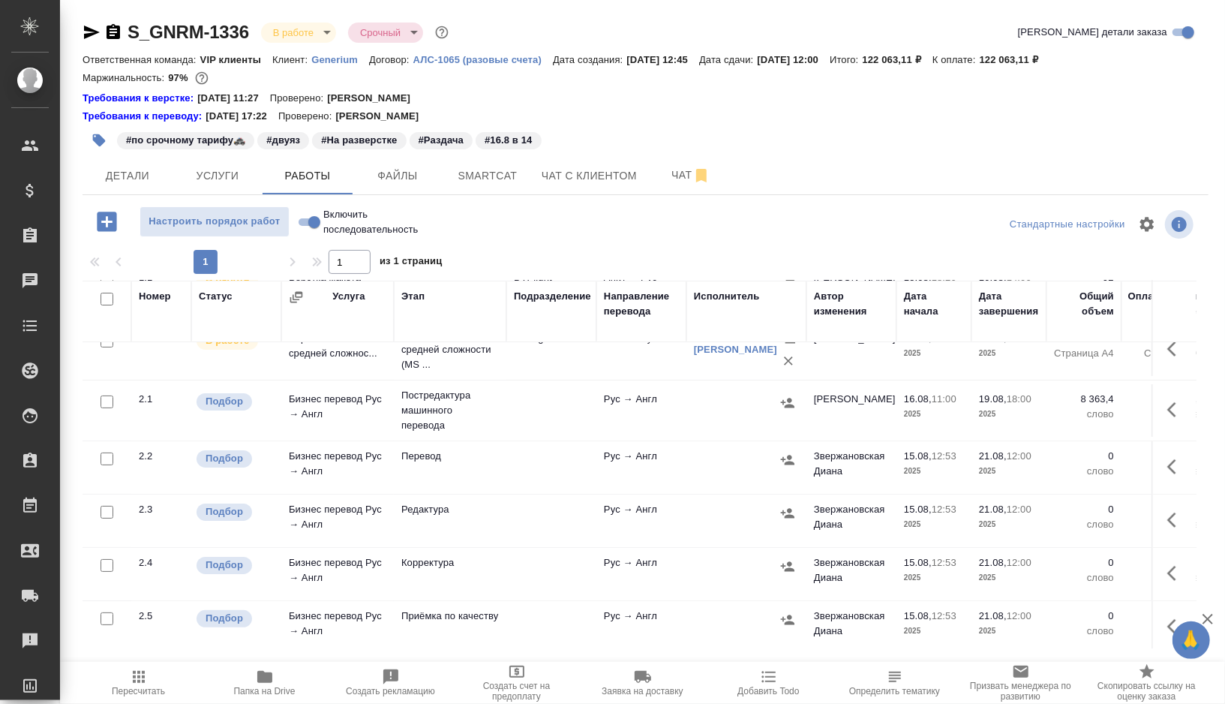
click at [105, 458] on input "checkbox" at bounding box center [107, 458] width 13 height 13
checkbox input "true"
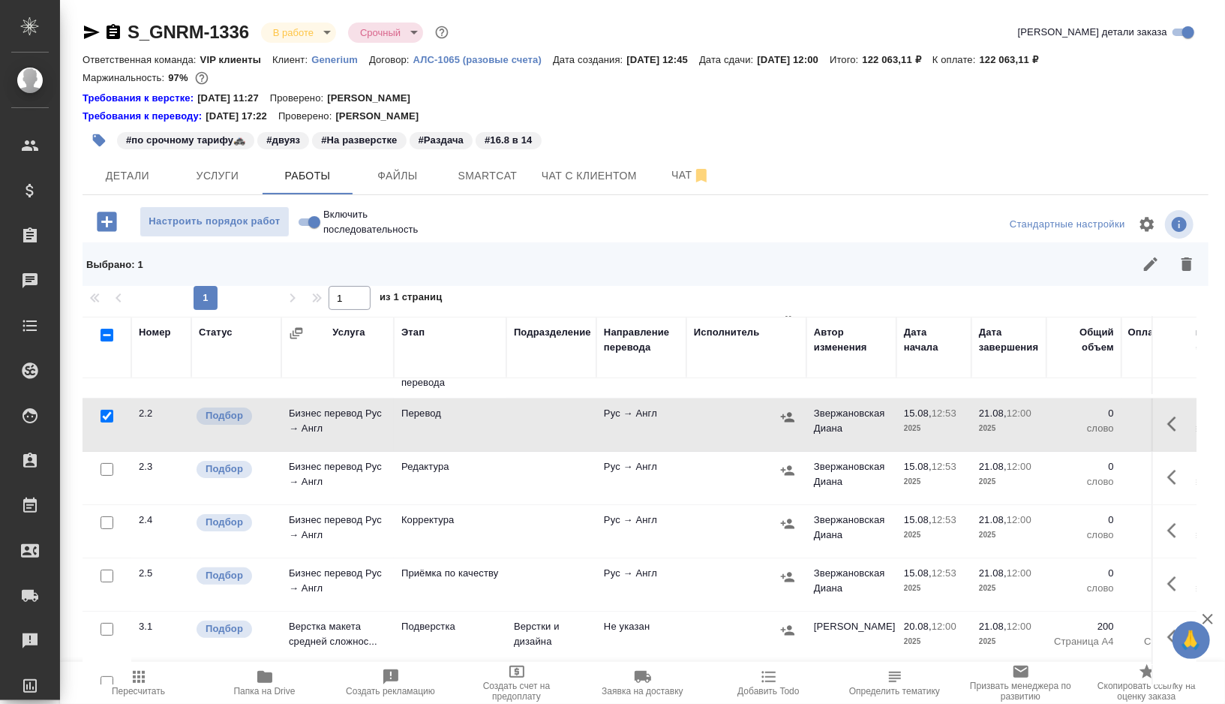
scroll to position [227, 0]
click at [109, 570] on input "checkbox" at bounding box center [107, 572] width 13 height 13
checkbox input "true"
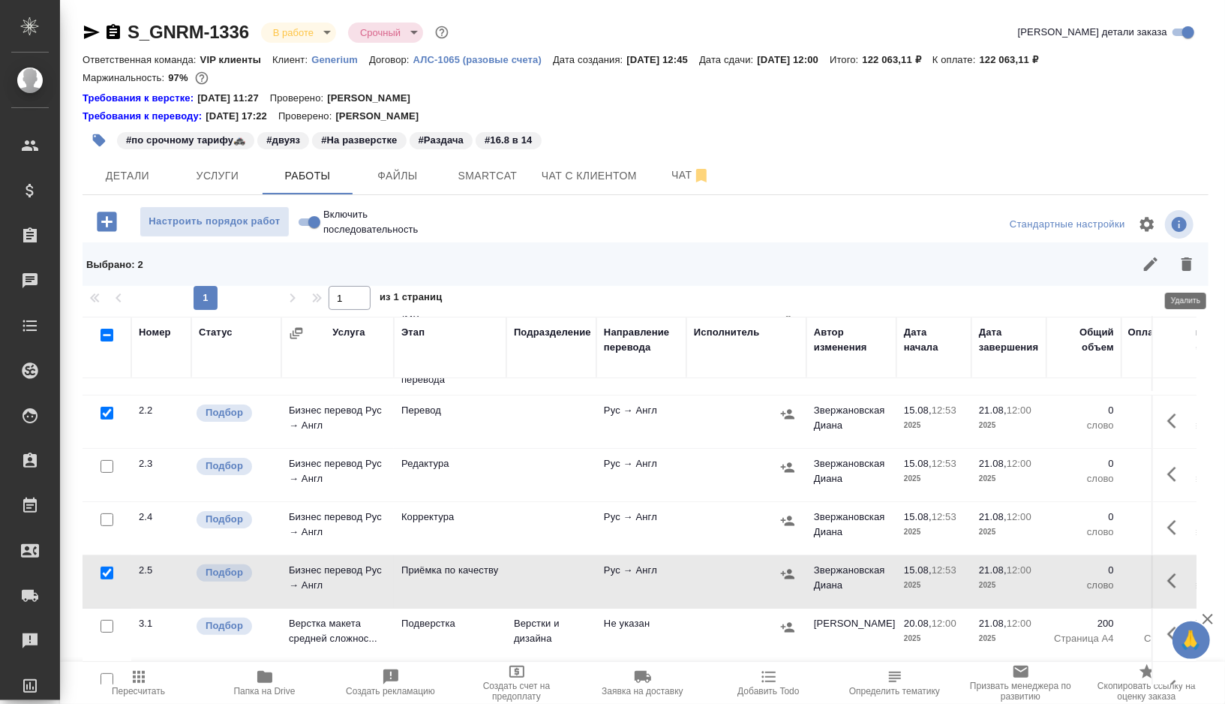
click at [1196, 263] on button "button" at bounding box center [1187, 264] width 36 height 36
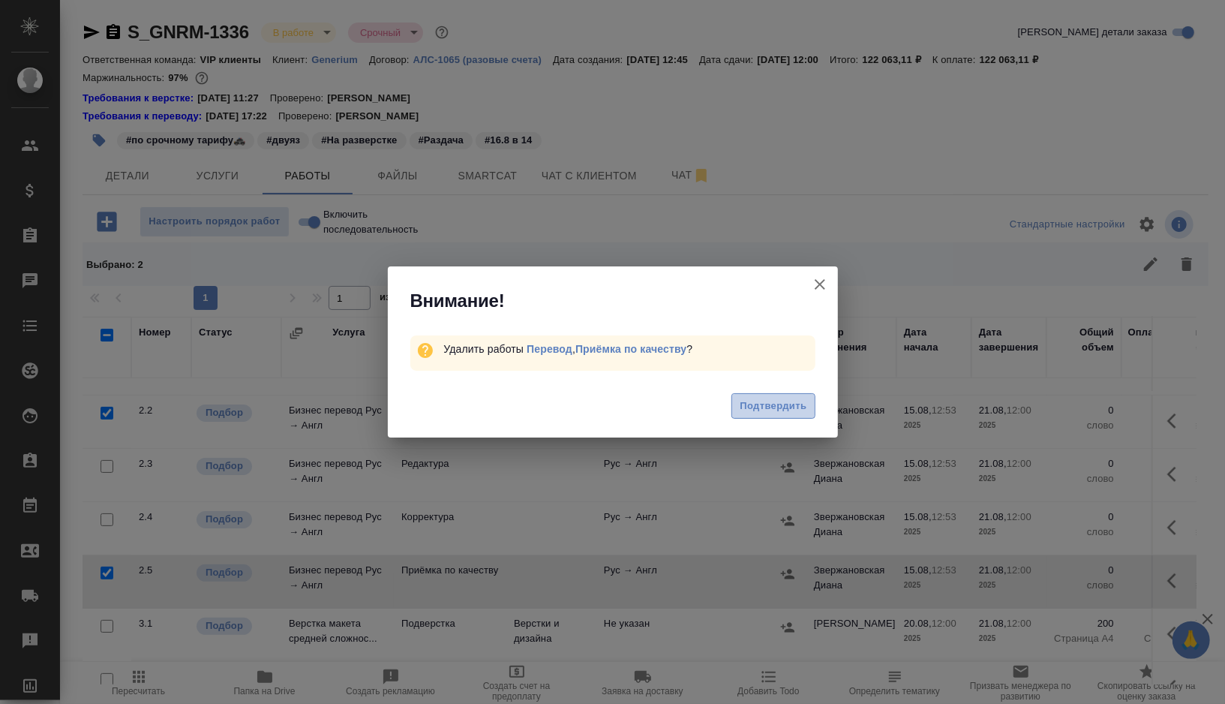
click at [754, 407] on span "Подтвердить" at bounding box center [773, 406] width 67 height 17
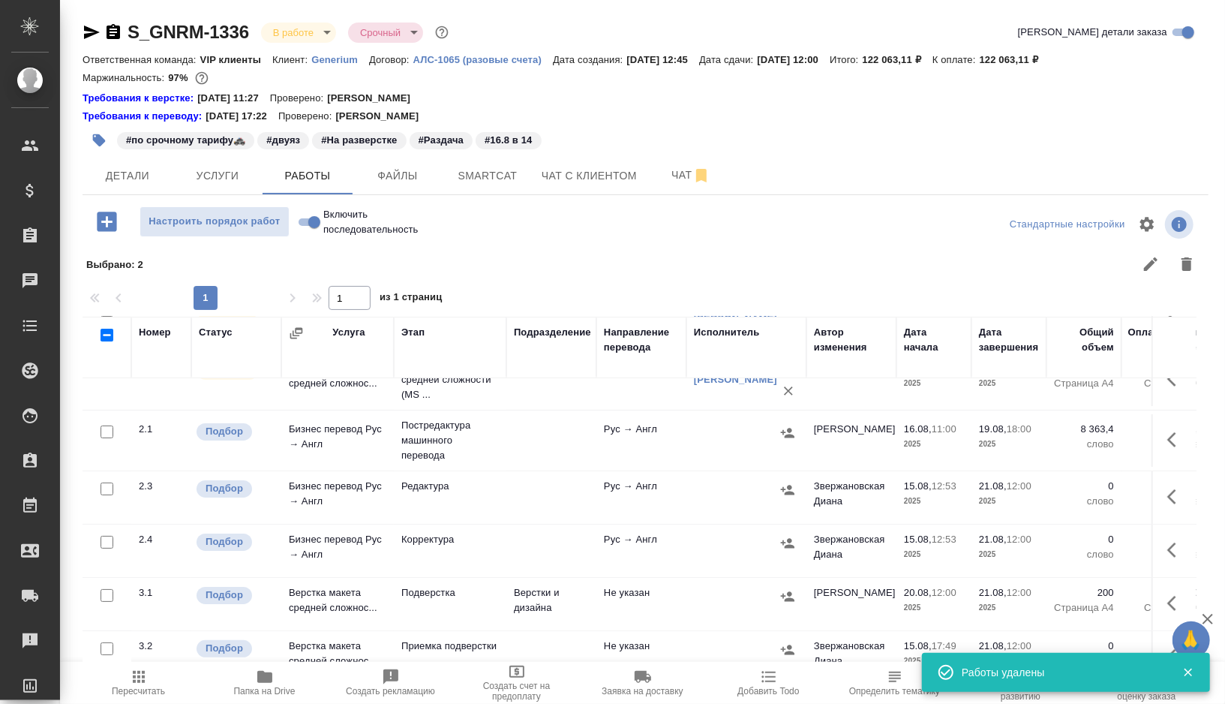
scroll to position [155, 0]
